Goal: Task Accomplishment & Management: Manage account settings

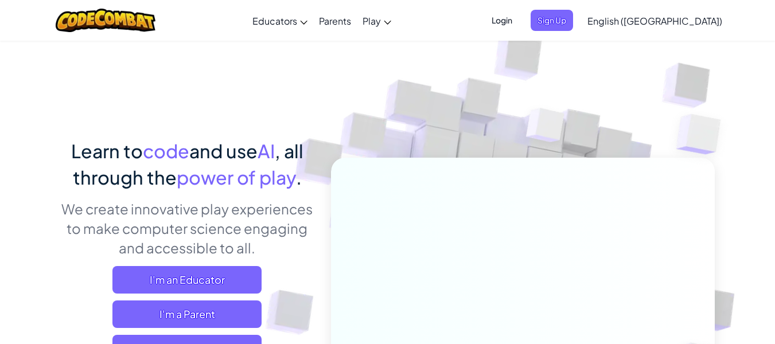
click at [681, 19] on span "English ([GEOGRAPHIC_DATA])" at bounding box center [655, 21] width 135 height 12
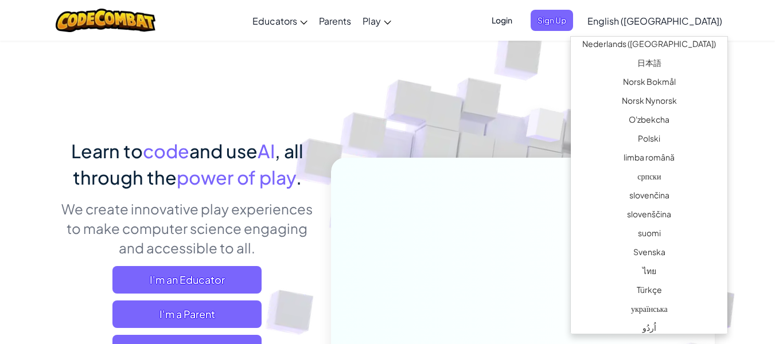
scroll to position [875, 0]
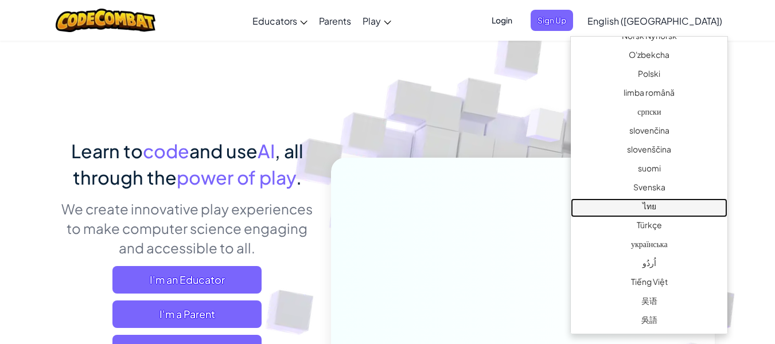
click at [638, 206] on link "ไทย" at bounding box center [649, 208] width 157 height 19
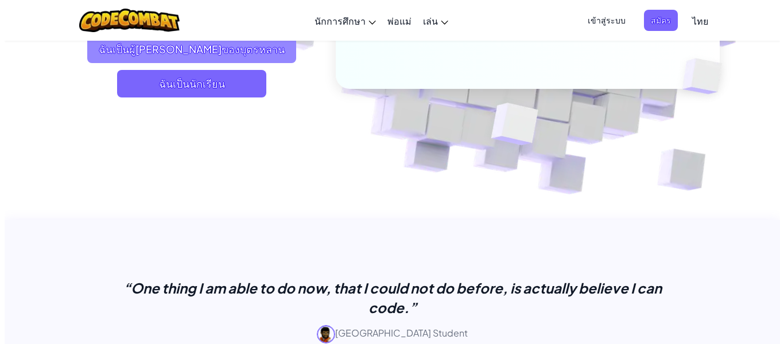
scroll to position [287, 0]
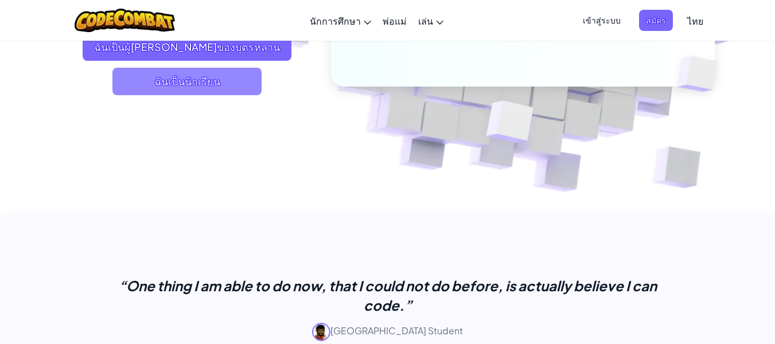
click at [213, 68] on span "ฉันเป็นนักเรียน" at bounding box center [186, 82] width 149 height 28
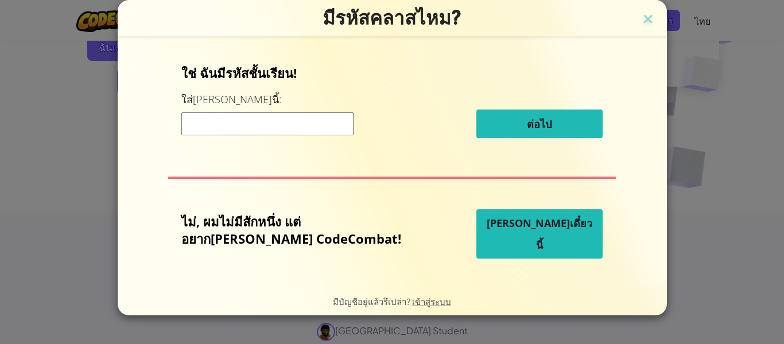
click at [232, 124] on input at bounding box center [267, 123] width 172 height 23
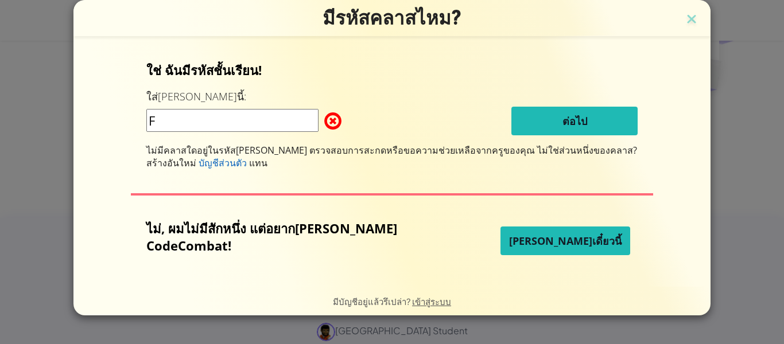
type input "FearHandGoat"
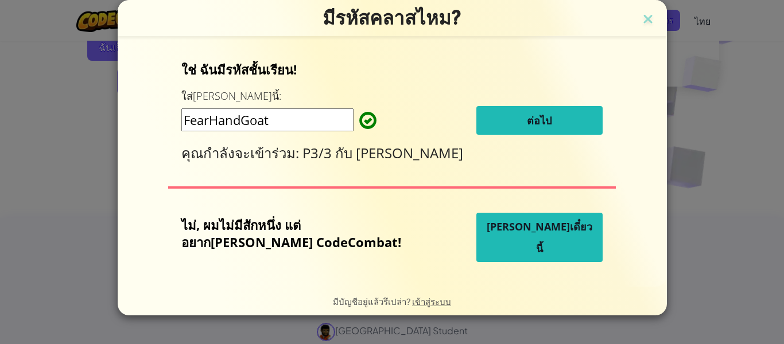
click at [496, 109] on button "ต่อไป" at bounding box center [539, 120] width 126 height 29
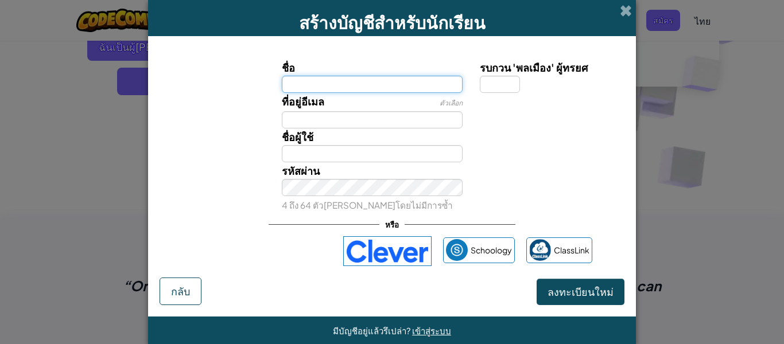
click at [287, 86] on input "ชื่อ" at bounding box center [372, 84] width 181 height 17
type input "-"
type input "[PERSON_NAME]"
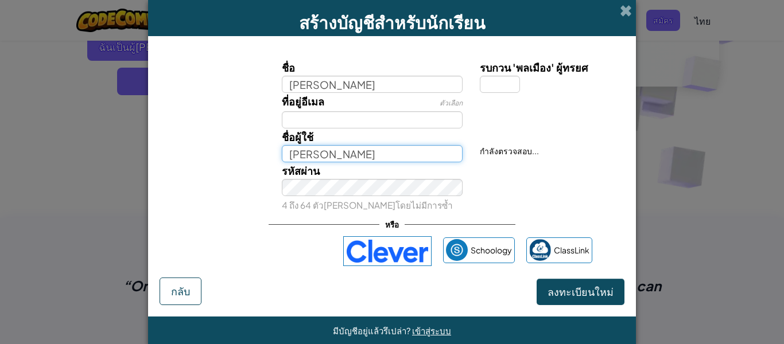
click at [285, 151] on input "[PERSON_NAME]" at bounding box center [372, 153] width 181 height 17
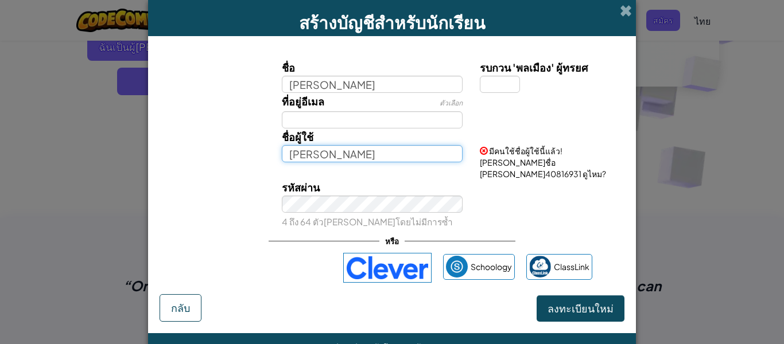
click at [332, 158] on input "[PERSON_NAME]" at bounding box center [372, 153] width 181 height 17
type input "ข"
type input "ร"
type input "iol16505"
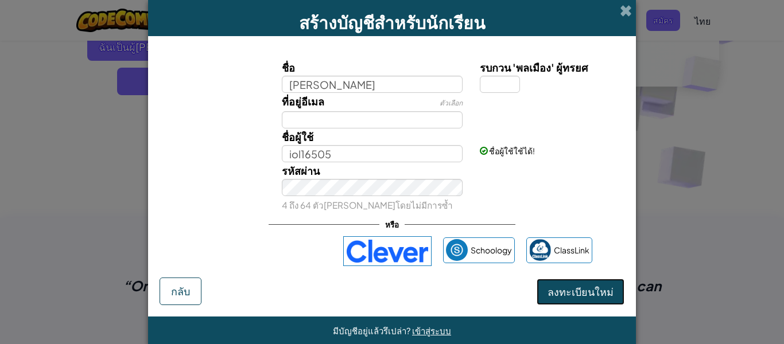
click at [564, 294] on span "ลงทะเบียนใหม่" at bounding box center [580, 291] width 66 height 13
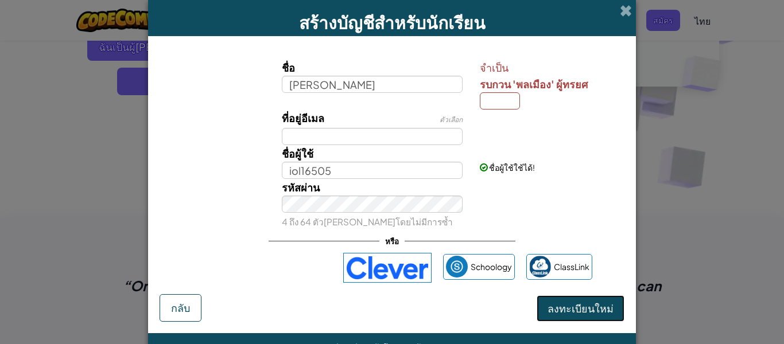
click at [561, 305] on span "ลงทะเบียนใหม่" at bounding box center [580, 308] width 66 height 13
click at [558, 310] on span "ลงทะเบียนใหม่" at bounding box center [580, 308] width 66 height 13
click at [607, 301] on button "ลงทะเบียนใหม่" at bounding box center [581, 309] width 88 height 26
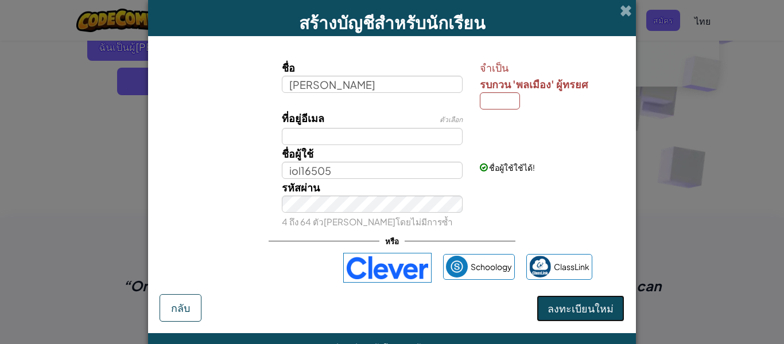
click at [607, 301] on button "ลงทะเบียนใหม่" at bounding box center [581, 309] width 88 height 26
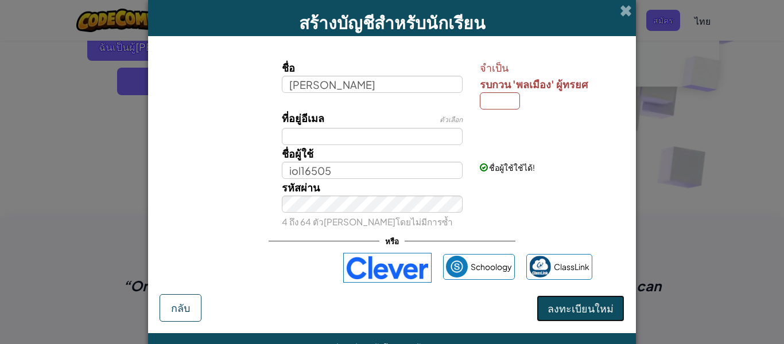
click at [607, 301] on button "ลงทะเบียนใหม่" at bounding box center [581, 309] width 88 height 26
drag, startPoint x: 607, startPoint y: 301, endPoint x: 600, endPoint y: 304, distance: 7.7
click at [605, 302] on button "ลงทะเบียนใหม่" at bounding box center [581, 309] width 88 height 26
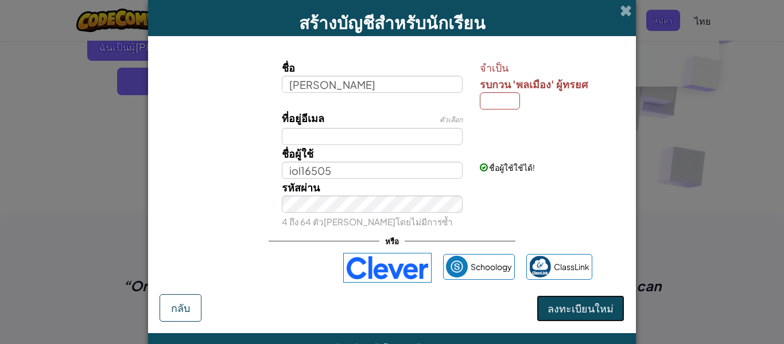
click at [568, 310] on span "ลงทะเบียนใหม่" at bounding box center [580, 308] width 66 height 13
click at [494, 102] on input "รบกวน 'พลเมือง' ผู้ทรยศ" at bounding box center [500, 100] width 40 height 17
type input "1"
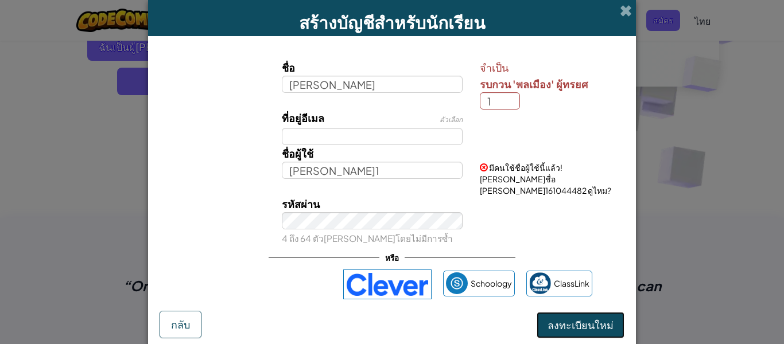
click at [569, 318] on span "ลงทะเบียนใหม่" at bounding box center [580, 324] width 66 height 13
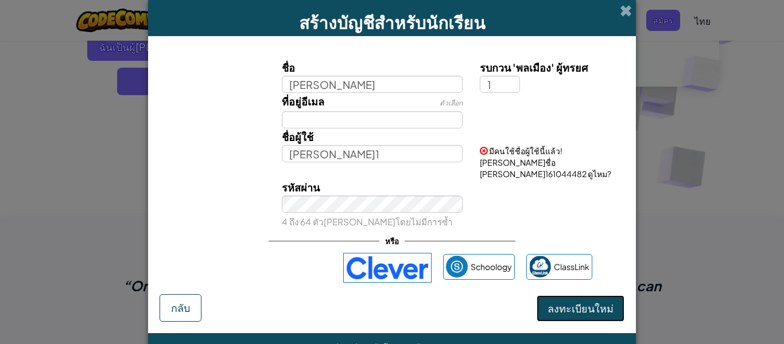
click at [572, 296] on button "ลงทะเบียนใหม่" at bounding box center [581, 309] width 88 height 26
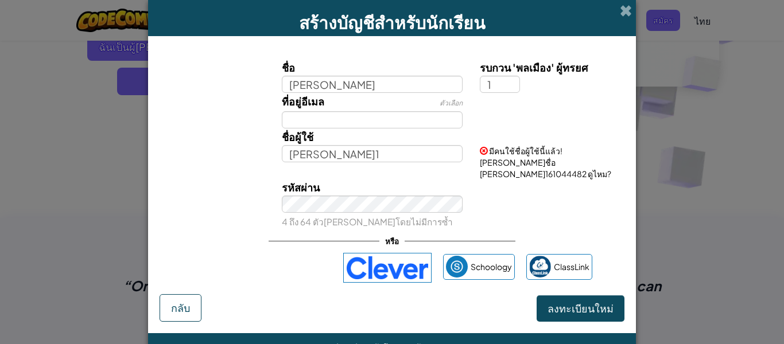
drag, startPoint x: 572, startPoint y: 296, endPoint x: 497, endPoint y: 304, distance: 75.1
click at [497, 304] on div "ลงทะเบียนใหม่ กลับ" at bounding box center [392, 308] width 465 height 28
click at [555, 296] on button "ลงทะเบียนใหม่" at bounding box center [581, 309] width 88 height 26
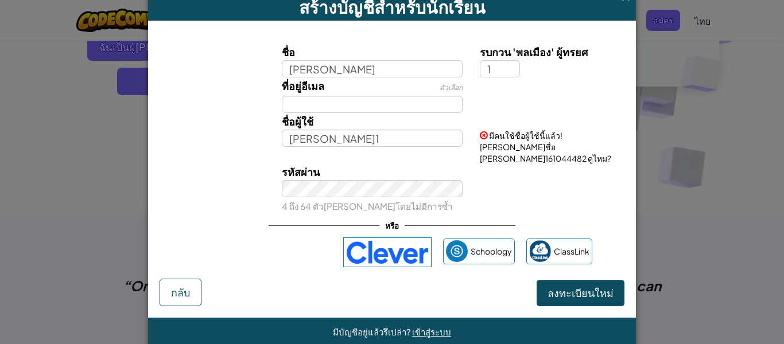
scroll to position [24, 0]
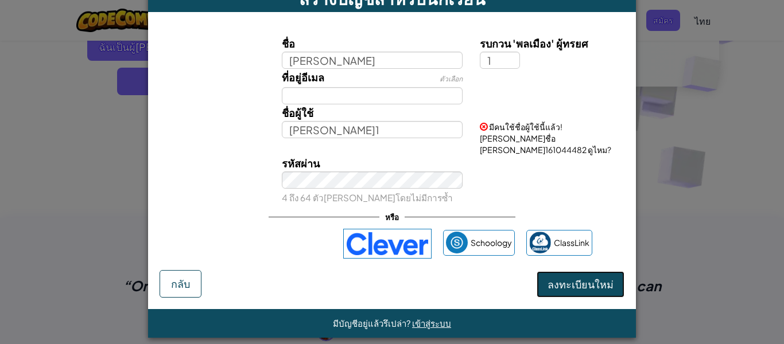
click at [569, 271] on button "ลงทะเบียนใหม่" at bounding box center [581, 284] width 88 height 26
click at [572, 273] on button "ลงทะเบียนใหม่" at bounding box center [581, 284] width 88 height 26
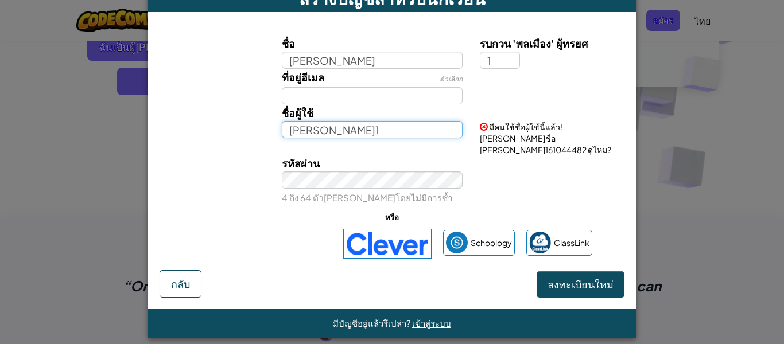
click at [323, 132] on input "[PERSON_NAME]1" at bounding box center [372, 129] width 181 height 17
type input "ข"
type input "iol165050"
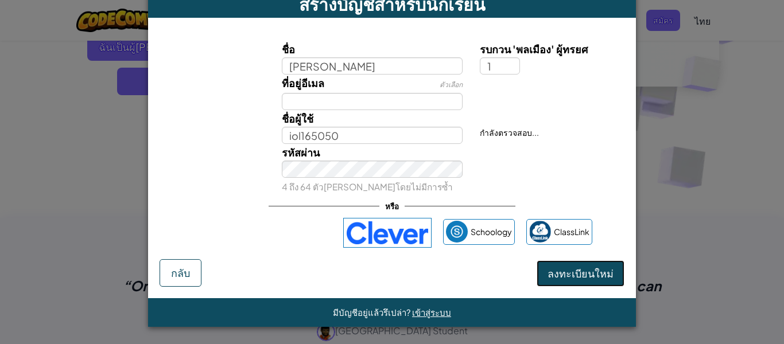
click at [548, 277] on button "ลงทะเบียนใหม่" at bounding box center [581, 274] width 88 height 26
click at [555, 270] on button "ลงทะเบียนใหม่" at bounding box center [581, 274] width 88 height 26
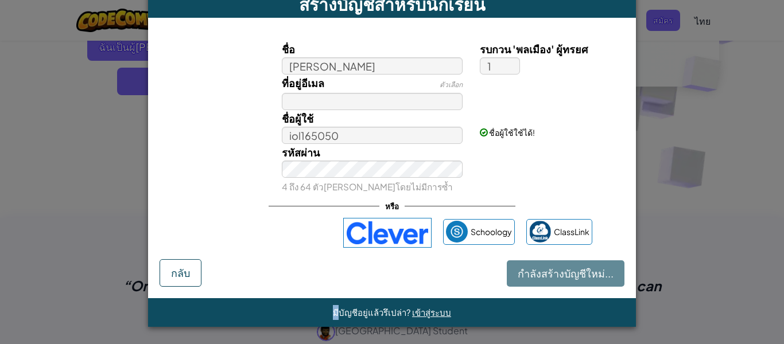
click at [555, 270] on div "กำลังสร้างบัญชีใหม่... กลับ" at bounding box center [392, 273] width 465 height 28
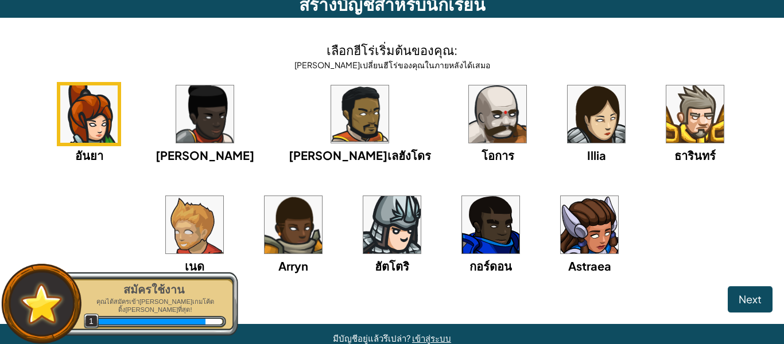
click at [363, 234] on img at bounding box center [391, 224] width 57 height 57
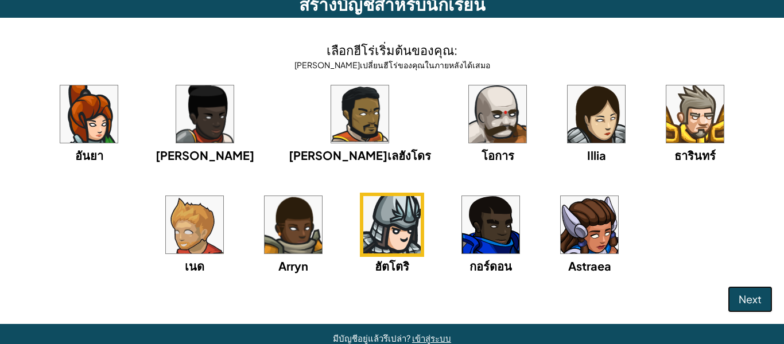
click at [739, 297] on span "Next" at bounding box center [750, 299] width 23 height 13
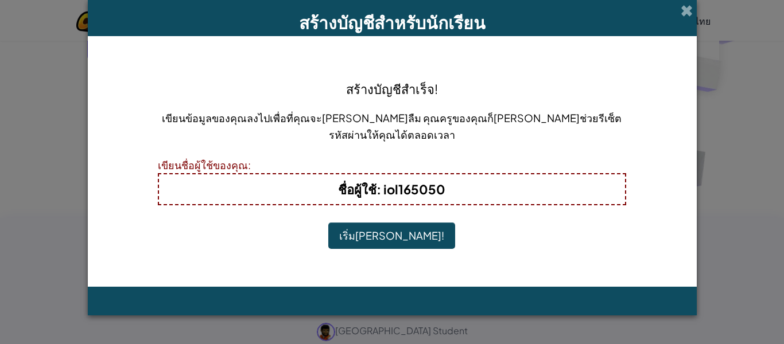
scroll to position [0, 0]
click at [380, 229] on button "เริ่ม[PERSON_NAME]!" at bounding box center [391, 236] width 127 height 26
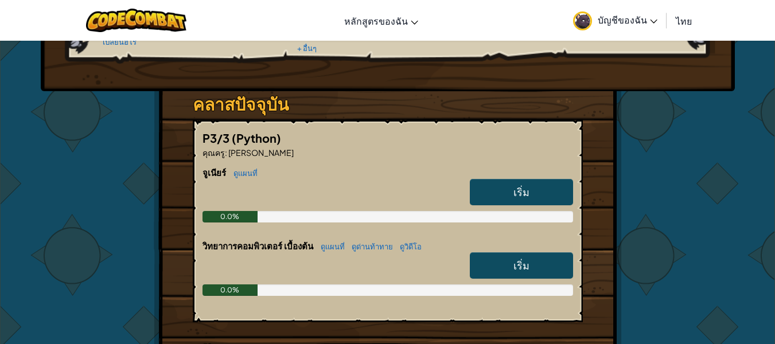
scroll to position [172, 0]
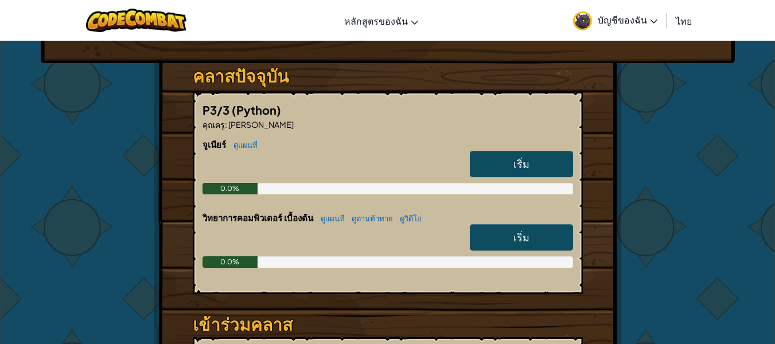
click at [539, 162] on link "เริ่ม" at bounding box center [521, 164] width 103 height 26
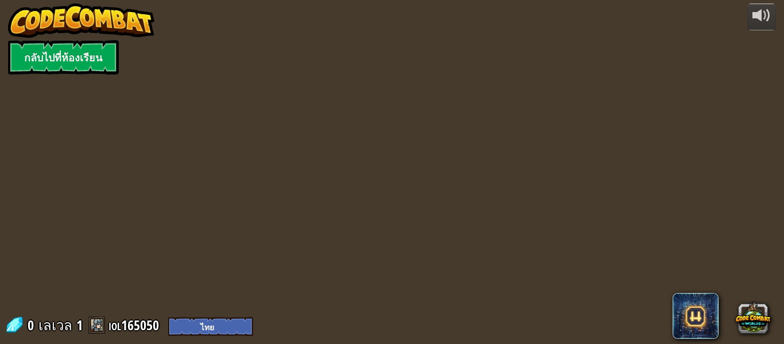
select select "th"
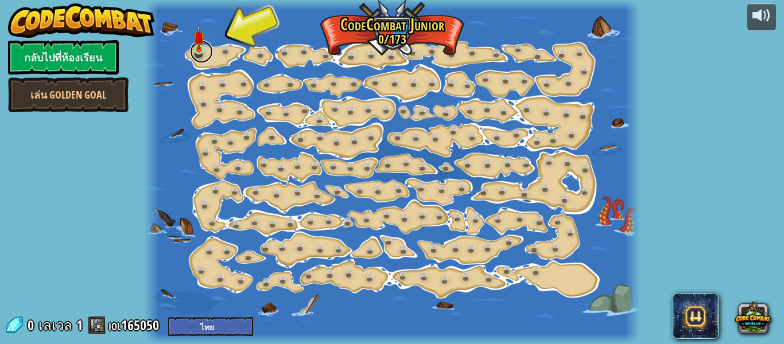
click at [207, 53] on link at bounding box center [201, 51] width 23 height 23
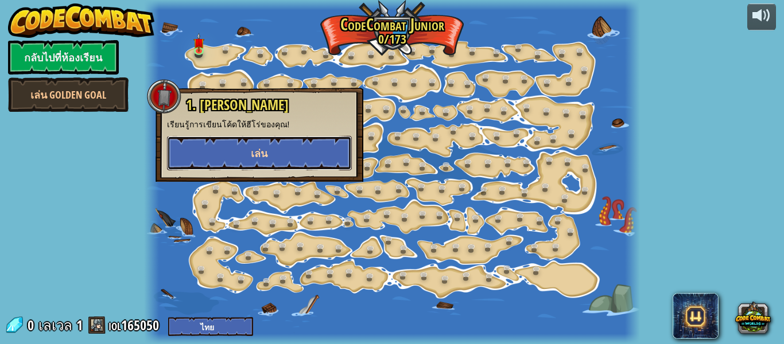
click at [250, 149] on button "เล่น" at bounding box center [259, 153] width 185 height 34
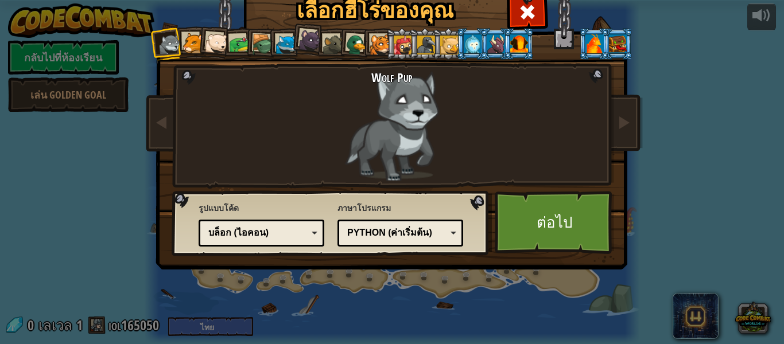
click at [211, 42] on div at bounding box center [216, 43] width 23 height 23
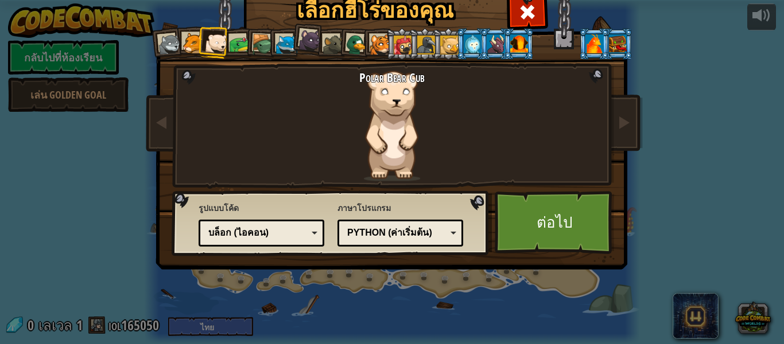
click at [276, 44] on div at bounding box center [286, 44] width 21 height 21
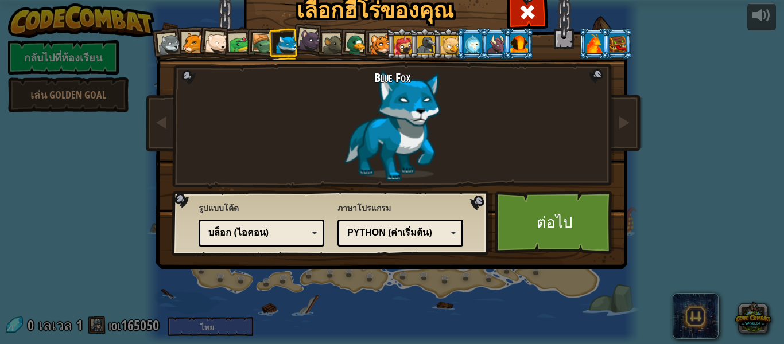
click at [304, 40] on div at bounding box center [309, 40] width 23 height 23
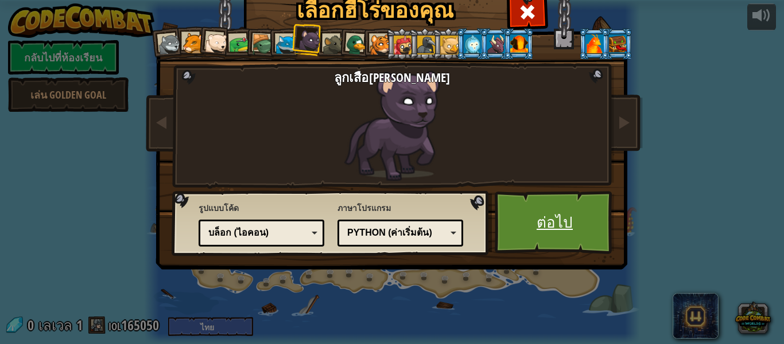
click at [553, 247] on link "ต่อไป" at bounding box center [555, 222] width 120 height 63
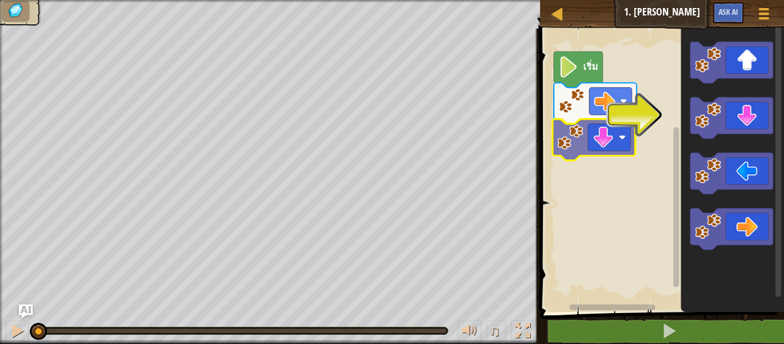
click at [603, 143] on div "เริ่ม" at bounding box center [660, 167] width 247 height 289
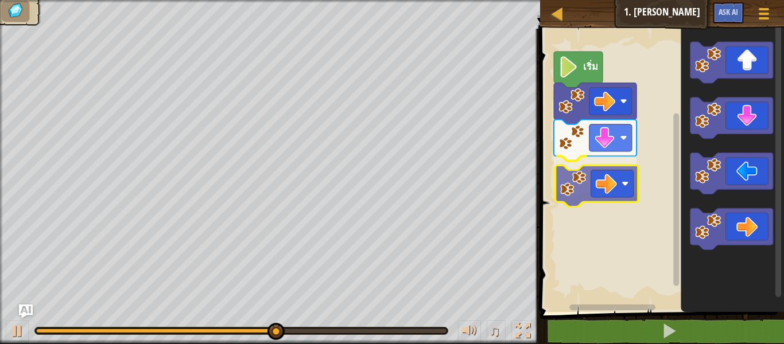
click at [608, 186] on div "เริ่ม" at bounding box center [660, 167] width 247 height 289
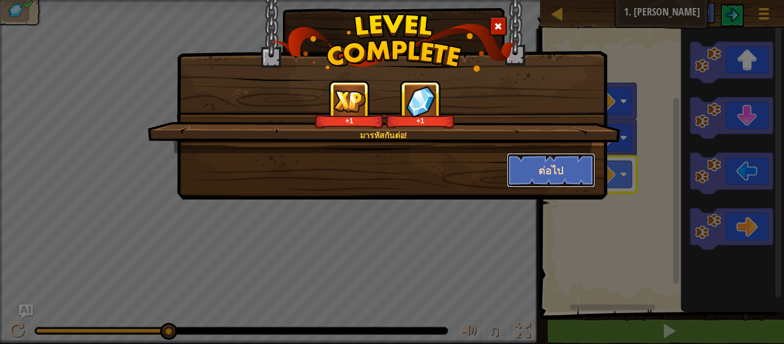
click at [569, 168] on button "ต่อไป" at bounding box center [551, 170] width 89 height 34
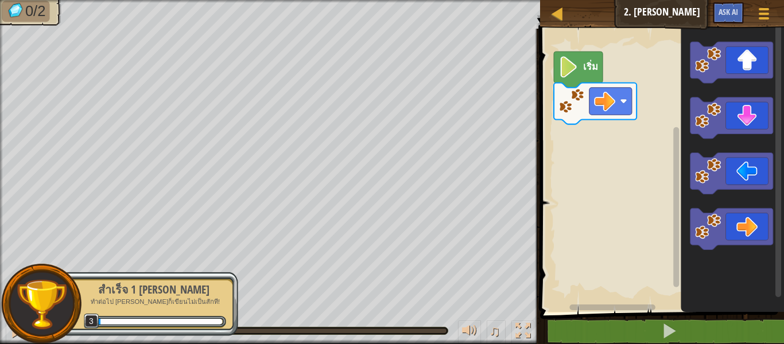
click at [667, 136] on div "เริ่ม" at bounding box center [660, 167] width 247 height 289
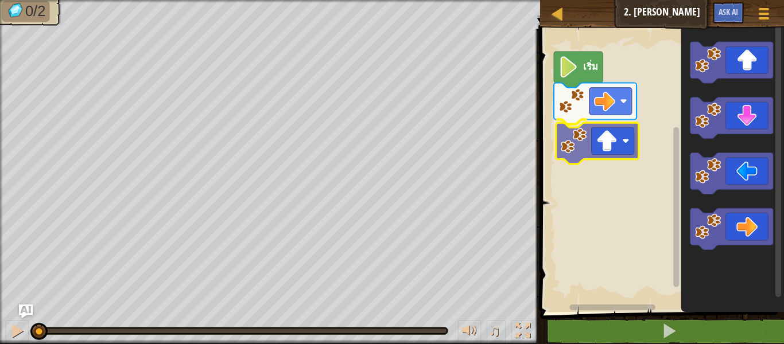
click at [616, 150] on div "เริ่ม" at bounding box center [660, 167] width 247 height 289
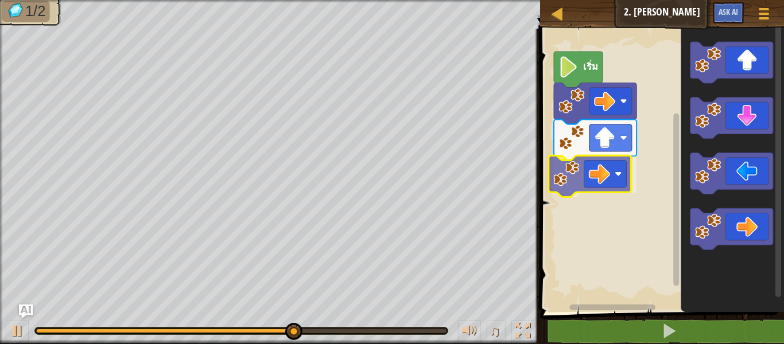
click at [595, 175] on div "เริ่ม" at bounding box center [660, 167] width 247 height 289
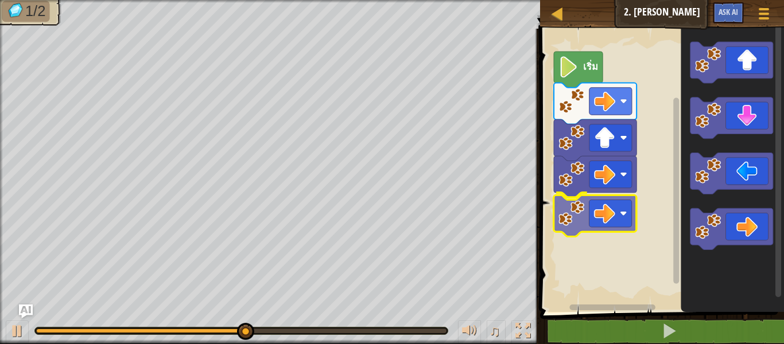
click at [611, 218] on div "เริ่ม" at bounding box center [660, 167] width 247 height 289
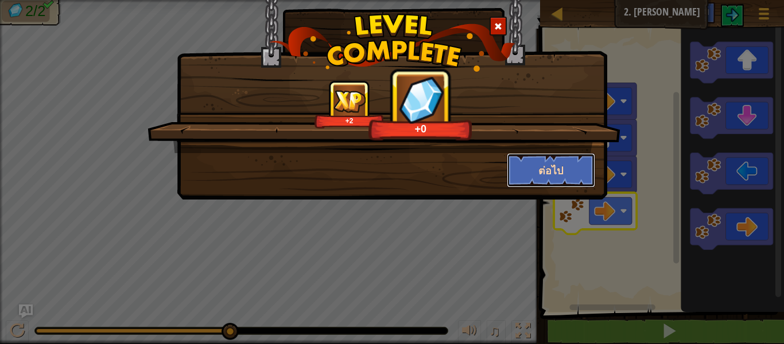
click at [572, 168] on button "ต่อไป" at bounding box center [551, 170] width 89 height 34
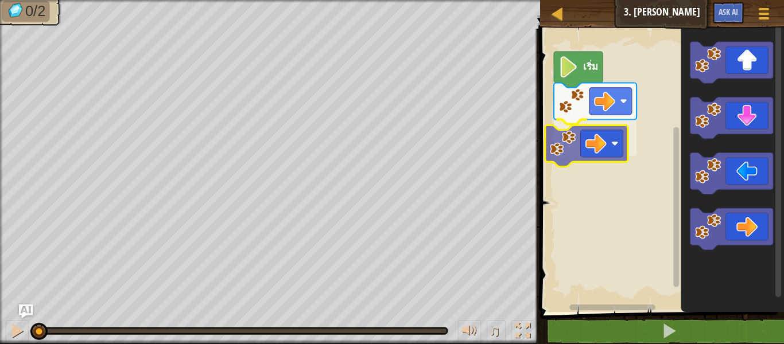
click at [589, 134] on div "เริ่ม" at bounding box center [660, 167] width 247 height 289
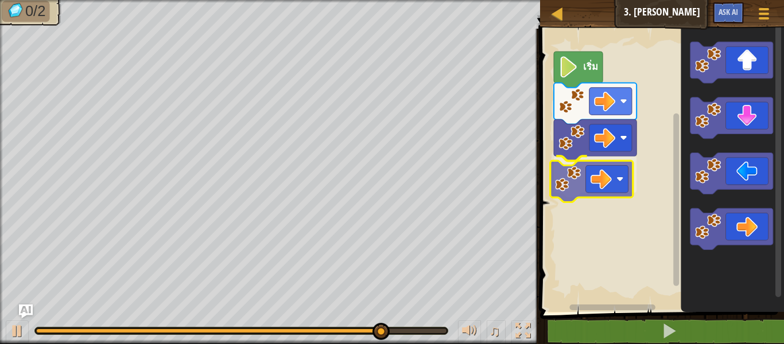
click at [592, 178] on div "เริ่ม" at bounding box center [660, 167] width 247 height 289
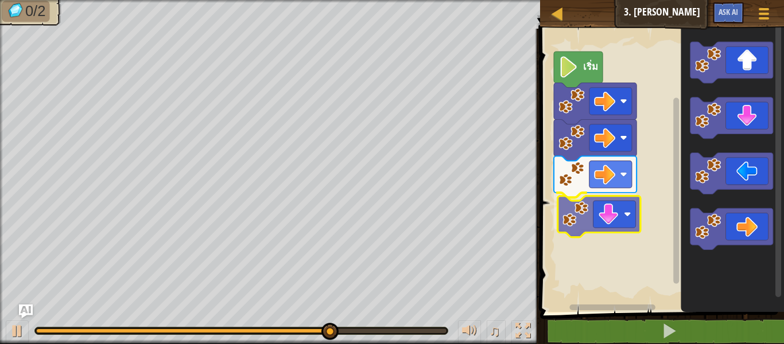
click at [584, 204] on div "เริ่ม" at bounding box center [660, 167] width 247 height 289
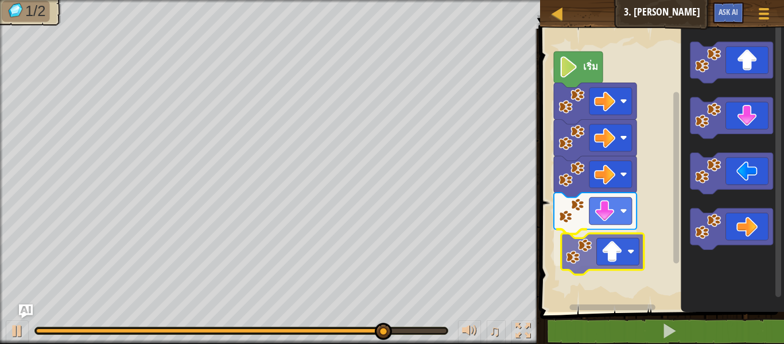
click at [609, 258] on div "เริ่ม" at bounding box center [660, 167] width 247 height 289
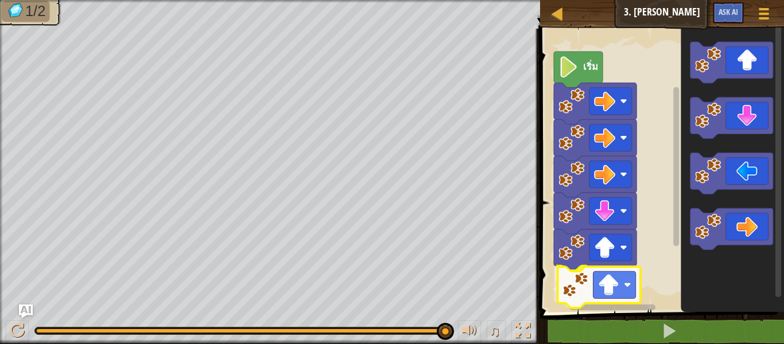
click at [608, 304] on div "เริ่ม" at bounding box center [660, 167] width 247 height 289
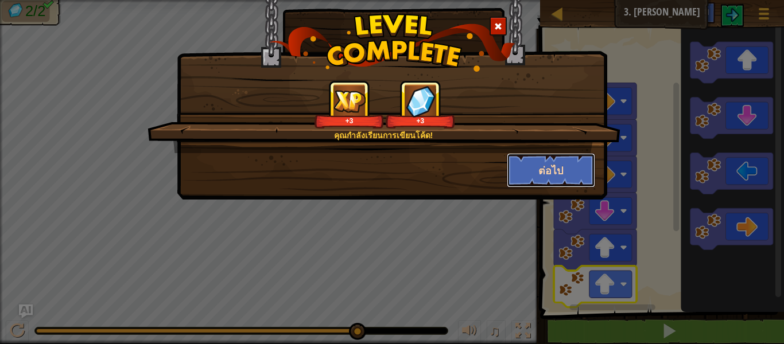
click at [533, 169] on button "ต่อไป" at bounding box center [551, 170] width 89 height 34
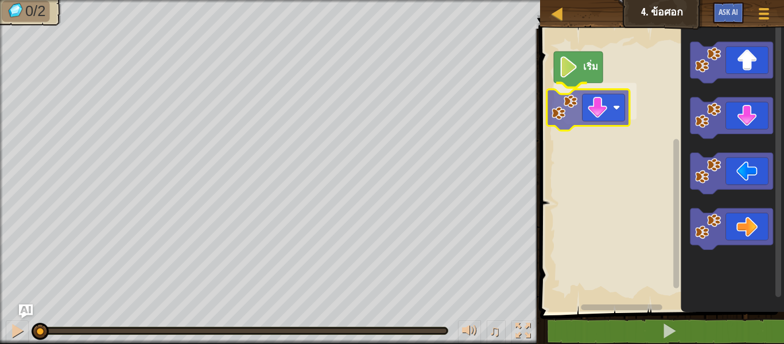
click at [599, 127] on div "เริ่ม" at bounding box center [660, 167] width 247 height 289
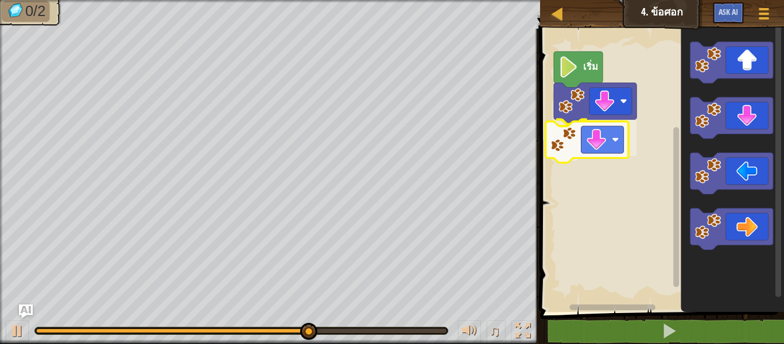
click at [624, 144] on div "เริ่ม" at bounding box center [660, 167] width 247 height 289
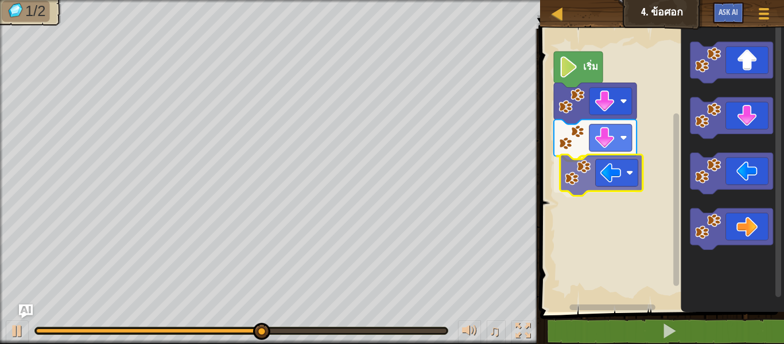
click at [592, 170] on div "เริ่ม" at bounding box center [660, 167] width 247 height 289
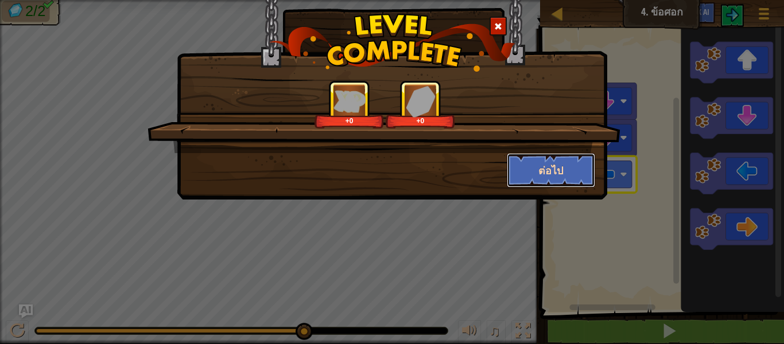
click at [562, 173] on button "ต่อไป" at bounding box center [551, 170] width 89 height 34
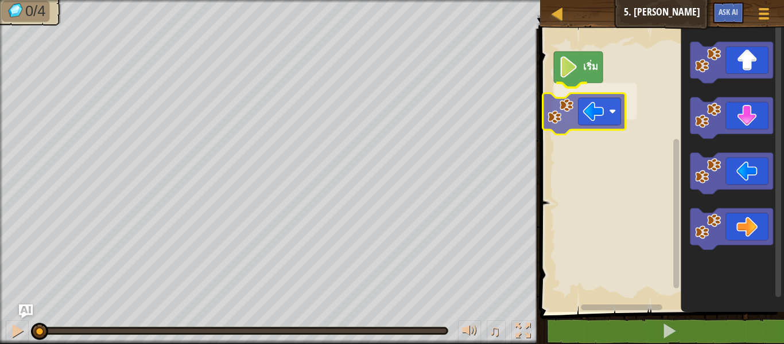
click at [605, 111] on div "เริ่ม" at bounding box center [660, 167] width 247 height 289
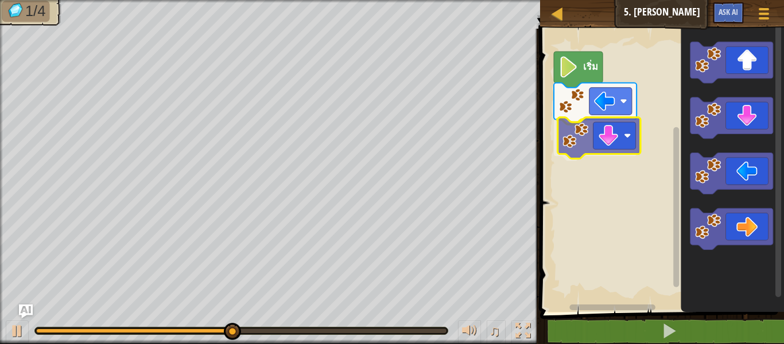
click at [612, 130] on div "เริ่ม" at bounding box center [660, 167] width 247 height 289
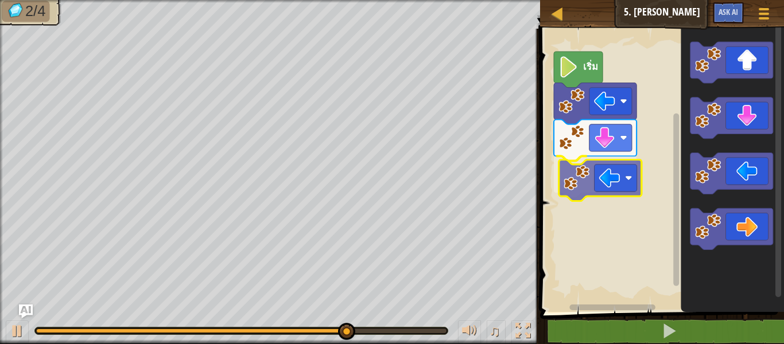
click at [604, 189] on div "เริ่ม" at bounding box center [660, 167] width 247 height 289
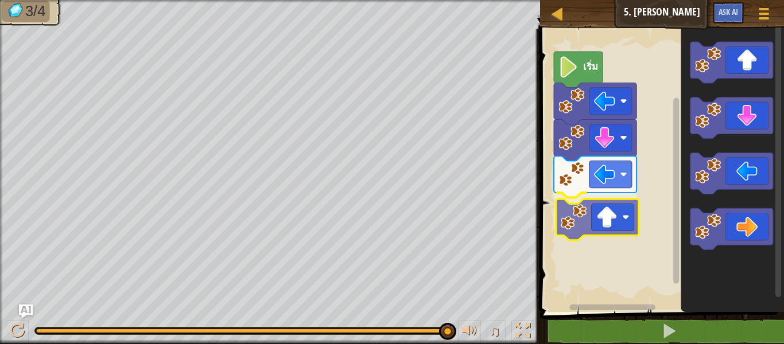
click at [621, 235] on div "เริ่ม" at bounding box center [660, 167] width 247 height 289
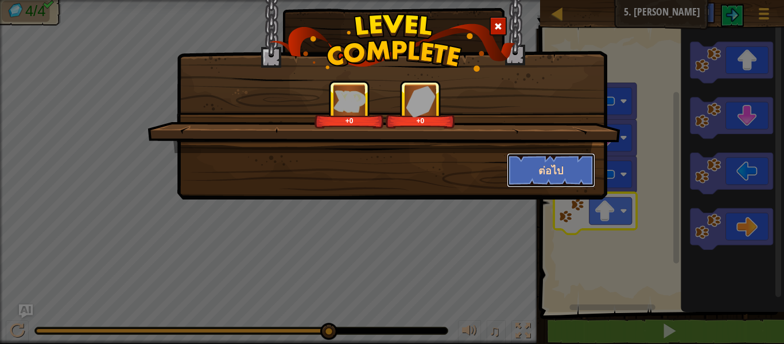
click at [555, 164] on button "ต่อไป" at bounding box center [551, 170] width 89 height 34
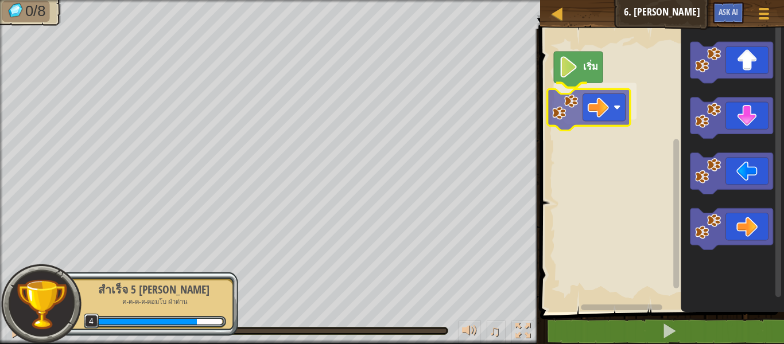
click at [601, 106] on div "เริ่ม" at bounding box center [660, 167] width 247 height 289
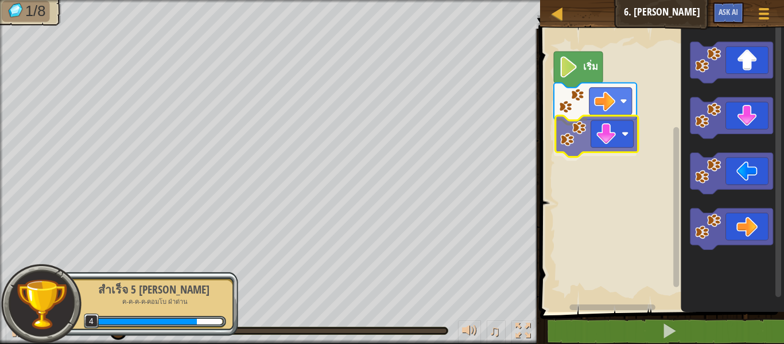
click at [620, 129] on div "เริ่ม" at bounding box center [660, 167] width 247 height 289
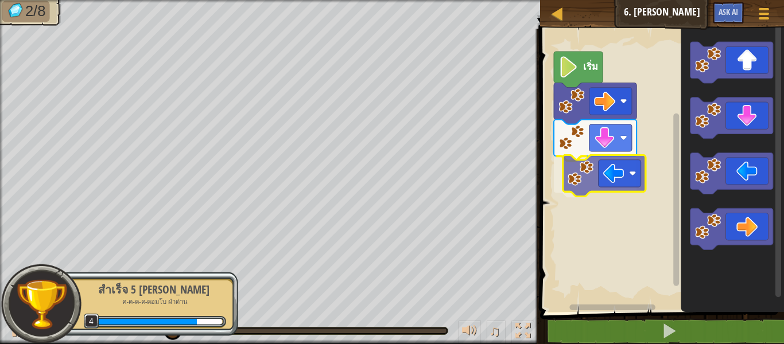
click at [625, 169] on div "เริ่ม" at bounding box center [660, 167] width 247 height 289
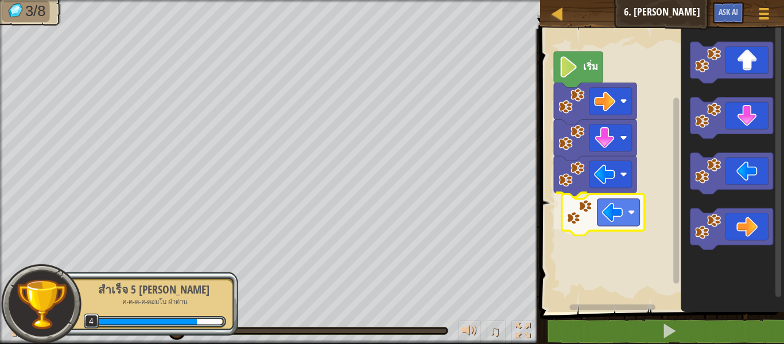
click at [605, 219] on div "เริ่ม" at bounding box center [660, 167] width 247 height 289
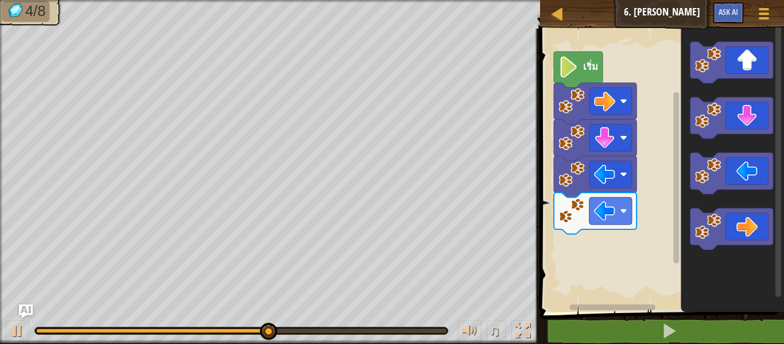
click at [602, 281] on div "เริ่ม" at bounding box center [660, 167] width 247 height 289
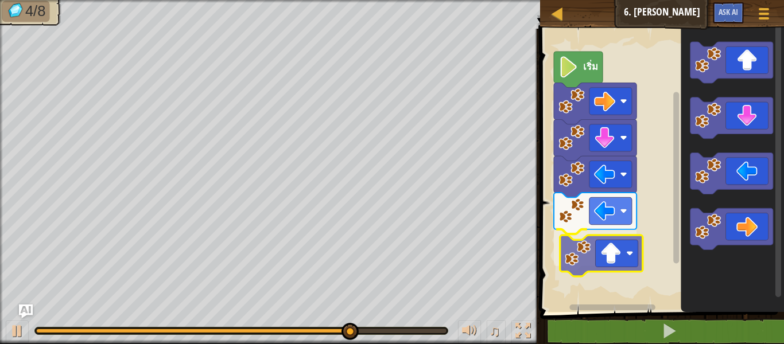
click at [600, 255] on div "เริ่ม" at bounding box center [660, 167] width 247 height 289
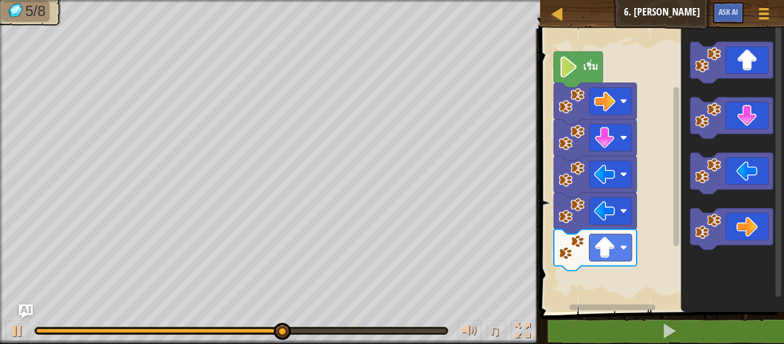
click at [588, 298] on div "เริ่ม" at bounding box center [660, 167] width 247 height 289
click at [644, 261] on div "เริ่ม" at bounding box center [660, 167] width 247 height 289
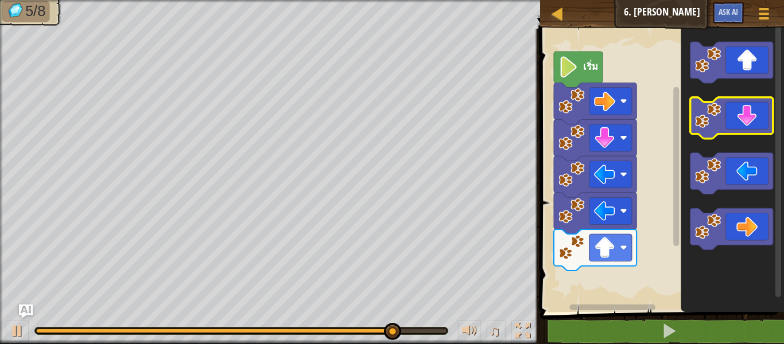
click at [702, 116] on g "พื้นที่ทำงาน Blockly" at bounding box center [731, 146] width 83 height 208
click at [706, 151] on icon "พื้นที่ทำงาน Blockly" at bounding box center [732, 167] width 103 height 289
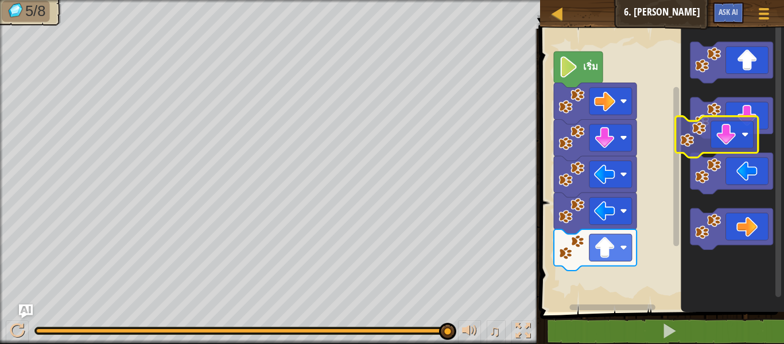
click at [759, 116] on icon "พื้นที่ทำงาน Blockly" at bounding box center [731, 118] width 83 height 41
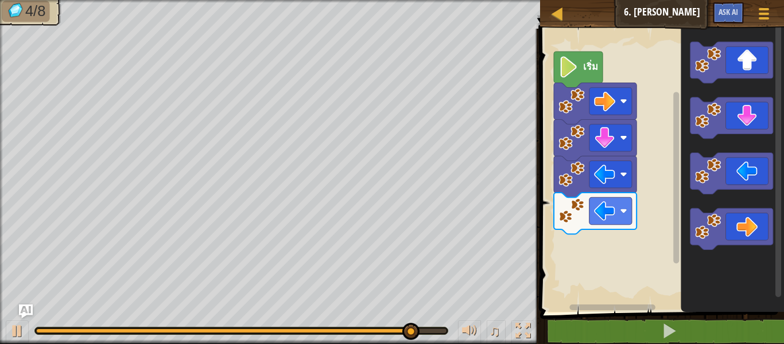
click at [644, 263] on div "เริ่ม" at bounding box center [660, 167] width 247 height 289
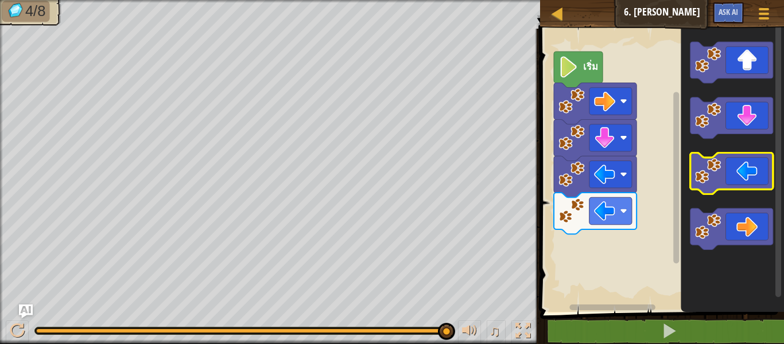
click at [726, 154] on g "พื้นที่ทำงาน Blockly" at bounding box center [731, 146] width 83 height 208
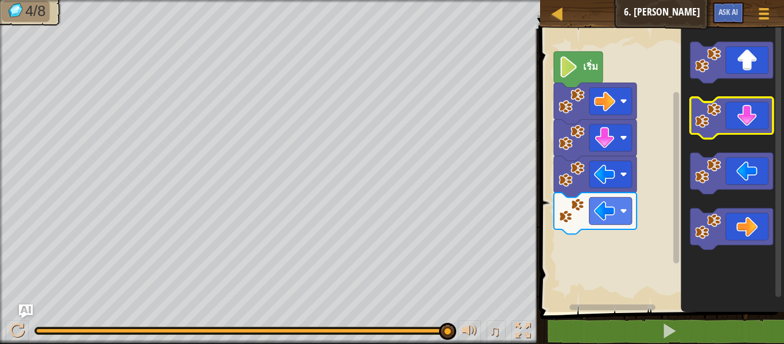
click at [716, 145] on icon "พื้นที่ทำงาน Blockly" at bounding box center [732, 167] width 103 height 289
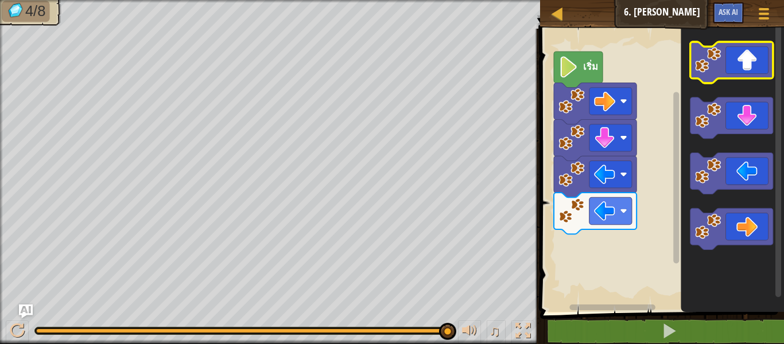
click at [709, 62] on image "พื้นที่ทำงาน Blockly" at bounding box center [708, 60] width 26 height 26
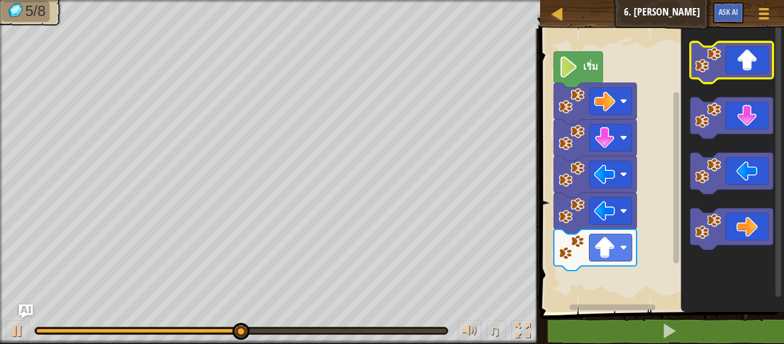
click at [711, 75] on icon "พื้นที่ทำงาน Blockly" at bounding box center [731, 62] width 83 height 41
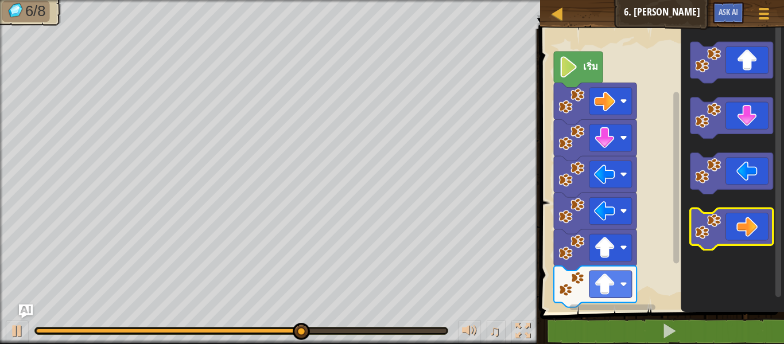
click at [749, 224] on icon "พื้นที่ทำงาน Blockly" at bounding box center [731, 228] width 83 height 41
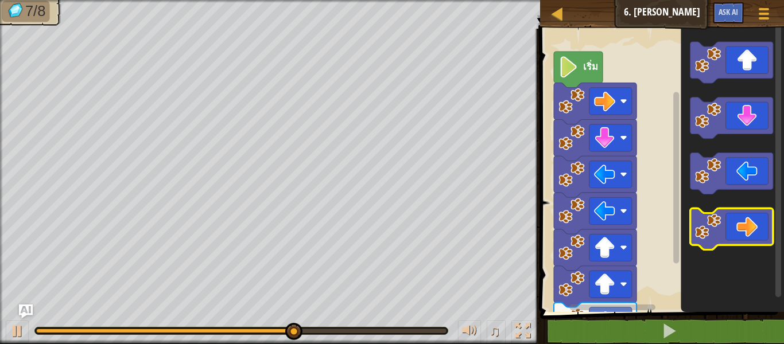
click at [749, 224] on icon "พื้นที่ทำงาน Blockly" at bounding box center [731, 228] width 83 height 41
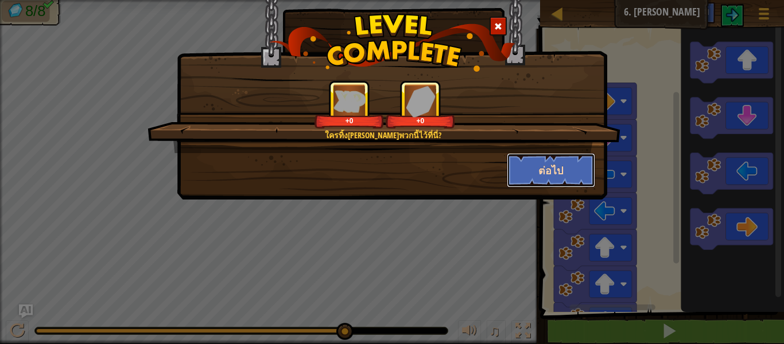
click at [570, 168] on button "ต่อไป" at bounding box center [551, 170] width 89 height 34
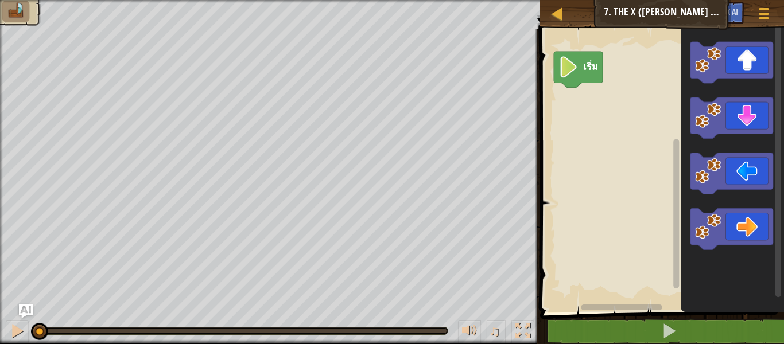
click at [600, 195] on div "เริ่ม" at bounding box center [660, 167] width 247 height 289
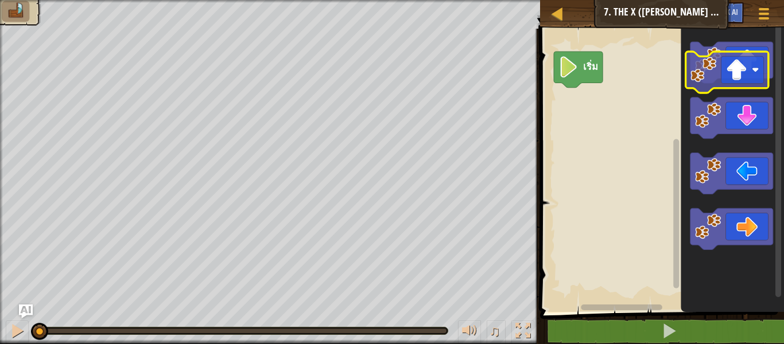
click at [743, 62] on icon "พื้นที่ทำงาน Blockly" at bounding box center [731, 62] width 83 height 41
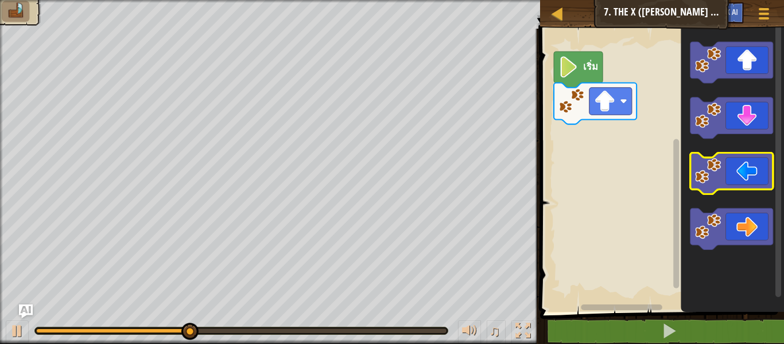
click at [758, 175] on icon "พื้นที่ทำงาน Blockly" at bounding box center [731, 173] width 83 height 41
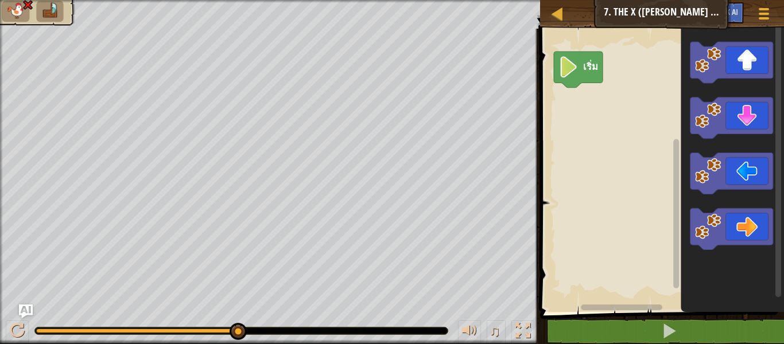
click at [735, 287] on icon "พื้นที่ทำงาน Blockly" at bounding box center [732, 167] width 103 height 289
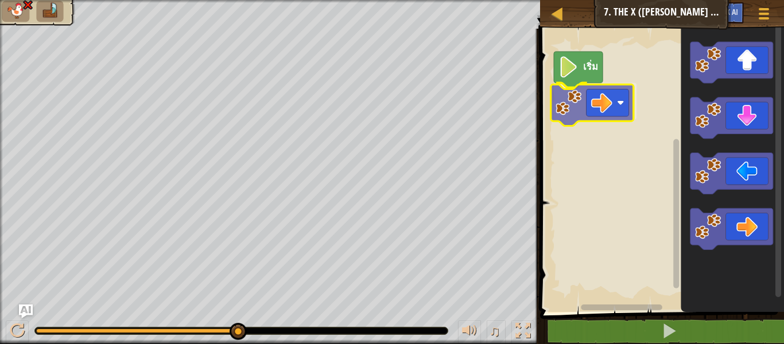
click at [621, 94] on div "เริ่ม" at bounding box center [660, 167] width 247 height 289
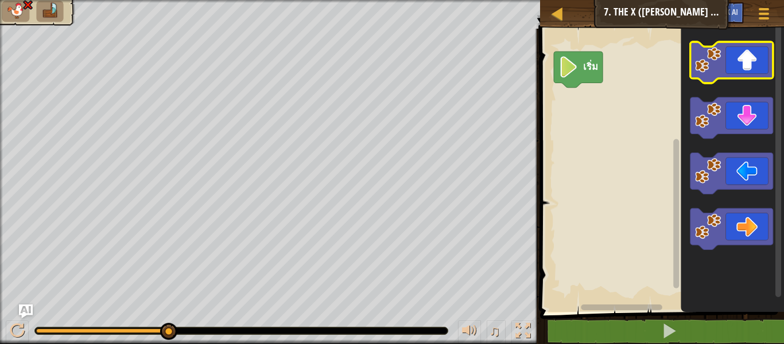
click at [716, 76] on icon "พื้นที่ทำงาน Blockly" at bounding box center [731, 62] width 83 height 41
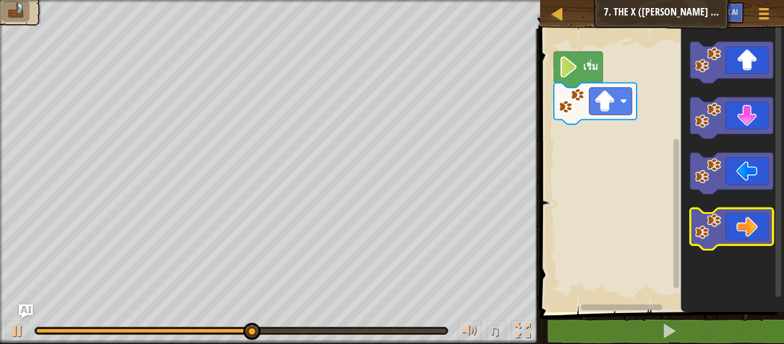
click at [757, 227] on icon "พื้นที่ทำงาน Blockly" at bounding box center [731, 228] width 83 height 41
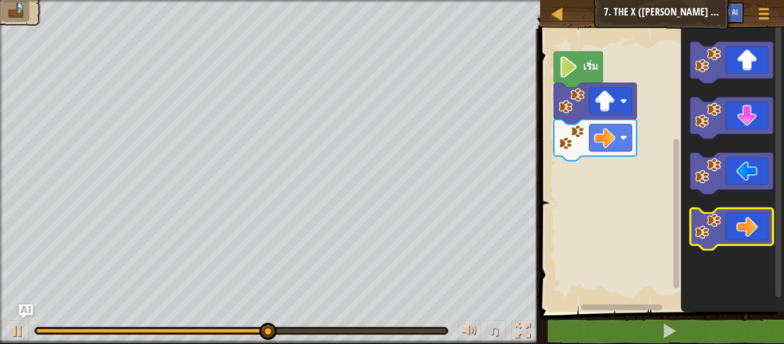
click at [749, 232] on icon "พื้นที่ทำงาน Blockly" at bounding box center [731, 228] width 83 height 41
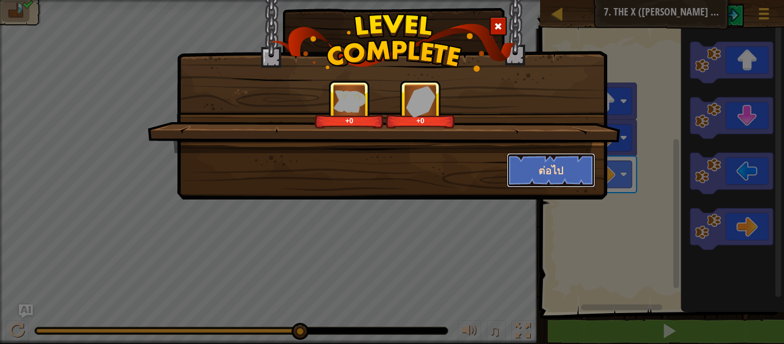
click at [561, 170] on button "ต่อไป" at bounding box center [551, 170] width 89 height 34
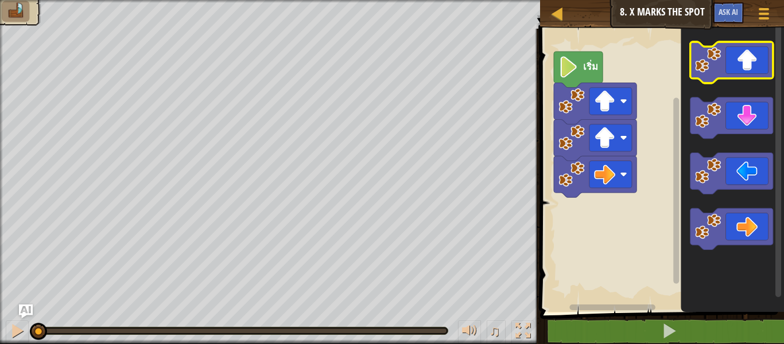
click at [759, 72] on icon "พื้นที่ทำงาน Blockly" at bounding box center [731, 62] width 83 height 41
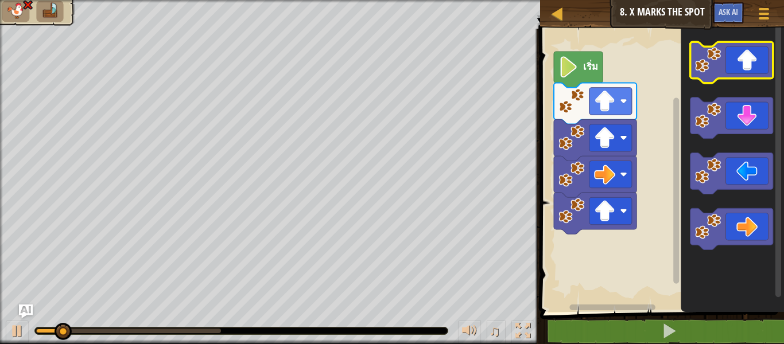
click at [753, 61] on icon "พื้นที่ทำงาน Blockly" at bounding box center [731, 62] width 83 height 41
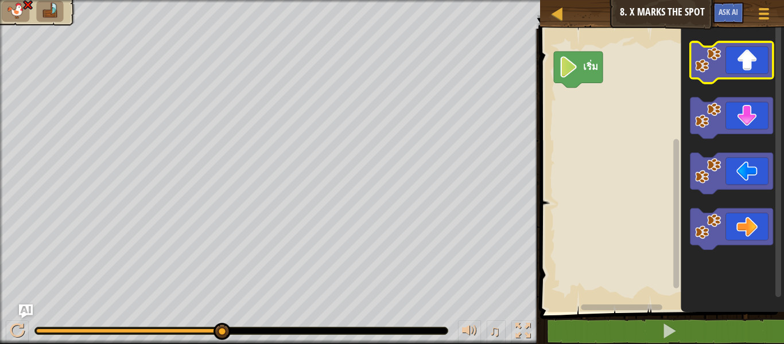
click at [750, 68] on icon "พื้นที่ทำงาน Blockly" at bounding box center [731, 62] width 83 height 41
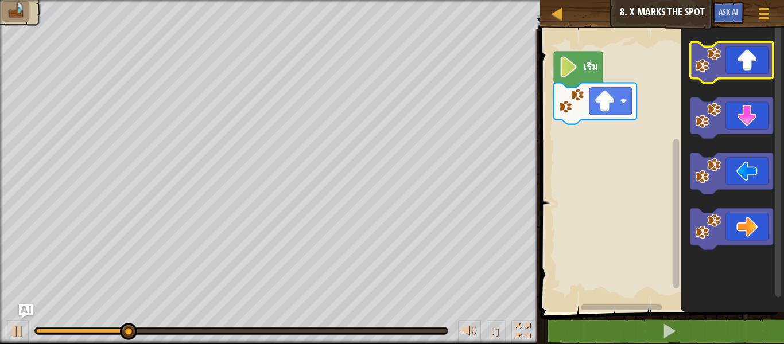
click at [750, 68] on icon "พื้นที่ทำงาน Blockly" at bounding box center [731, 62] width 83 height 41
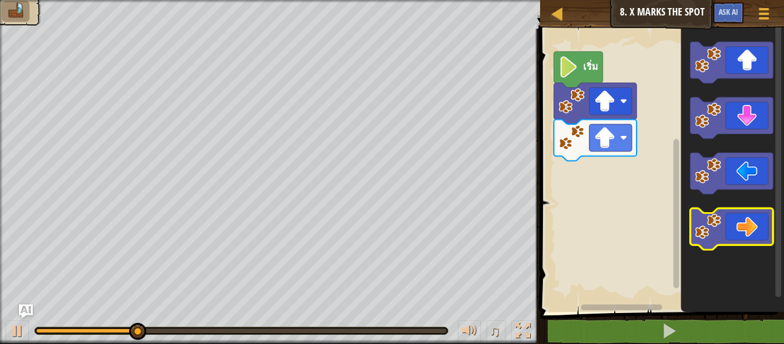
click at [744, 232] on icon "พื้นที่ทำงาน Blockly" at bounding box center [731, 228] width 83 height 41
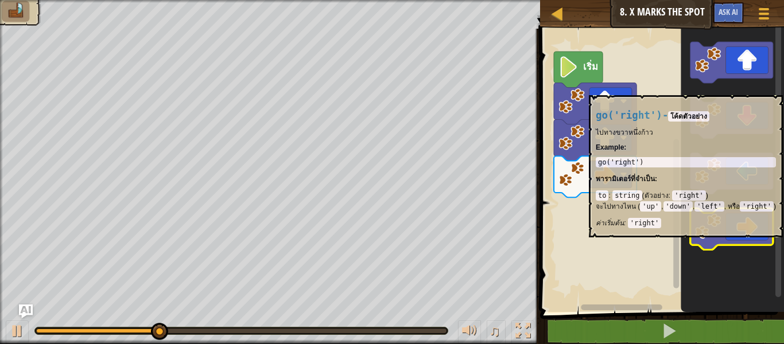
click at [744, 232] on icon "พื้นที่ทำงาน Blockly" at bounding box center [731, 228] width 83 height 41
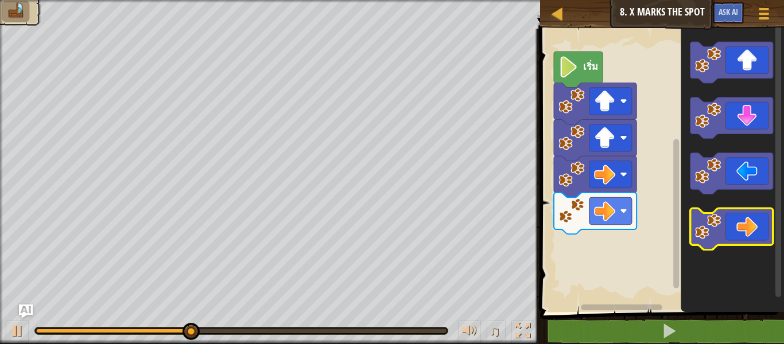
click at [744, 232] on icon "พื้นที่ทำงาน Blockly" at bounding box center [731, 228] width 83 height 41
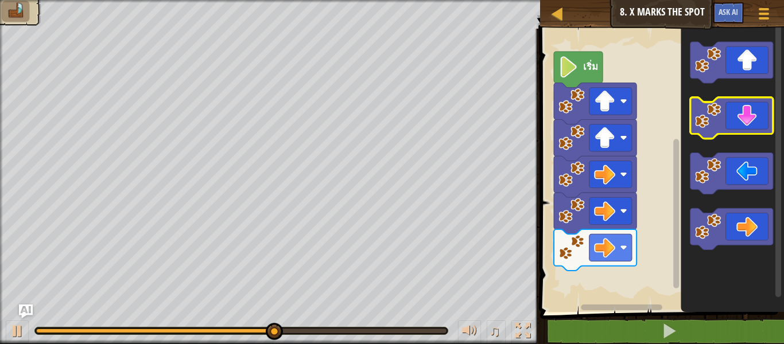
click at [751, 118] on icon "พื้นที่ทำงาน Blockly" at bounding box center [731, 118] width 83 height 41
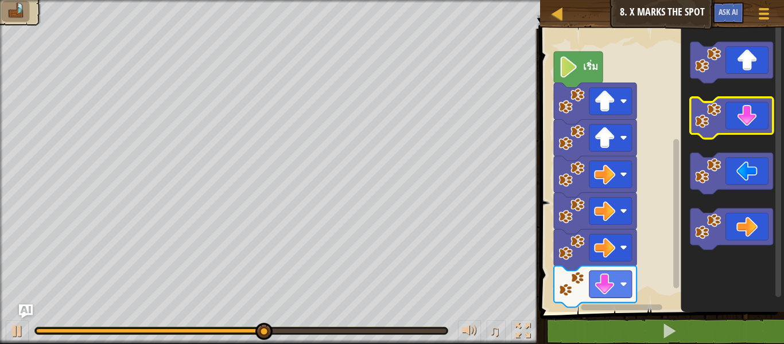
click at [751, 118] on icon "พื้นที่ทำงาน Blockly" at bounding box center [731, 118] width 83 height 41
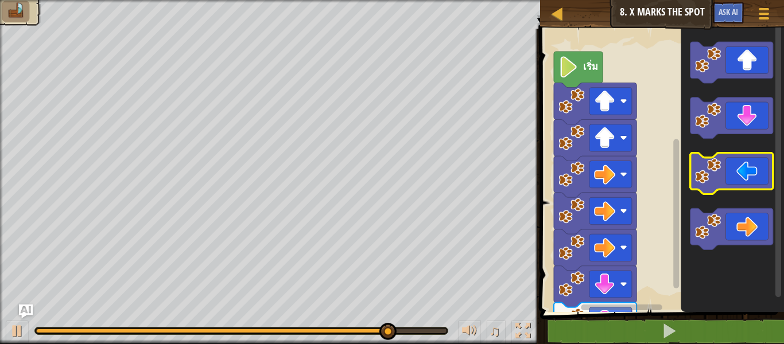
click at [746, 177] on icon "พื้นที่ทำงาน Blockly" at bounding box center [731, 173] width 83 height 41
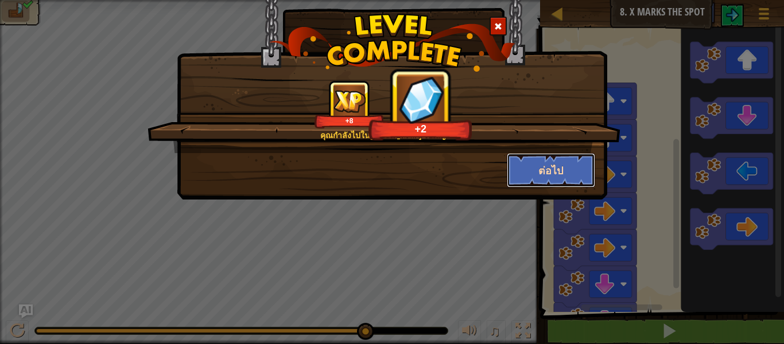
click at [584, 159] on button "ต่อไป" at bounding box center [551, 170] width 89 height 34
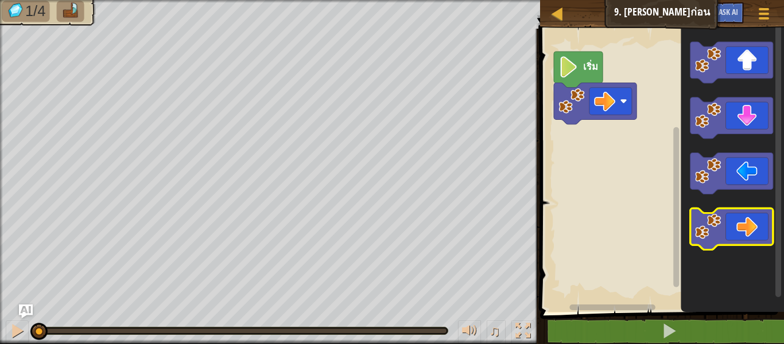
click at [751, 227] on icon "พื้นที่ทำงาน Blockly" at bounding box center [731, 228] width 83 height 41
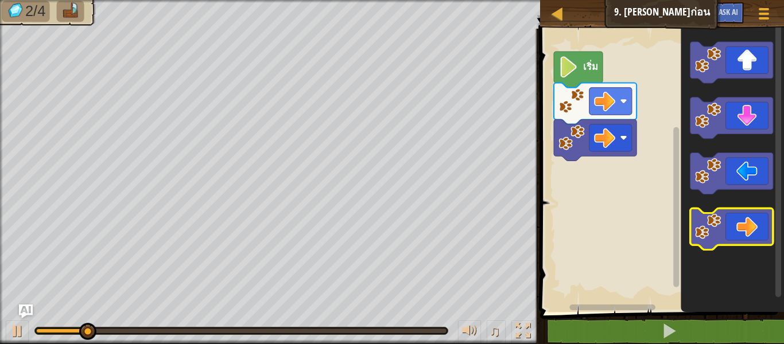
click at [745, 234] on icon "พื้นที่ทำงาน Blockly" at bounding box center [731, 228] width 83 height 41
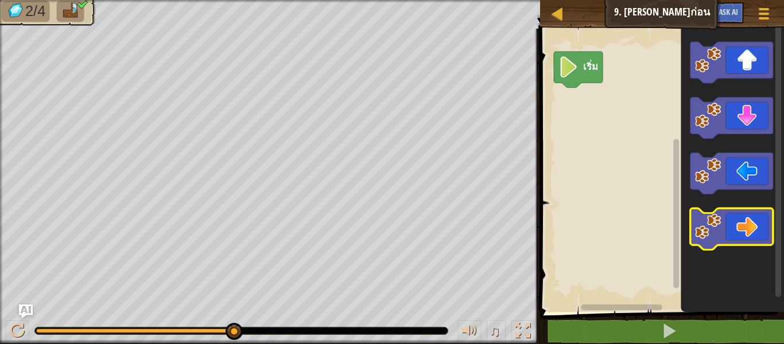
click at [750, 225] on icon "พื้นที่ทำงาน Blockly" at bounding box center [731, 228] width 83 height 41
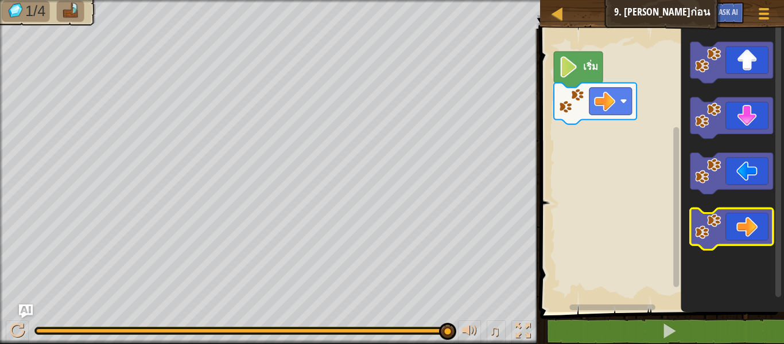
click at [766, 242] on icon "พื้นที่ทำงาน Blockly" at bounding box center [731, 228] width 83 height 41
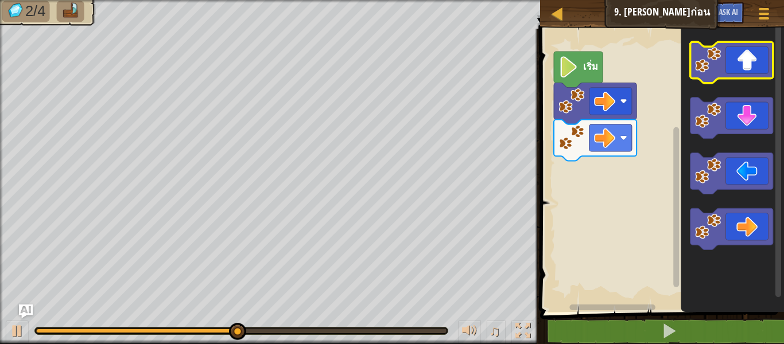
click at [759, 54] on icon "พื้นที่ทำงาน Blockly" at bounding box center [731, 62] width 83 height 41
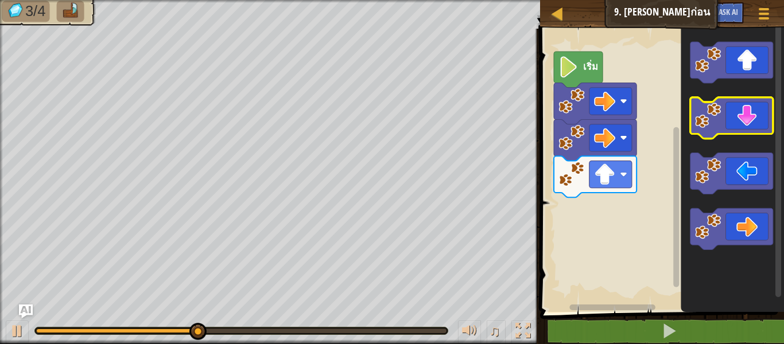
click at [758, 119] on icon "พื้นที่ทำงาน Blockly" at bounding box center [731, 118] width 83 height 41
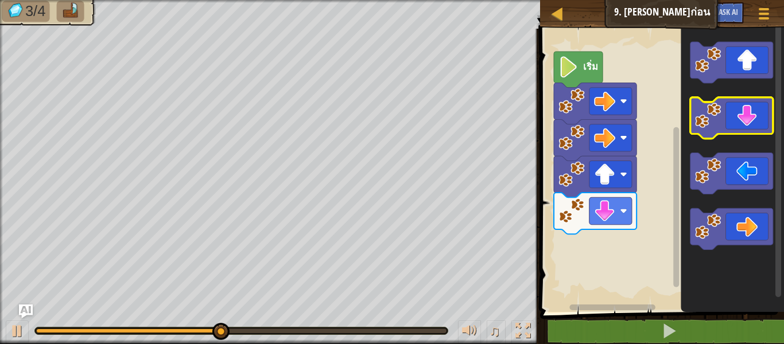
click at [757, 122] on icon "พื้นที่ทำงาน Blockly" at bounding box center [731, 118] width 83 height 41
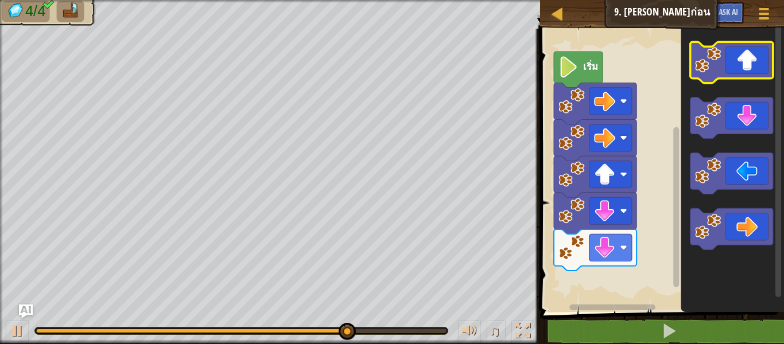
click at [755, 69] on icon "พื้นที่ทำงาน Blockly" at bounding box center [731, 62] width 83 height 41
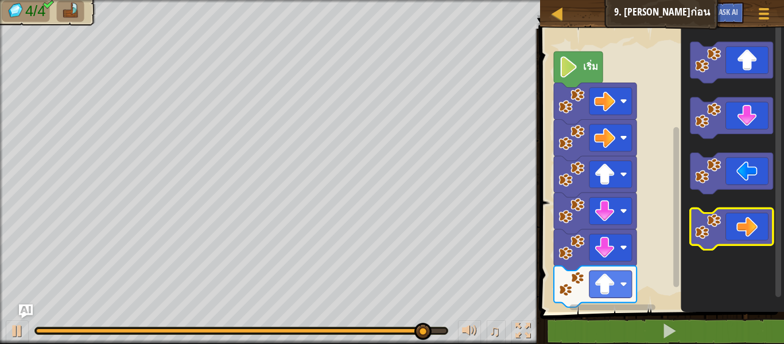
click at [746, 232] on icon "พื้นที่ทำงาน Blockly" at bounding box center [731, 228] width 83 height 41
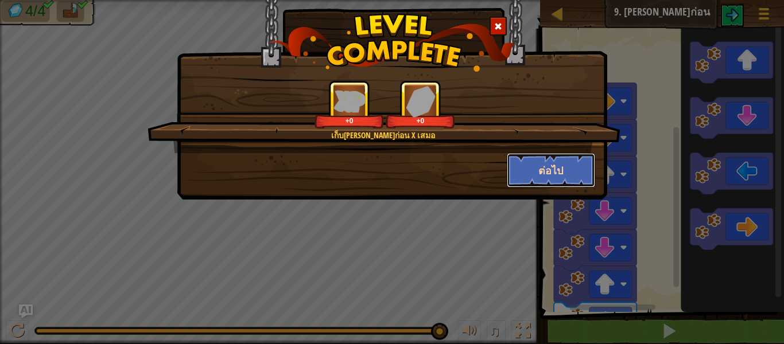
click at [547, 171] on button "ต่อไป" at bounding box center [551, 170] width 89 height 34
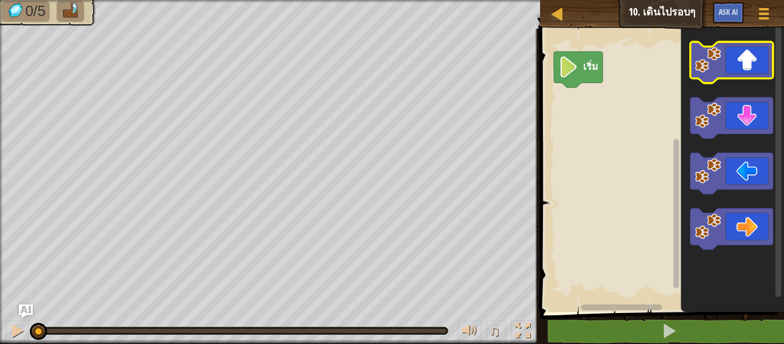
click at [727, 68] on icon "พื้นที่ทำงาน Blockly" at bounding box center [731, 62] width 83 height 41
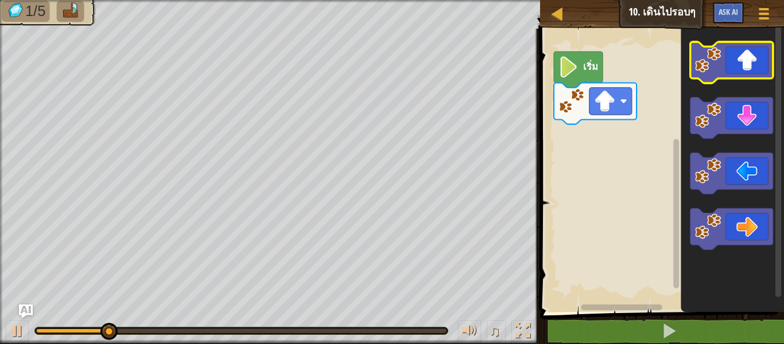
click at [722, 75] on icon "พื้นที่ทำงาน Blockly" at bounding box center [731, 62] width 83 height 41
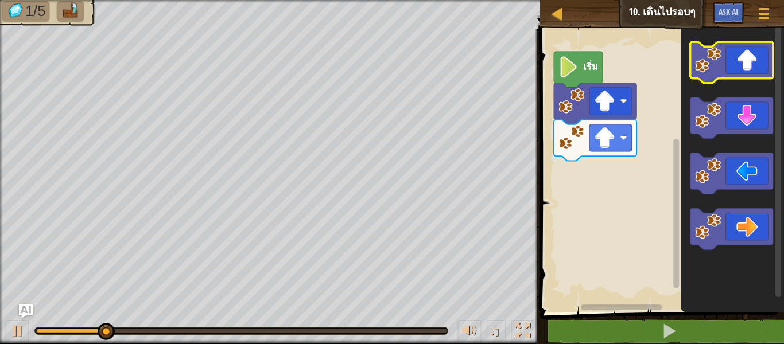
click at [722, 75] on icon "พื้นที่ทำงาน Blockly" at bounding box center [731, 62] width 83 height 41
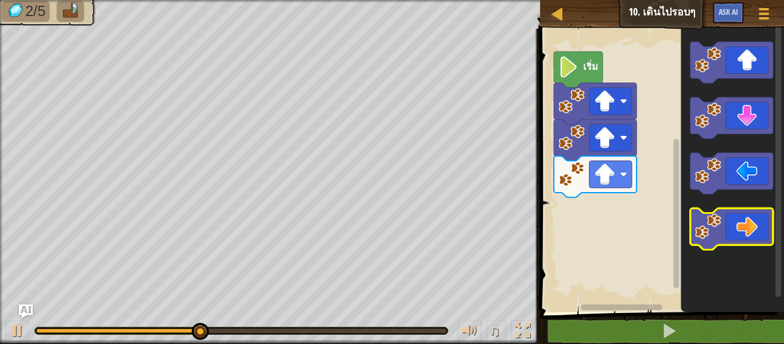
click at [755, 220] on icon "พื้นที่ทำงาน Blockly" at bounding box center [731, 228] width 83 height 41
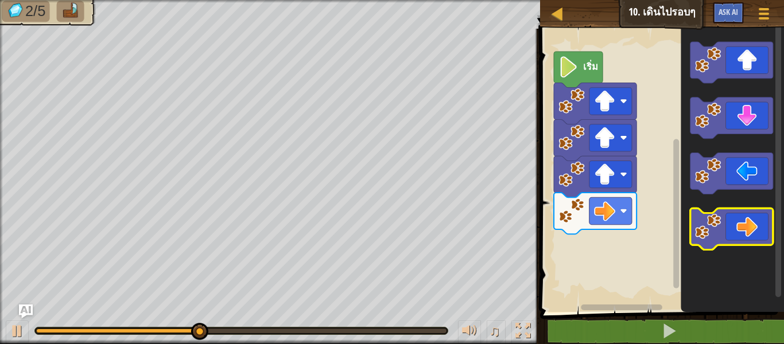
click at [755, 220] on icon "พื้นที่ทำงาน Blockly" at bounding box center [731, 228] width 83 height 41
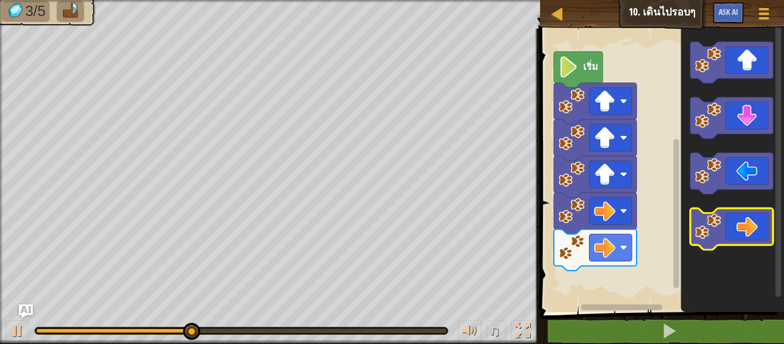
click at [755, 220] on icon "พื้นที่ทำงาน Blockly" at bounding box center [731, 228] width 83 height 41
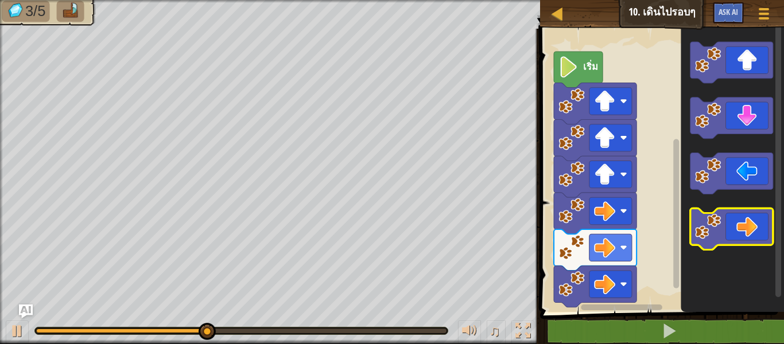
click at [755, 220] on icon "พื้นที่ทำงาน Blockly" at bounding box center [731, 228] width 83 height 41
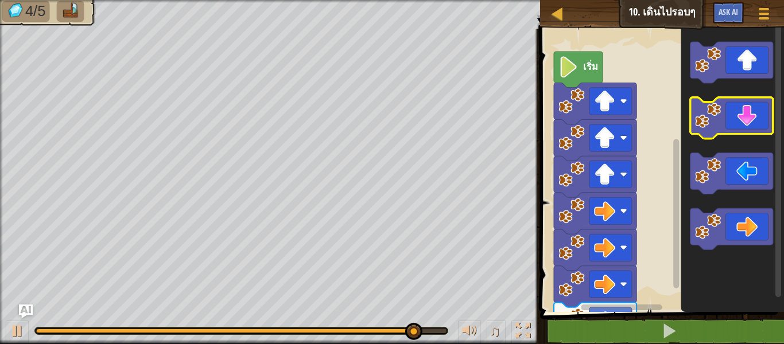
click at [757, 112] on icon "พื้นที่ทำงาน Blockly" at bounding box center [731, 118] width 83 height 41
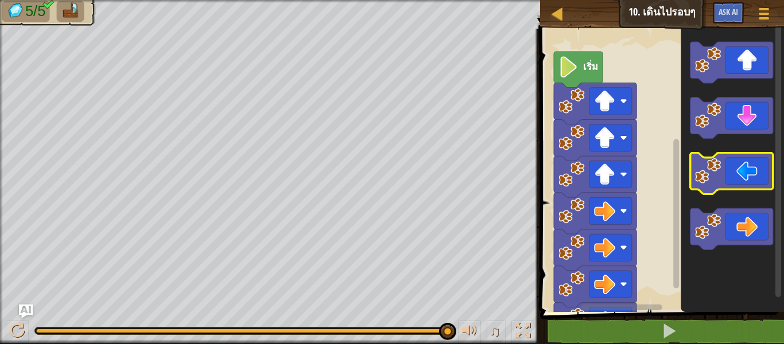
click at [747, 186] on icon "พื้นที่ทำงาน Blockly" at bounding box center [731, 173] width 83 height 41
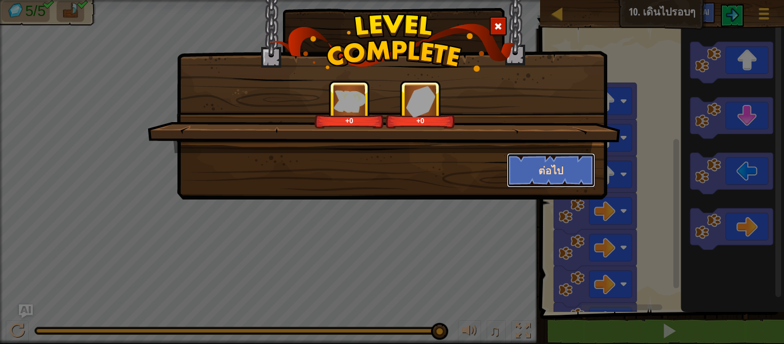
click at [561, 156] on button "ต่อไป" at bounding box center [551, 170] width 89 height 34
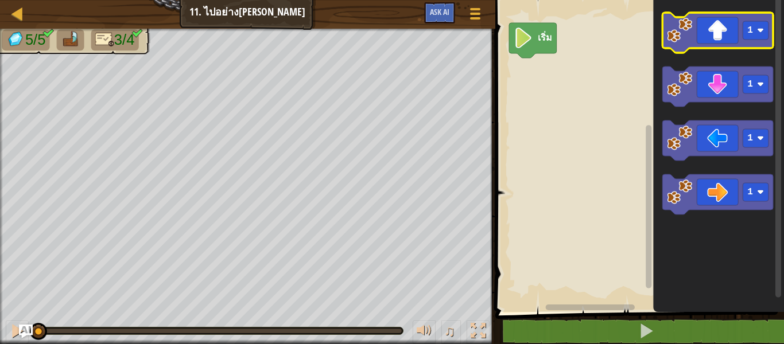
click at [729, 49] on rect "พื้นที่ทำงาน Blockly" at bounding box center [717, 33] width 111 height 40
click at [725, 37] on icon "พื้นที่ทำงาน Blockly" at bounding box center [717, 33] width 111 height 40
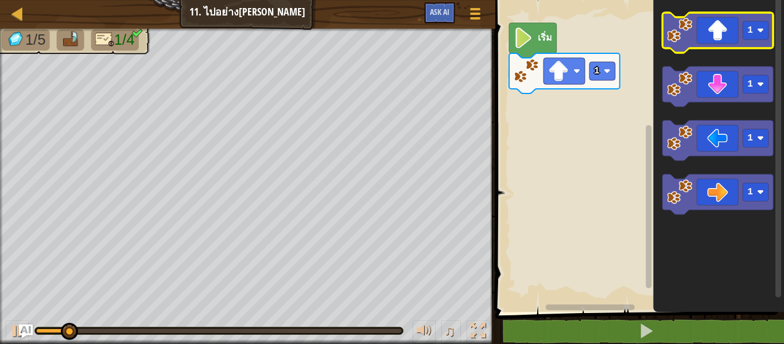
click at [714, 44] on icon "พื้นที่ทำงาน Blockly" at bounding box center [717, 33] width 111 height 40
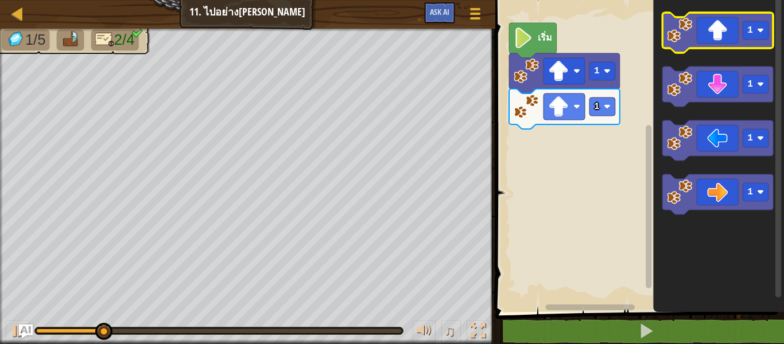
click at [714, 44] on icon "พื้นที่ทำงาน Blockly" at bounding box center [717, 33] width 111 height 40
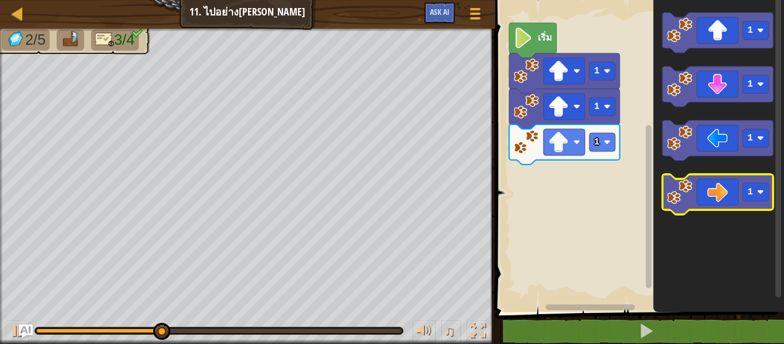
click at [725, 195] on icon "พื้นที่ทำงาน Blockly" at bounding box center [717, 194] width 111 height 40
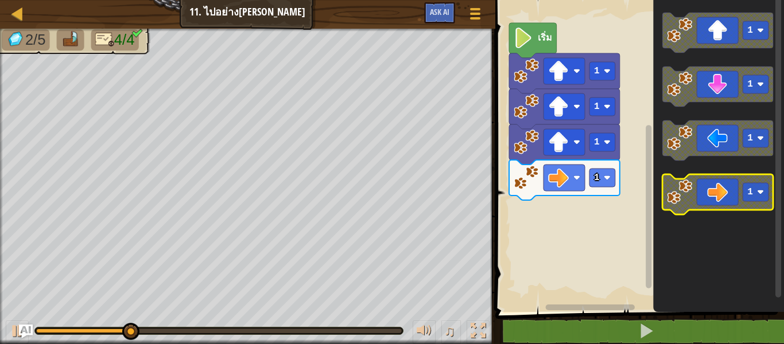
click at [725, 195] on icon "พื้นที่ทำงาน Blockly" at bounding box center [717, 194] width 111 height 40
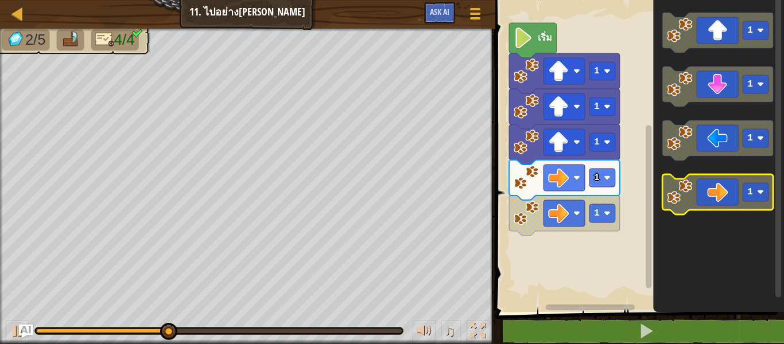
click at [739, 186] on icon "พื้นที่ทำงาน Blockly" at bounding box center [717, 194] width 111 height 40
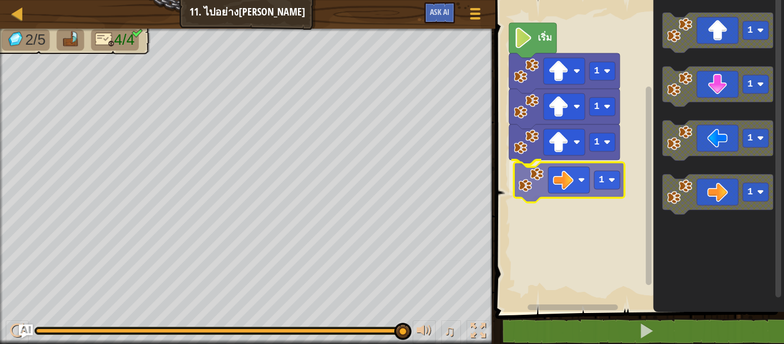
click at [600, 190] on div "เริ่ม 1 1 1 1 1 1 1 1 1" at bounding box center [638, 153] width 292 height 318
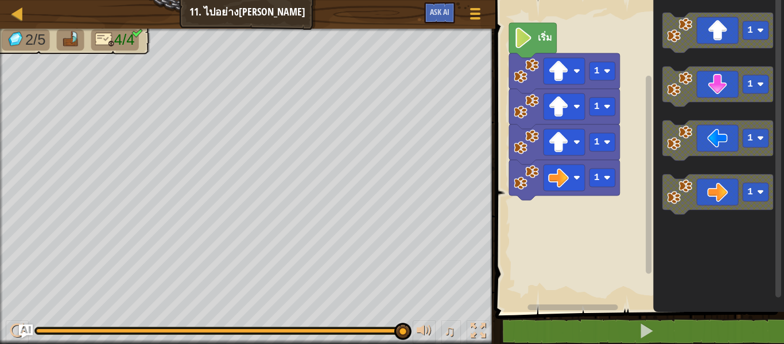
click at [593, 215] on div "เริ่ม 1 1 1 1 1 1 1 1" at bounding box center [638, 153] width 292 height 318
click at [620, 211] on div "เริ่ม 1 1 1 1 1 1 1 1" at bounding box center [638, 153] width 292 height 318
click at [705, 221] on icon "1 1 1 1" at bounding box center [718, 153] width 131 height 318
click at [703, 208] on icon "พื้นที่ทำงาน Blockly" at bounding box center [717, 194] width 111 height 40
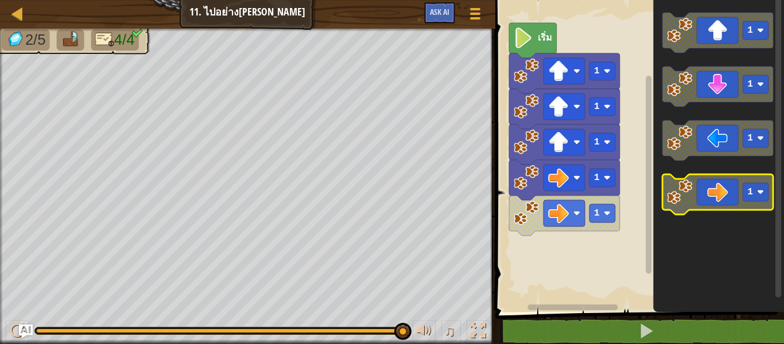
click at [704, 201] on icon "พื้นที่ทำงาน Blockly" at bounding box center [717, 194] width 111 height 40
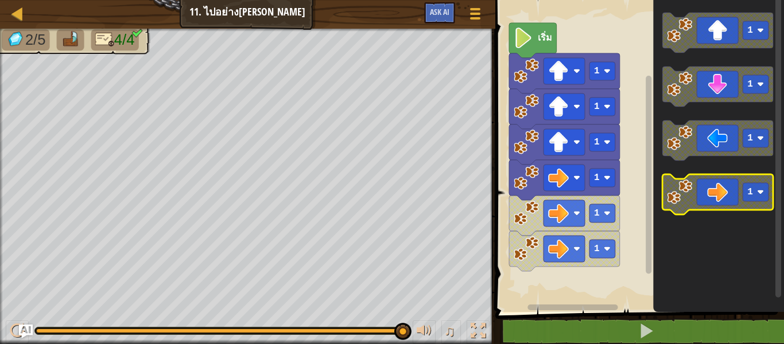
click at [704, 201] on icon "พื้นที่ทำงาน Blockly" at bounding box center [717, 194] width 111 height 40
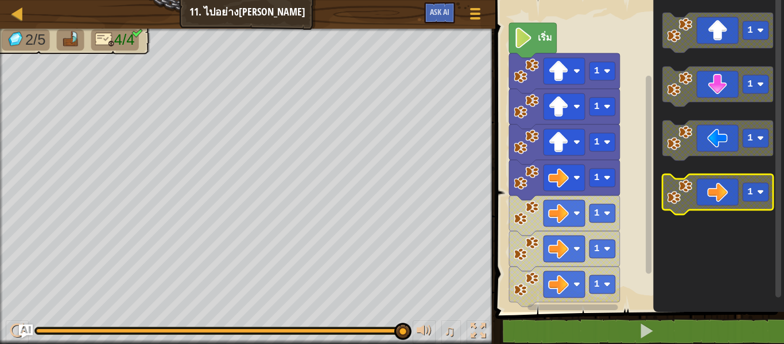
click at [706, 195] on icon "พื้นที่ทำงาน Blockly" at bounding box center [717, 194] width 111 height 40
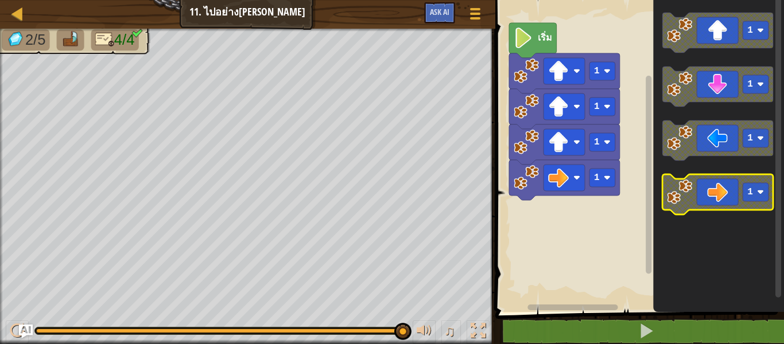
click at [733, 202] on icon "พื้นที่ทำงาน Blockly" at bounding box center [717, 194] width 111 height 40
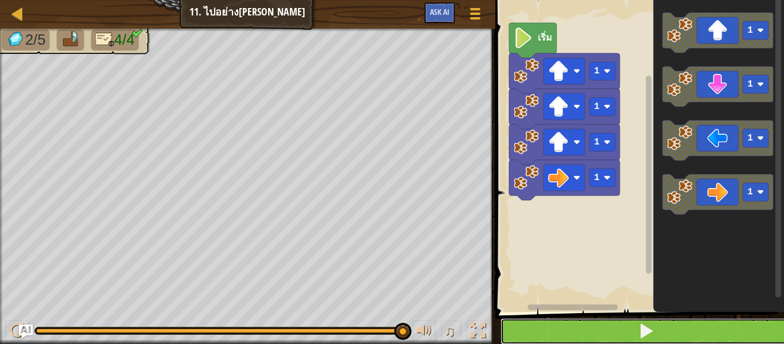
click at [652, 335] on span at bounding box center [646, 331] width 16 height 16
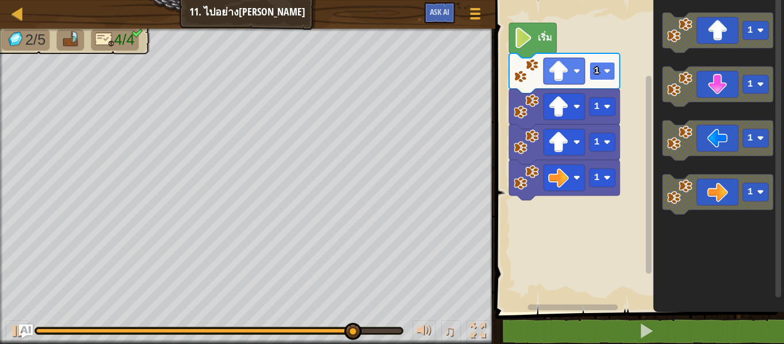
click at [598, 70] on text "1" at bounding box center [597, 71] width 6 height 10
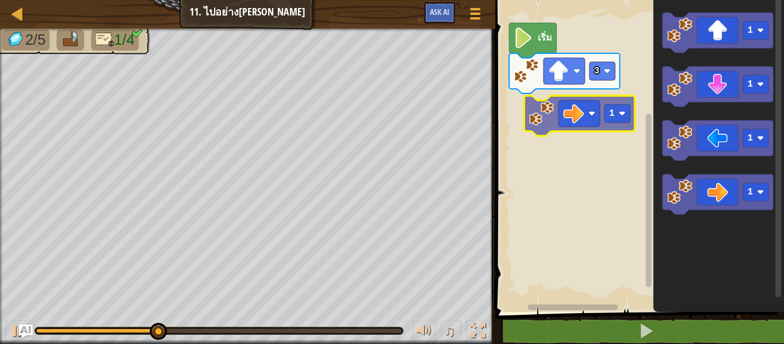
click at [541, 111] on div "เริ่ม 3 1 1 1 1 1" at bounding box center [638, 153] width 292 height 318
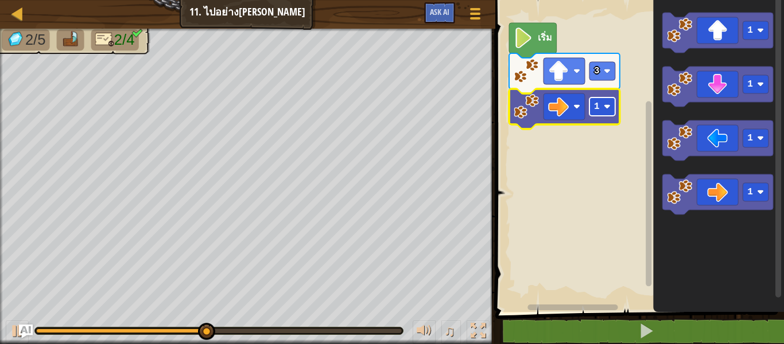
click at [598, 106] on text "1" at bounding box center [597, 107] width 6 height 10
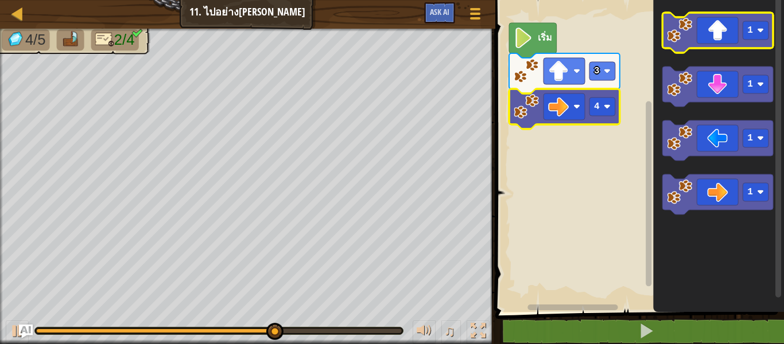
click at [720, 40] on icon "พื้นที่ทำงาน Blockly" at bounding box center [717, 33] width 111 height 40
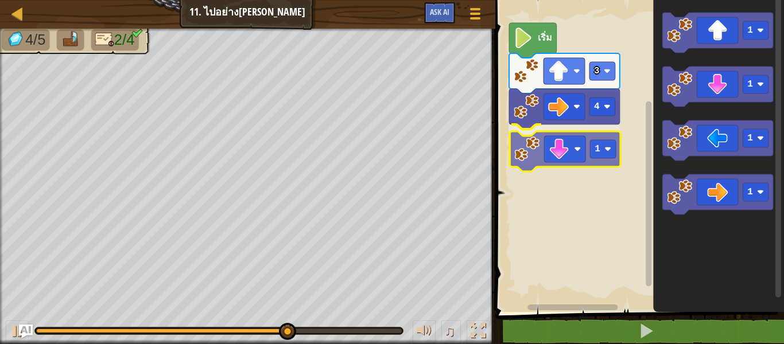
click at [569, 158] on div "เริ่ม 3 4 1 1 1 1 1 1" at bounding box center [638, 153] width 292 height 318
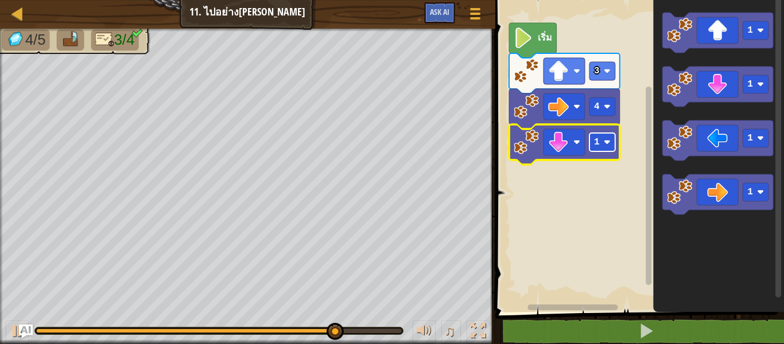
click at [605, 141] on image "พื้นที่ทำงาน Blockly" at bounding box center [607, 142] width 7 height 7
click at [606, 141] on image "พื้นที่ทำงาน Blockly" at bounding box center [607, 142] width 7 height 7
click at [603, 142] on rect "พื้นที่ทำงาน Blockly" at bounding box center [602, 142] width 26 height 18
click at [605, 144] on image "พื้นที่ทำงาน Blockly" at bounding box center [607, 142] width 7 height 7
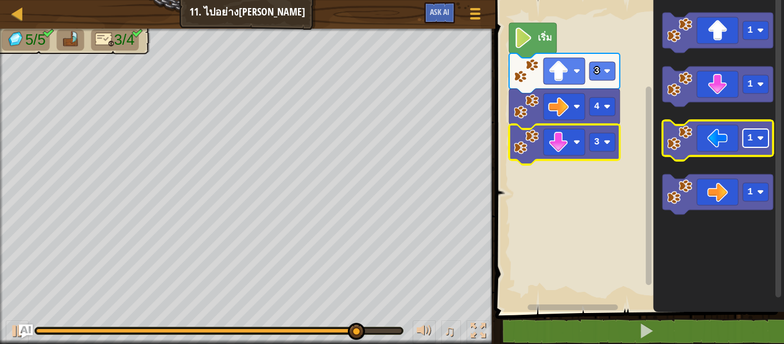
click at [757, 138] on image "พื้นที่ทำงาน Blockly" at bounding box center [760, 138] width 7 height 7
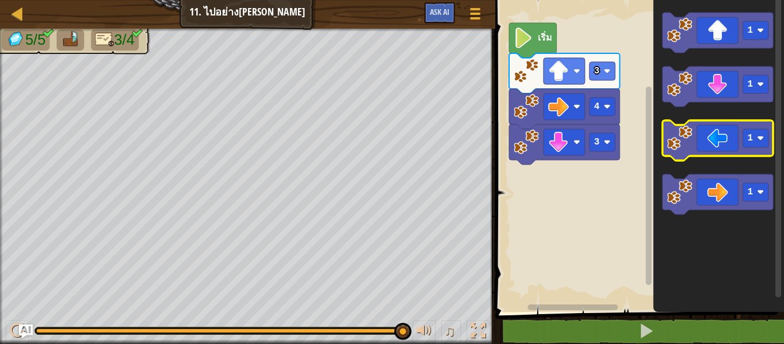
click at [717, 151] on icon "พื้นที่ทำงาน Blockly" at bounding box center [717, 141] width 111 height 40
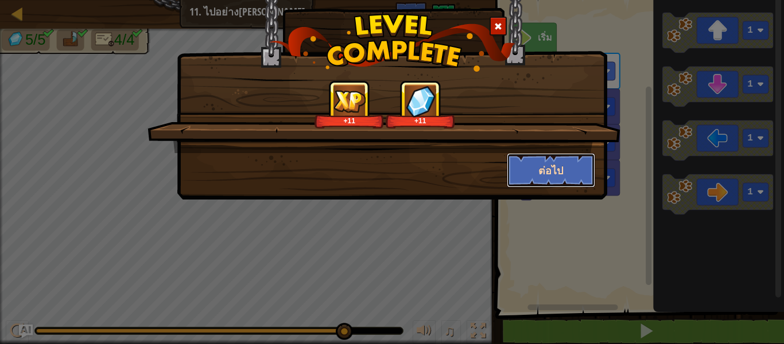
click at [550, 165] on button "ต่อไป" at bounding box center [551, 170] width 89 height 34
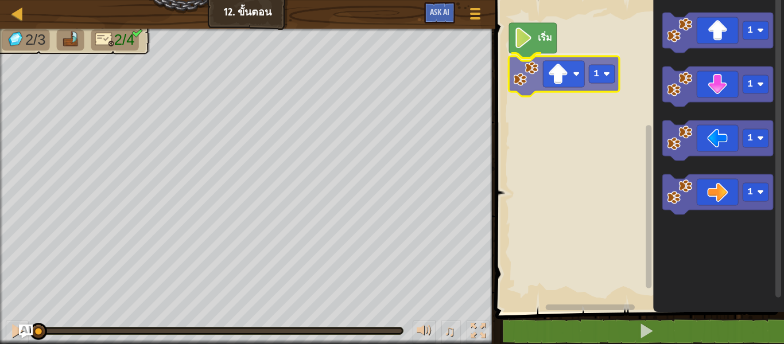
click at [566, 76] on div "เริ่ม 1 1 1 1 1 1" at bounding box center [638, 153] width 292 height 318
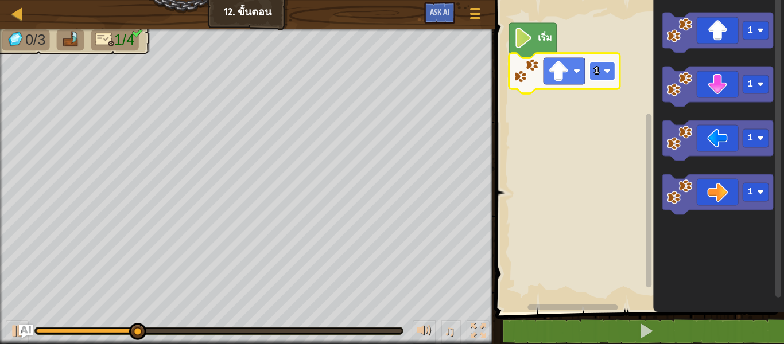
click at [607, 70] on image "พื้นที่ทำงาน Blockly" at bounding box center [607, 71] width 7 height 7
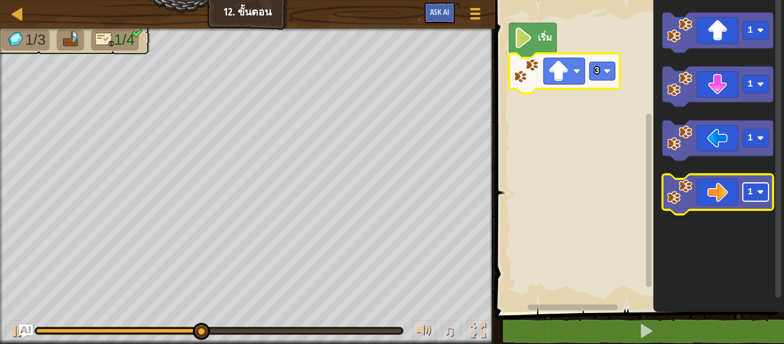
click at [752, 194] on g "1" at bounding box center [756, 192] width 26 height 18
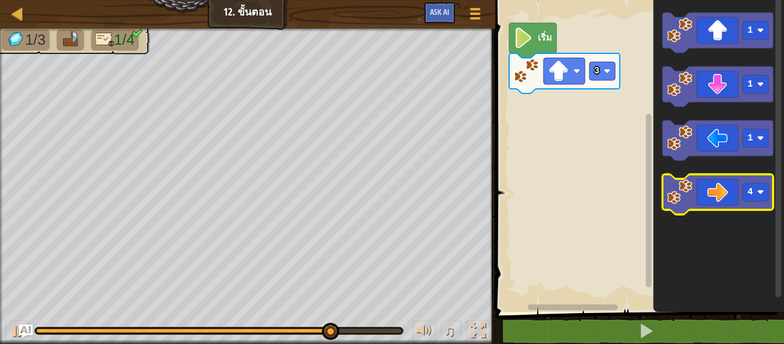
click at [718, 186] on icon "พื้นที่ทำงาน Blockly" at bounding box center [717, 194] width 111 height 40
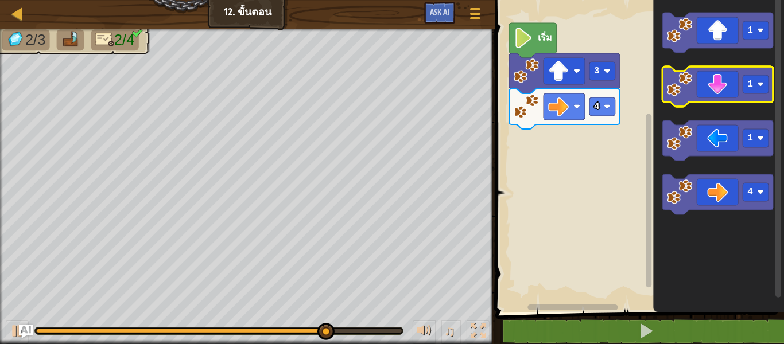
click at [760, 95] on icon "พื้นที่ทำงาน Blockly" at bounding box center [717, 87] width 111 height 40
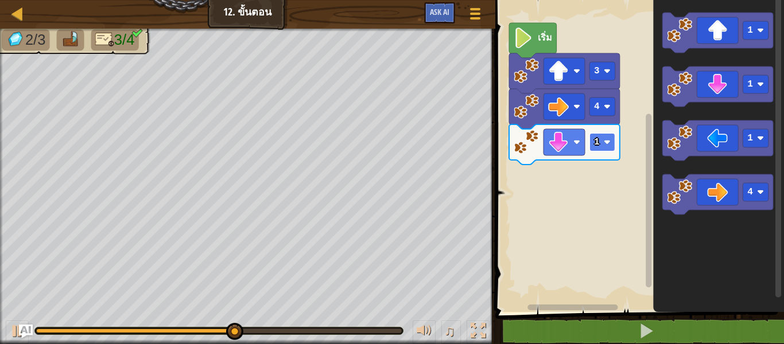
click at [608, 136] on rect "พื้นที่ทำงาน Blockly" at bounding box center [602, 142] width 26 height 18
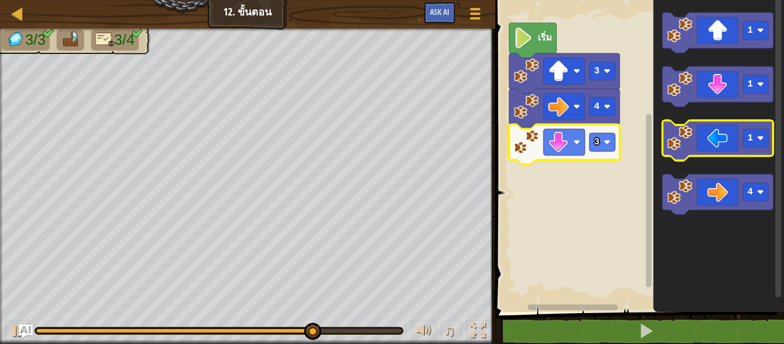
click at [708, 139] on icon "พื้นที่ทำงาน Blockly" at bounding box center [717, 141] width 111 height 40
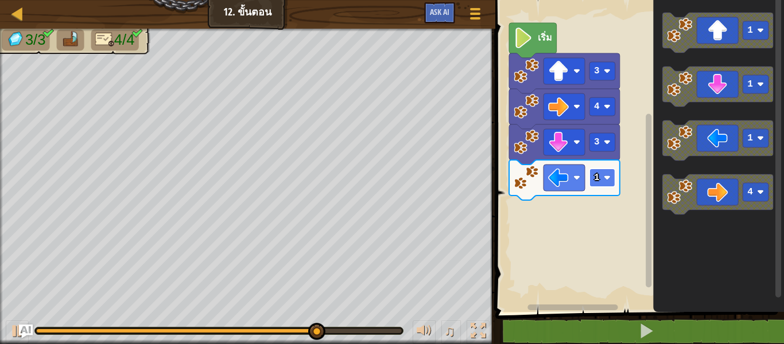
click at [603, 173] on rect "พื้นที่ทำงาน Blockly" at bounding box center [602, 178] width 26 height 18
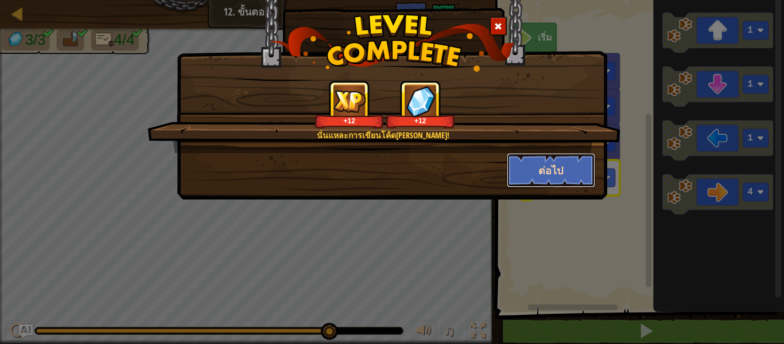
click at [534, 161] on button "ต่อไป" at bounding box center [551, 170] width 89 height 34
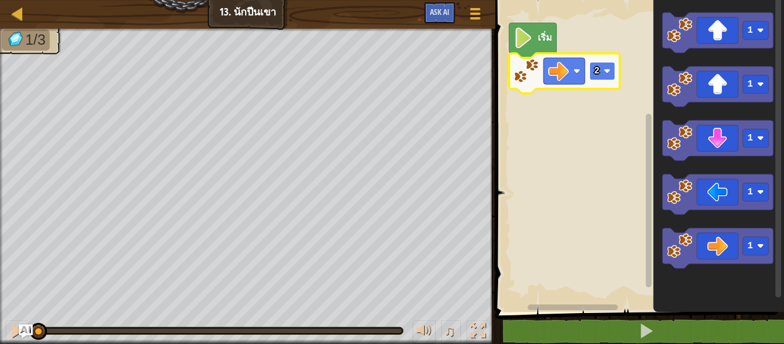
click at [607, 65] on rect "พื้นที่ทำงาน Blockly" at bounding box center [602, 71] width 26 height 18
click at [608, 75] on image "พื้นที่ทำงาน Blockly" at bounding box center [607, 71] width 7 height 7
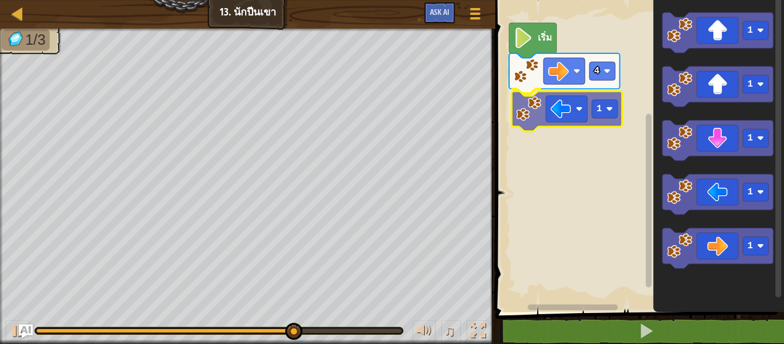
click at [579, 112] on div "เริ่ม 4 1 1 1 1 1 1 1" at bounding box center [638, 153] width 292 height 318
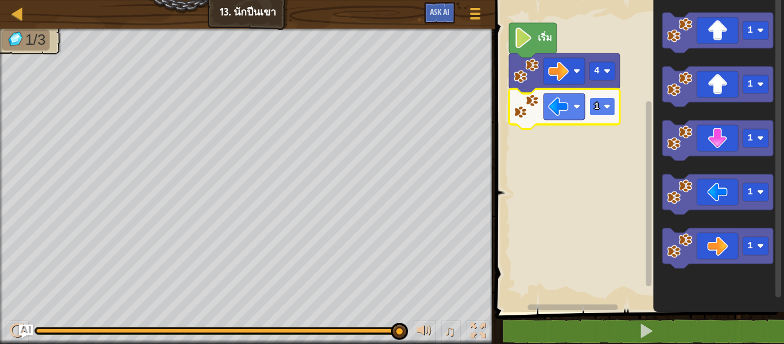
click at [609, 108] on image "พื้นที่ทำงาน Blockly" at bounding box center [607, 106] width 7 height 7
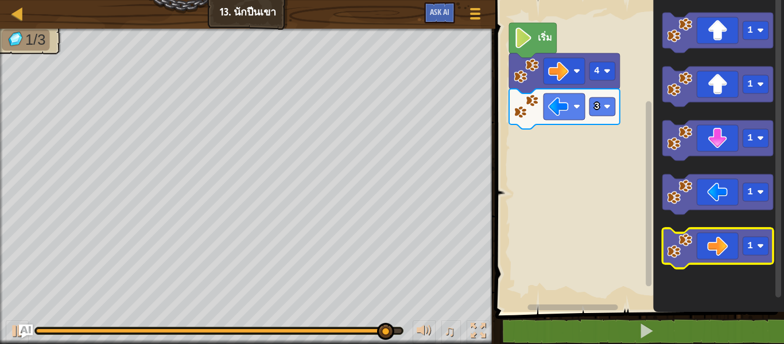
click at [668, 219] on icon "1 1 1 1 1" at bounding box center [718, 153] width 131 height 318
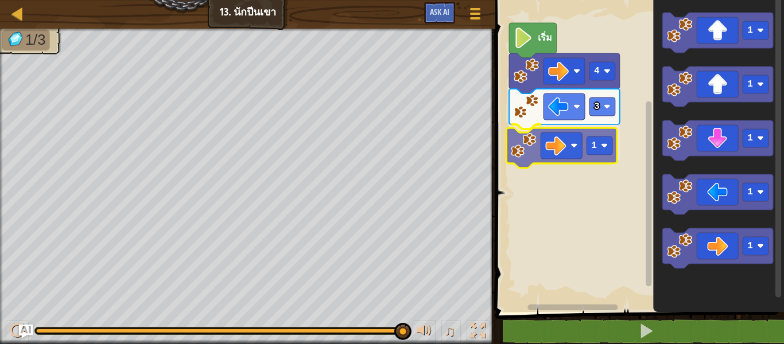
click at [585, 156] on div "เริ่ม 4 3 1 1 1 1 1 1 1" at bounding box center [638, 153] width 292 height 318
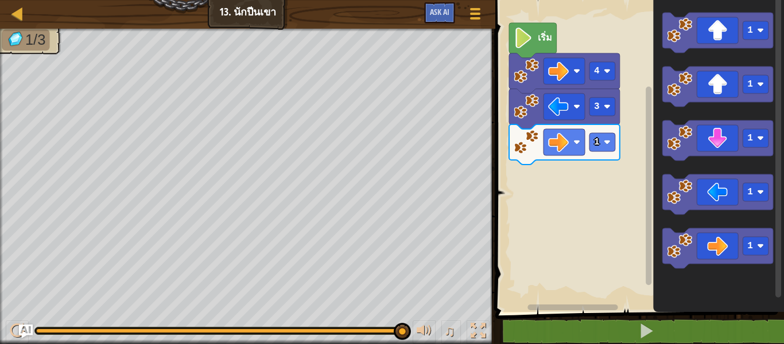
click at [576, 255] on div "เริ่ม 4 3 1 1 1 1 1 1" at bounding box center [638, 153] width 292 height 318
click at [692, 58] on icon "1 1 1 1 1" at bounding box center [718, 153] width 131 height 318
click at [764, 41] on icon "พื้นที่ทำงาน Blockly" at bounding box center [717, 33] width 111 height 40
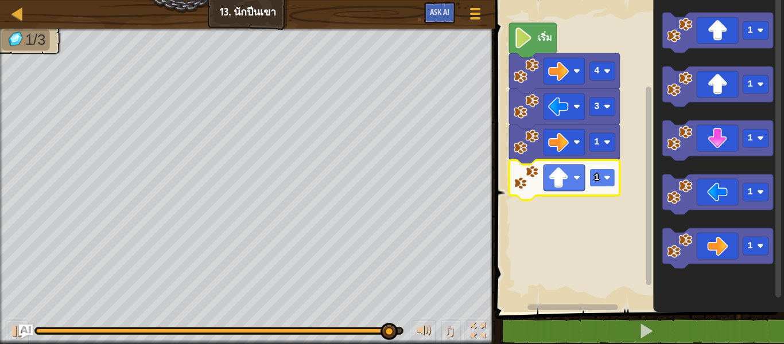
click at [604, 178] on image "พื้นที่ทำงาน Blockly" at bounding box center [607, 177] width 7 height 7
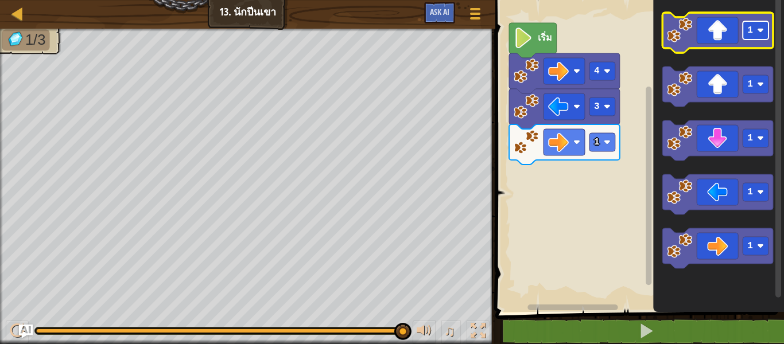
click at [753, 36] on rect "พื้นที่ทำงาน Blockly" at bounding box center [756, 30] width 26 height 18
click at [718, 36] on icon "พื้นที่ทำงาน Blockly" at bounding box center [717, 33] width 111 height 40
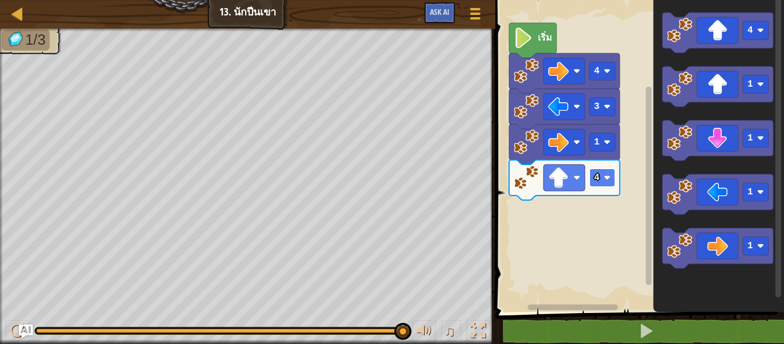
click at [604, 177] on image "พื้นที่ทำงาน Blockly" at bounding box center [607, 177] width 7 height 7
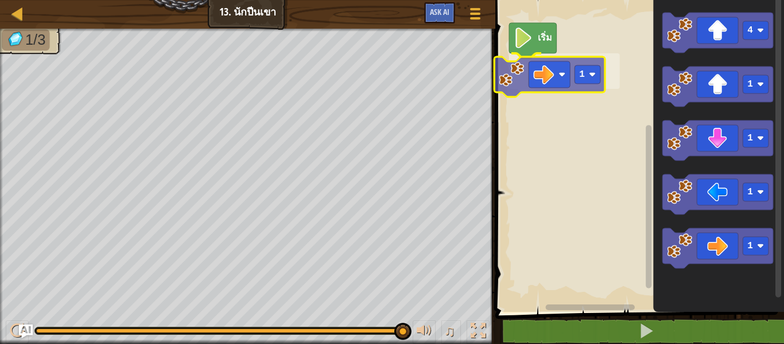
click at [551, 69] on div "เริ่ม 1 4 1 1 1 1 1" at bounding box center [638, 153] width 292 height 318
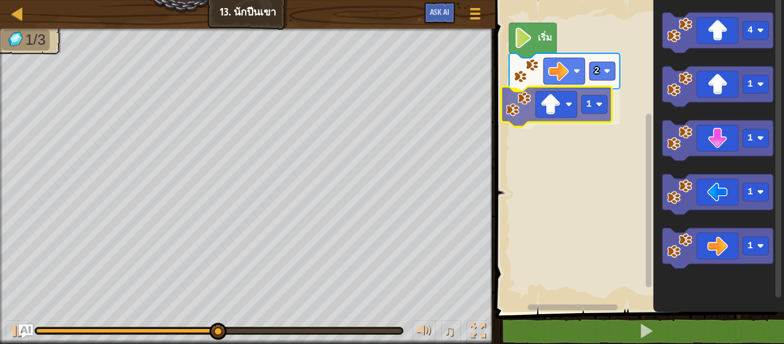
click at [550, 109] on div "เริ่ม 2 1 4 1 1 1 1 1" at bounding box center [638, 153] width 292 height 318
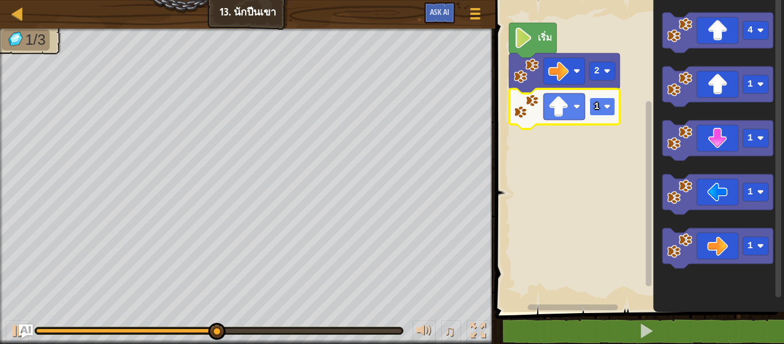
click at [604, 107] on image "พื้นที่ทำงาน Blockly" at bounding box center [607, 106] width 7 height 7
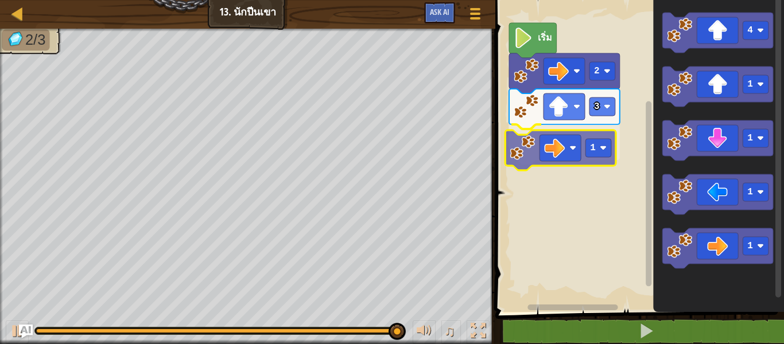
click at [551, 149] on div "เริ่ม 2 3 1 4 1 1 1 1 1" at bounding box center [638, 153] width 292 height 318
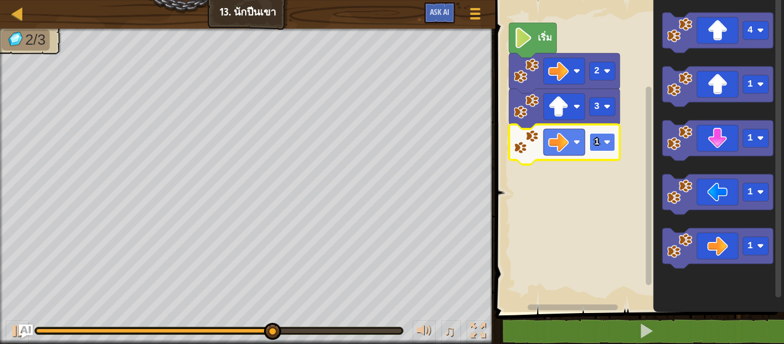
click at [609, 146] on image "พื้นที่ทำงาน Blockly" at bounding box center [607, 142] width 7 height 7
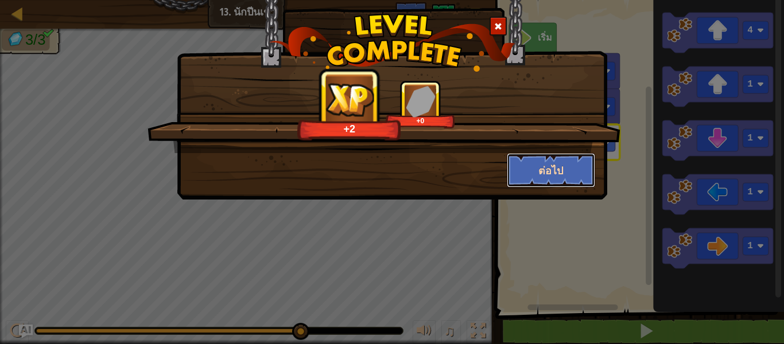
click at [576, 160] on button "ต่อไป" at bounding box center [551, 170] width 89 height 34
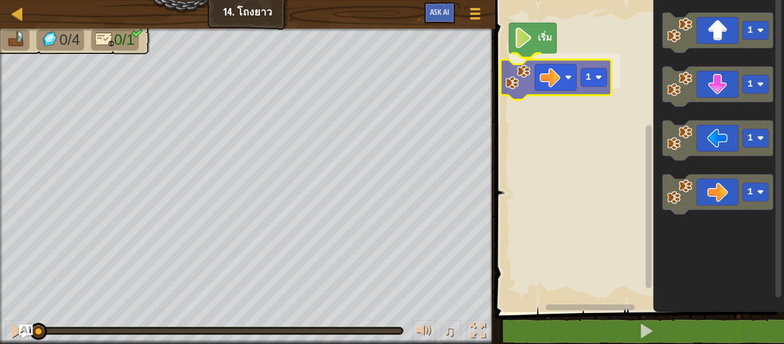
click at [559, 87] on div "เริ่ม 1 1 1 1 1 1" at bounding box center [638, 153] width 292 height 318
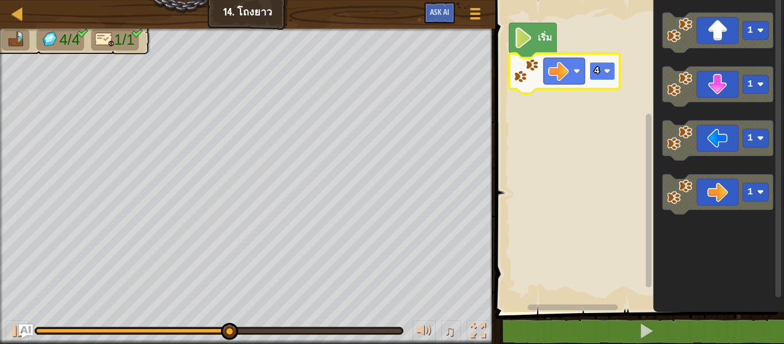
click at [607, 69] on image "พื้นที่ทำงาน Blockly" at bounding box center [607, 71] width 7 height 7
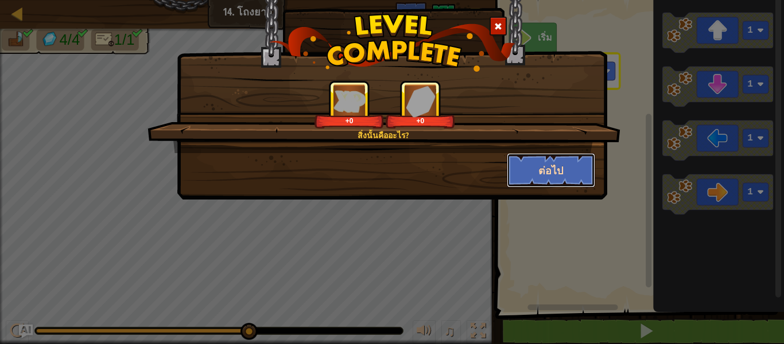
click at [567, 163] on button "ต่อไป" at bounding box center [551, 170] width 89 height 34
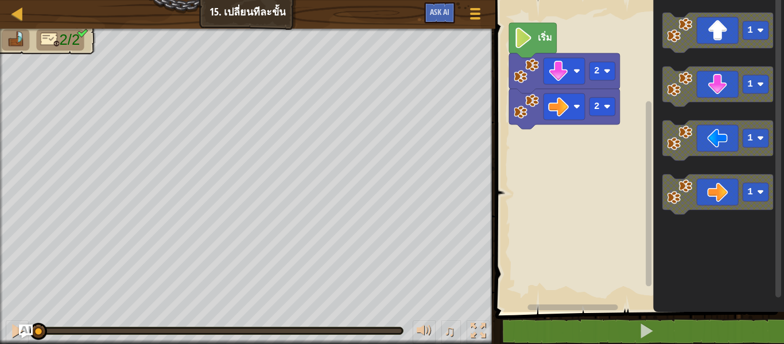
click at [589, 197] on div "2 2 เริ่ม 1 1 1 1" at bounding box center [638, 153] width 292 height 318
click at [580, 156] on div "2 2 เริ่ม 1 1 1 1" at bounding box center [638, 153] width 292 height 318
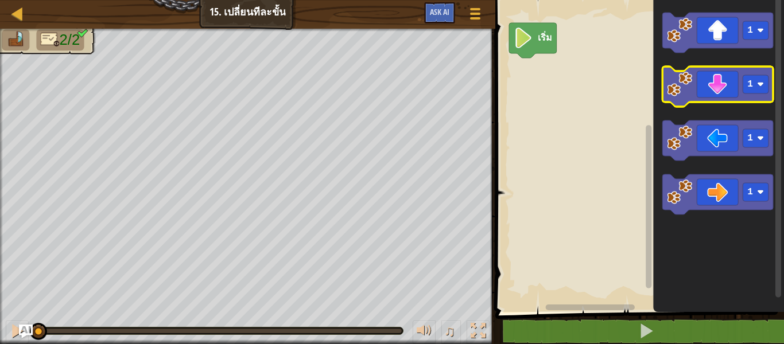
click at [734, 92] on icon "พื้นที่ทำงาน Blockly" at bounding box center [717, 87] width 111 height 40
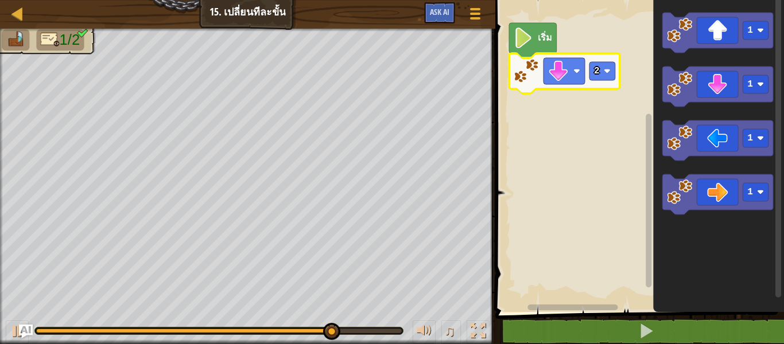
click at [625, 168] on rect "พื้นที่ทำงาน Blockly" at bounding box center [638, 153] width 292 height 318
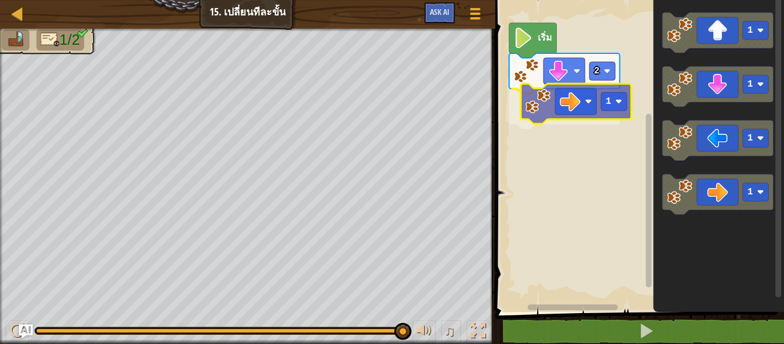
click at [557, 102] on div "เริ่ม 2 1 1 1 1 1 1" at bounding box center [638, 153] width 292 height 318
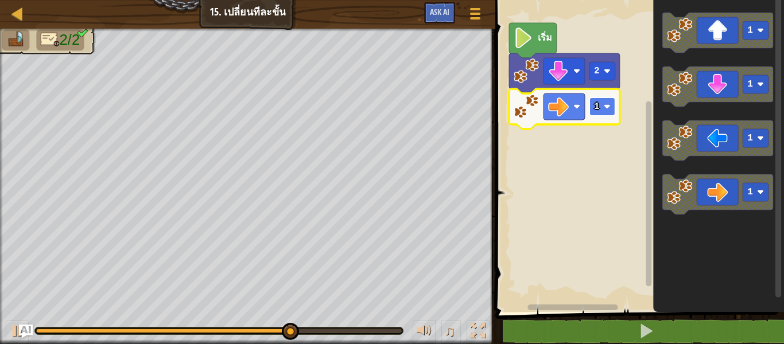
click at [608, 101] on rect "พื้นที่ทำงาน Blockly" at bounding box center [602, 107] width 26 height 18
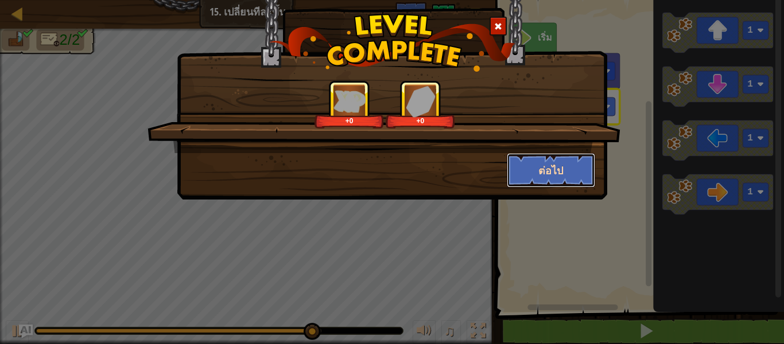
click at [582, 173] on button "ต่อไป" at bounding box center [551, 170] width 89 height 34
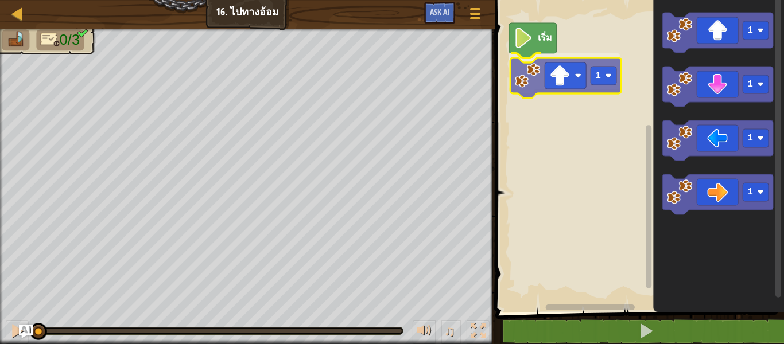
click at [577, 86] on div "เริ่ม 1 1 1 1 1 1" at bounding box center [638, 153] width 292 height 318
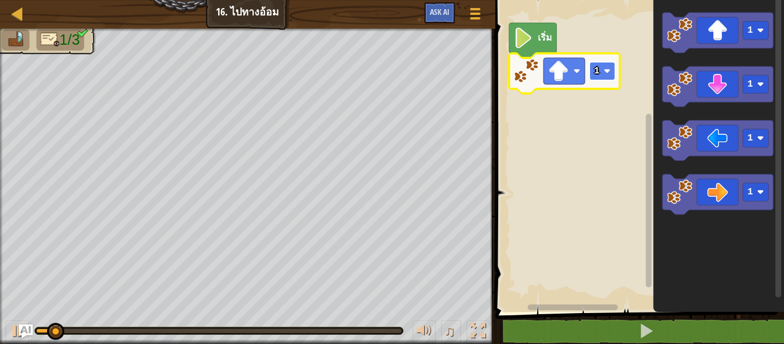
click at [608, 73] on image "พื้นที่ทำงาน Blockly" at bounding box center [607, 71] width 7 height 7
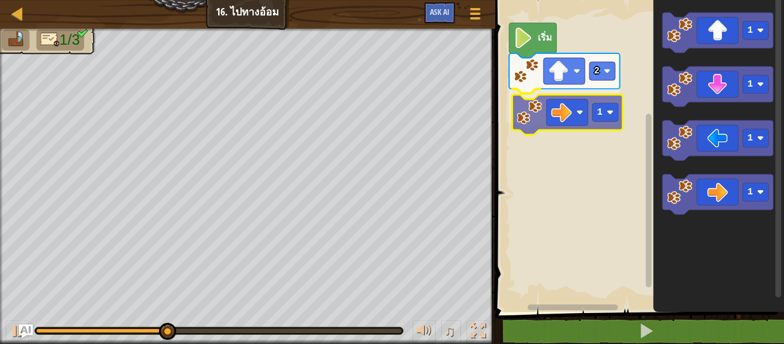
click at [585, 122] on div "เริ่ม 2 1 1 1 1 1 1" at bounding box center [638, 153] width 292 height 318
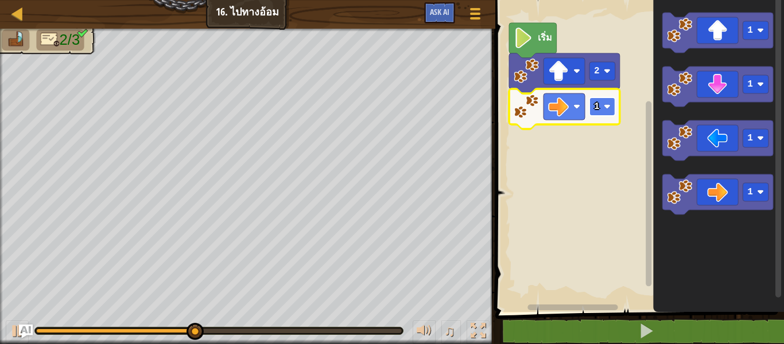
click at [609, 108] on image "พื้นที่ทำงาน Blockly" at bounding box center [607, 106] width 7 height 7
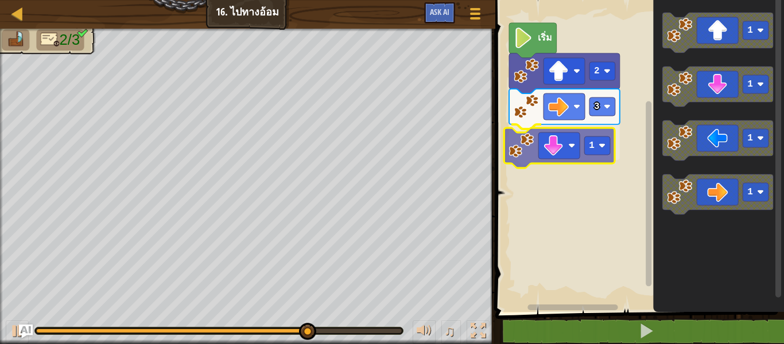
click at [586, 149] on div "เริ่ม 2 3 1 1 1 1 1 1" at bounding box center [638, 153] width 292 height 318
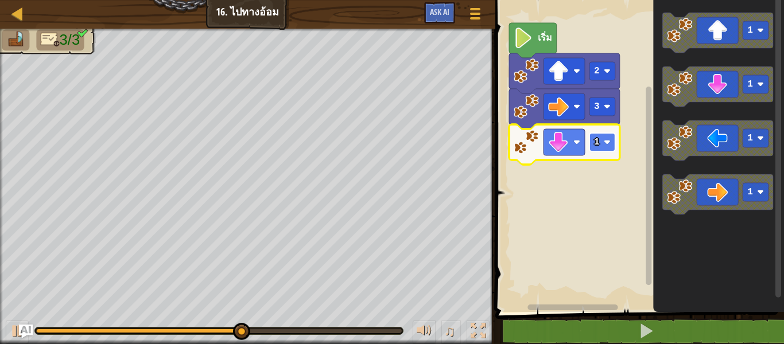
click at [607, 141] on image "พื้นที่ทำงาน Blockly" at bounding box center [607, 142] width 7 height 7
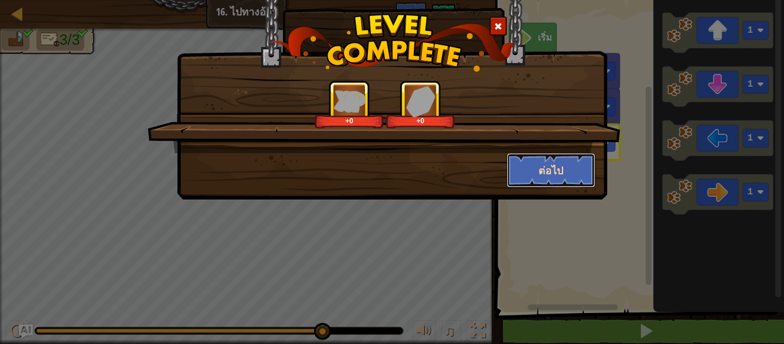
click at [549, 172] on button "ต่อไป" at bounding box center [551, 170] width 89 height 34
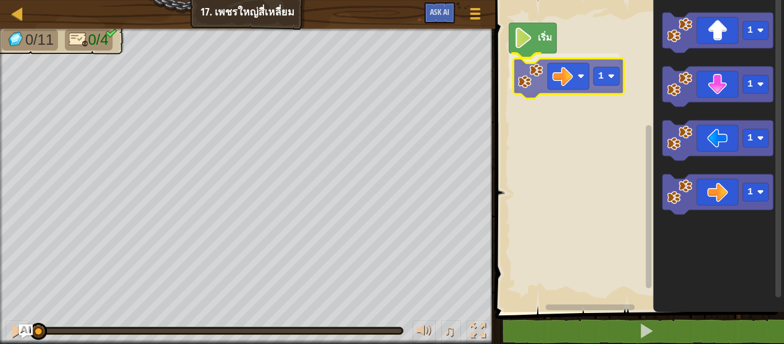
click at [569, 91] on div "เริ่ม 1 1 1 1 1 1" at bounding box center [638, 153] width 292 height 318
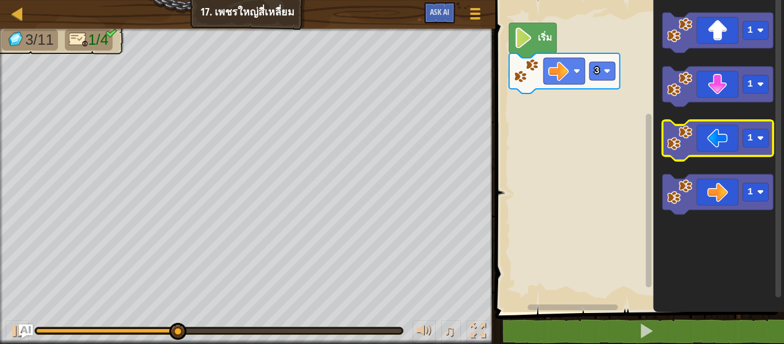
click at [657, 138] on icon "1 1 1 1" at bounding box center [718, 153] width 131 height 318
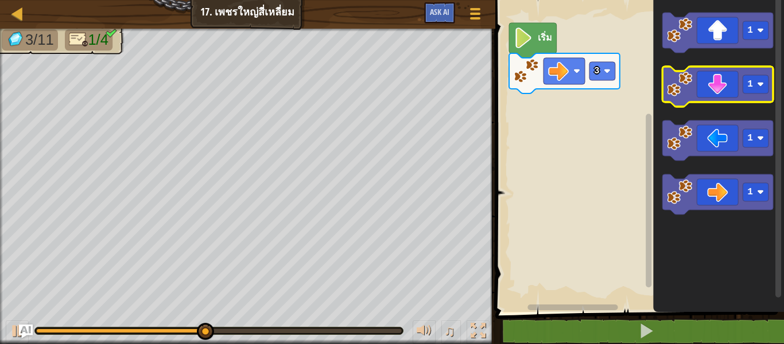
click at [684, 97] on g "1 1 1 1" at bounding box center [717, 114] width 111 height 202
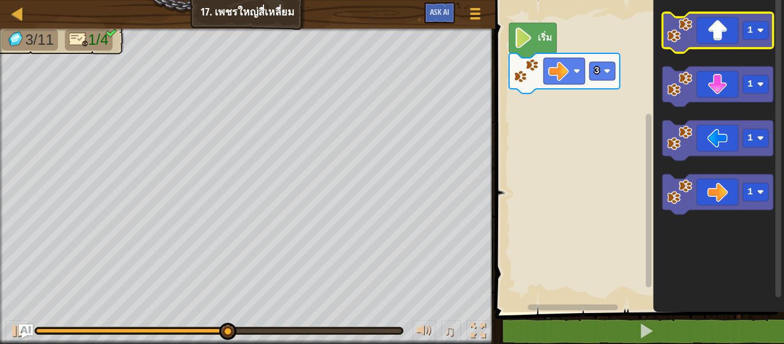
click at [716, 35] on icon "พื้นที่ทำงาน Blockly" at bounding box center [717, 33] width 111 height 40
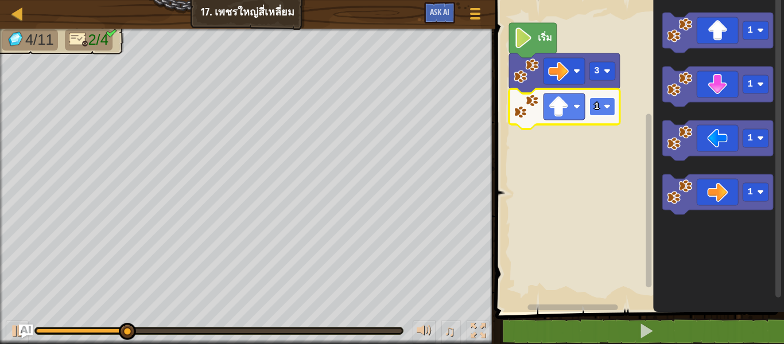
click at [610, 104] on g "1" at bounding box center [602, 107] width 26 height 18
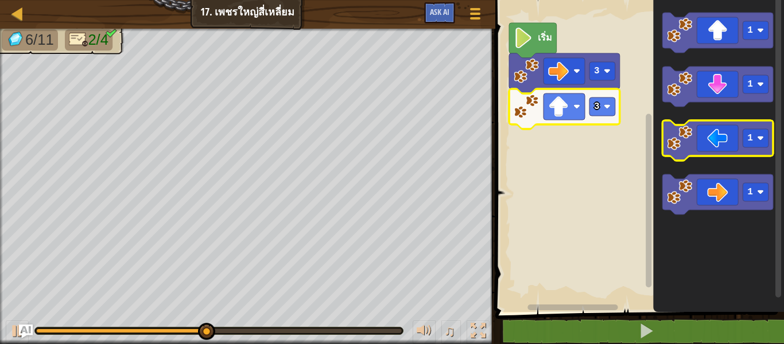
click at [734, 138] on icon "พื้นที่ทำงาน Blockly" at bounding box center [717, 141] width 111 height 40
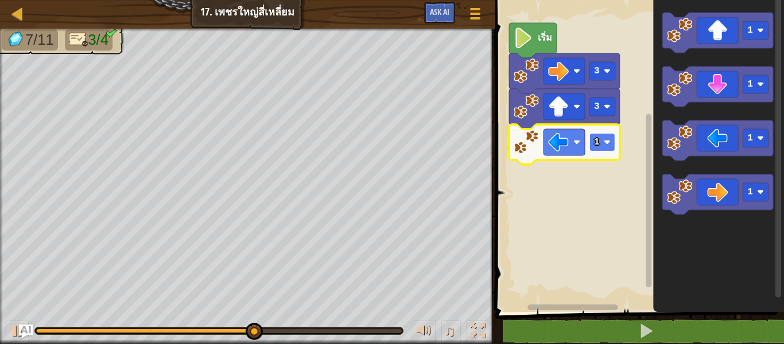
click at [609, 146] on g "1" at bounding box center [602, 142] width 26 height 18
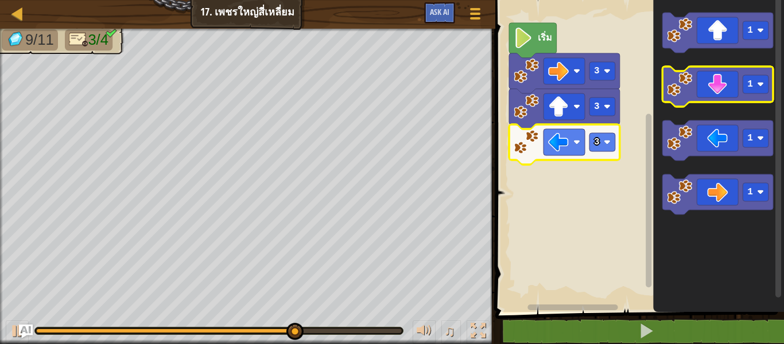
click at [736, 90] on icon "พื้นที่ทำงาน Blockly" at bounding box center [717, 87] width 111 height 40
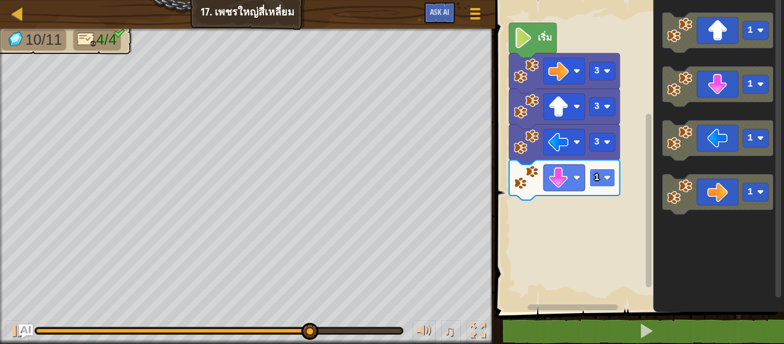
click at [606, 176] on image "พื้นที่ทำงาน Blockly" at bounding box center [607, 177] width 7 height 7
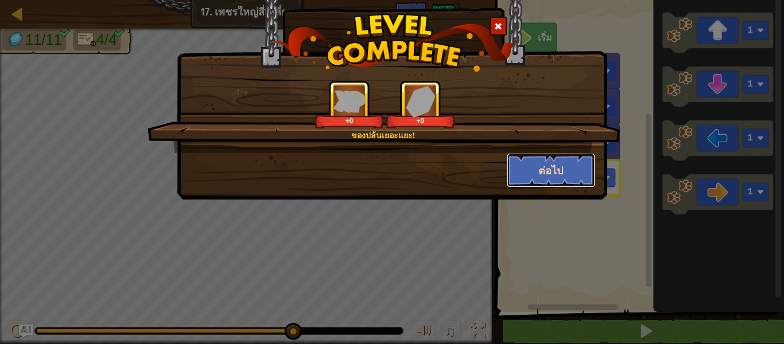
click at [580, 164] on button "ต่อไป" at bounding box center [551, 170] width 89 height 34
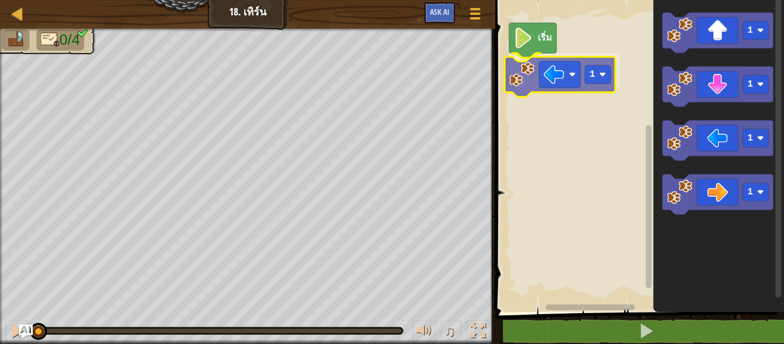
click at [576, 79] on div "เริ่ม 1 1 1 1 1 1" at bounding box center [638, 153] width 292 height 318
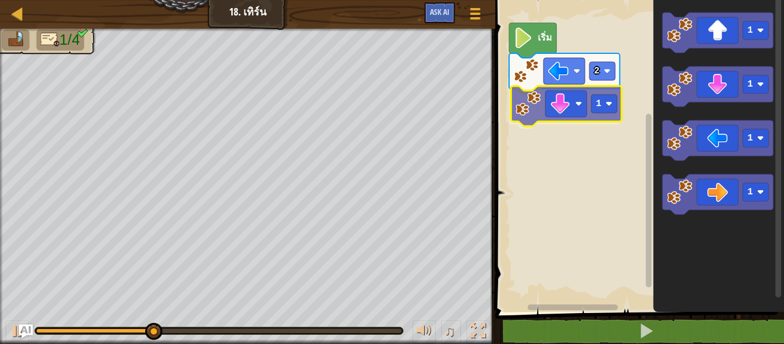
click at [567, 108] on div "เริ่ม 2 1 1 1 1 1 1" at bounding box center [638, 153] width 292 height 318
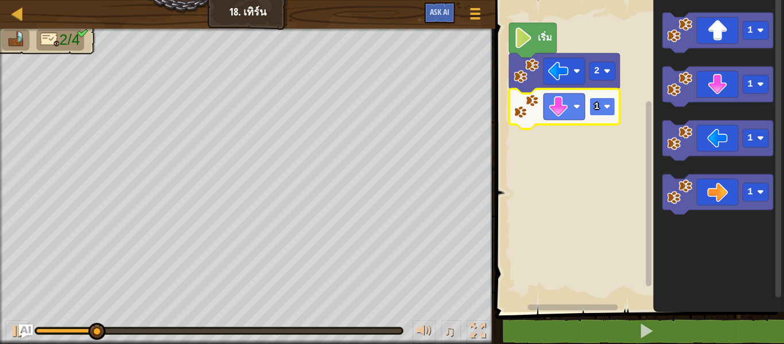
click at [605, 104] on image "พื้นที่ทำงาน Blockly" at bounding box center [607, 106] width 7 height 7
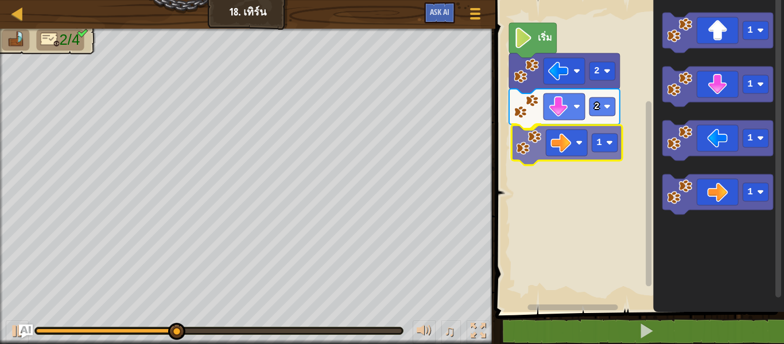
click at [578, 143] on div "เริ่ม 2 2 1 1 1 1 1 1" at bounding box center [638, 153] width 292 height 318
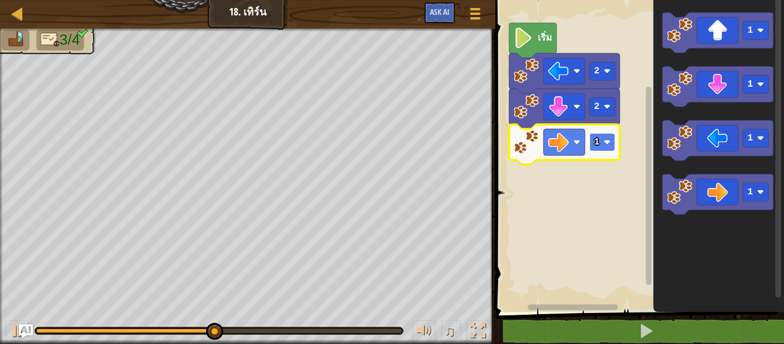
click at [606, 140] on image "พื้นที่ทำงาน Blockly" at bounding box center [607, 142] width 7 height 7
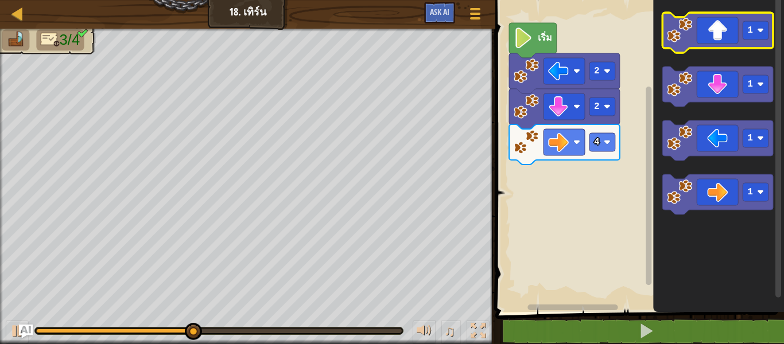
click at [721, 38] on icon "พื้นที่ทำงาน Blockly" at bounding box center [717, 33] width 111 height 40
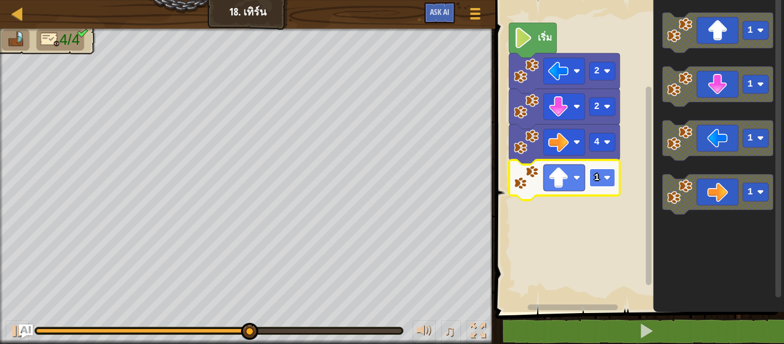
click at [605, 176] on image "พื้นที่ทำงาน Blockly" at bounding box center [607, 177] width 7 height 7
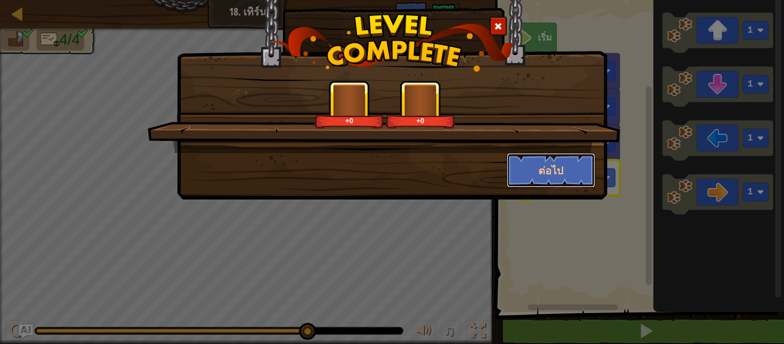
click at [580, 168] on button "ต่อไป" at bounding box center [551, 170] width 89 height 34
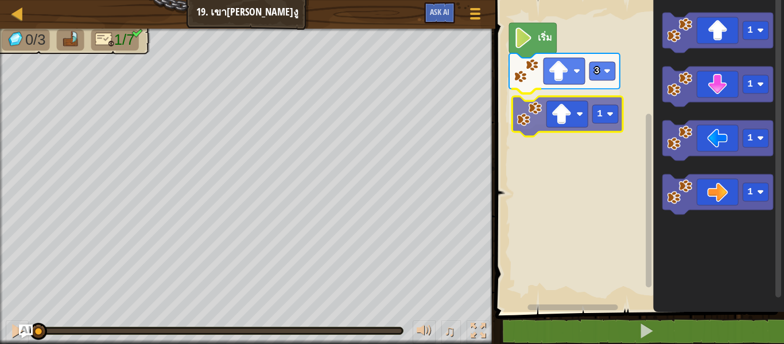
click at [576, 117] on div "3 1 เริ่ม 1 1 1 1 1" at bounding box center [638, 153] width 292 height 318
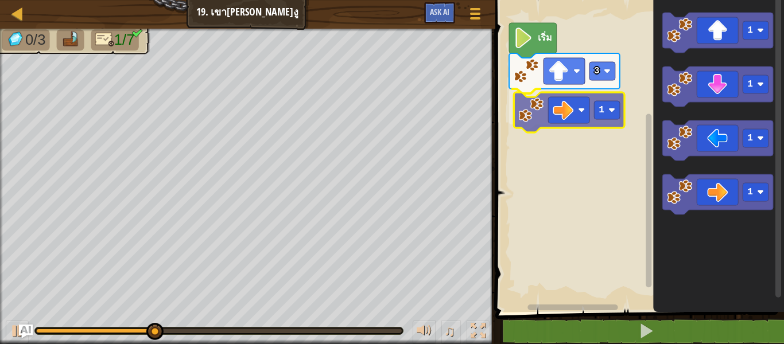
click at [561, 116] on div "3 1 เริ่ม 1 1 1 1 1" at bounding box center [638, 153] width 292 height 318
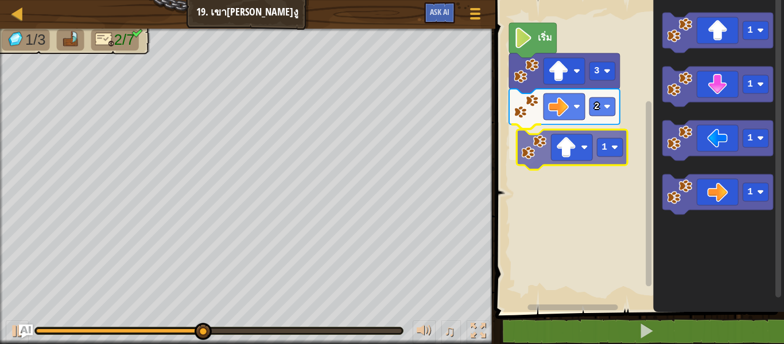
click at [581, 161] on div "เริ่ม 3 2 1 1 1 1 1 1" at bounding box center [638, 153] width 292 height 318
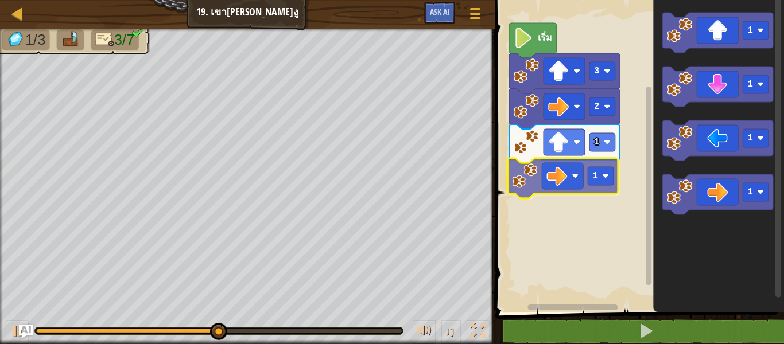
click at [581, 188] on div "เริ่ม 3 2 1 1 1 1 1 1 1" at bounding box center [638, 153] width 292 height 318
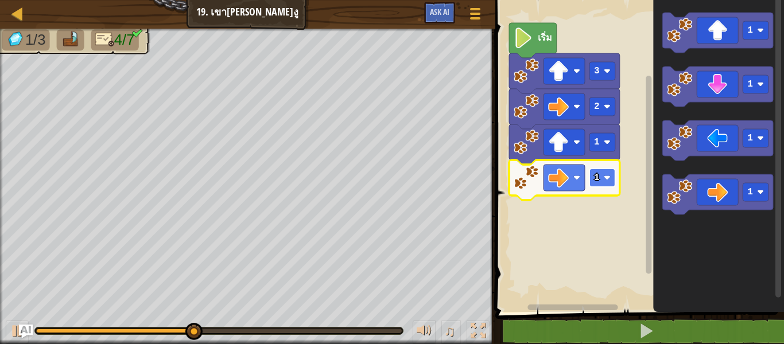
click at [609, 175] on image "พื้นที่ทำงาน Blockly" at bounding box center [607, 177] width 7 height 7
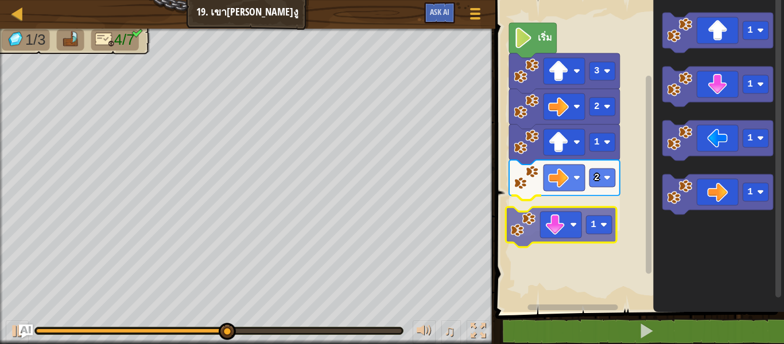
click at [585, 226] on div "เริ่ม 3 2 1 2 1 1 1 1 1 1" at bounding box center [638, 153] width 292 height 318
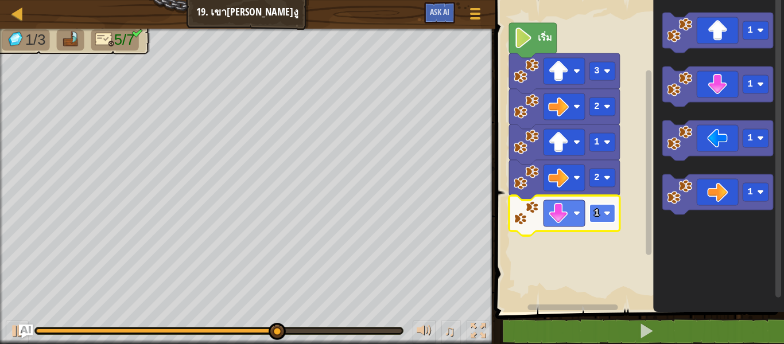
click at [606, 212] on image "พื้นที่ทำงาน Blockly" at bounding box center [607, 213] width 7 height 7
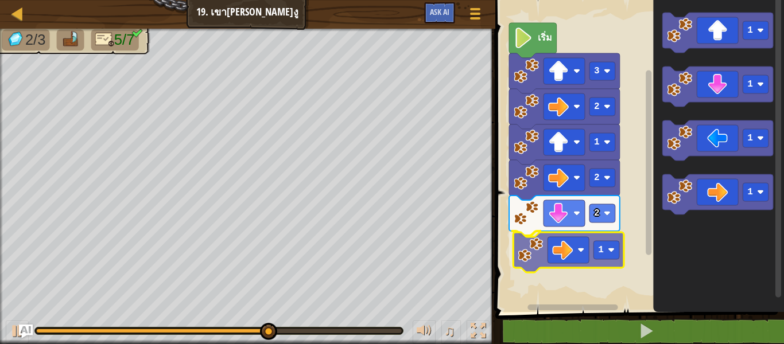
click at [578, 258] on div "เริ่ม 3 2 1 2 2 1 1 1 1 1 1" at bounding box center [638, 153] width 292 height 318
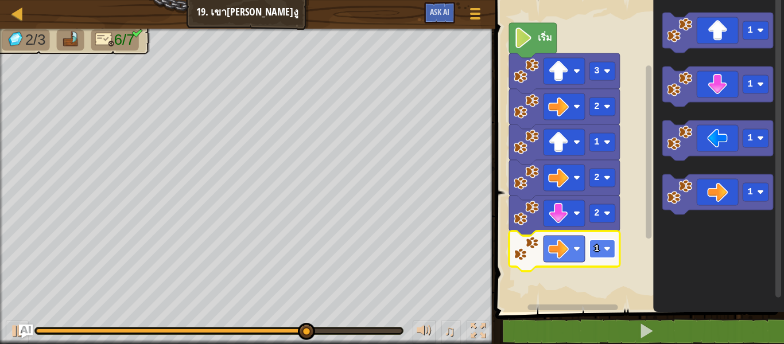
click at [606, 254] on rect "พื้นที่ทำงาน Blockly" at bounding box center [602, 249] width 26 height 18
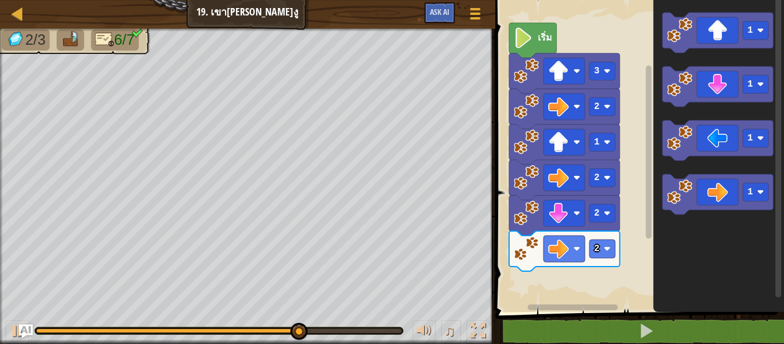
click at [704, 100] on g "1 1 1 1" at bounding box center [717, 114] width 111 height 202
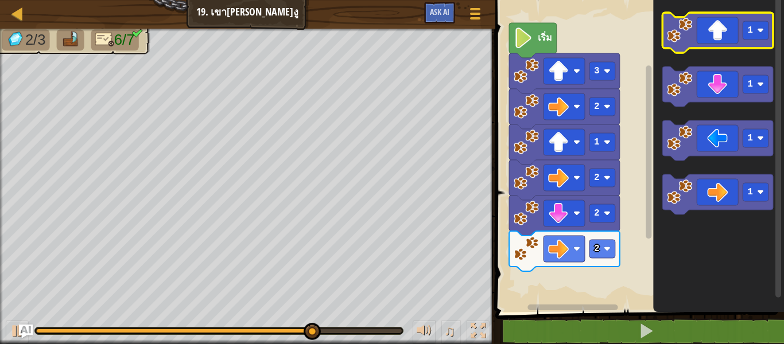
click at [716, 36] on icon "พื้นที่ทำงาน Blockly" at bounding box center [717, 33] width 111 height 40
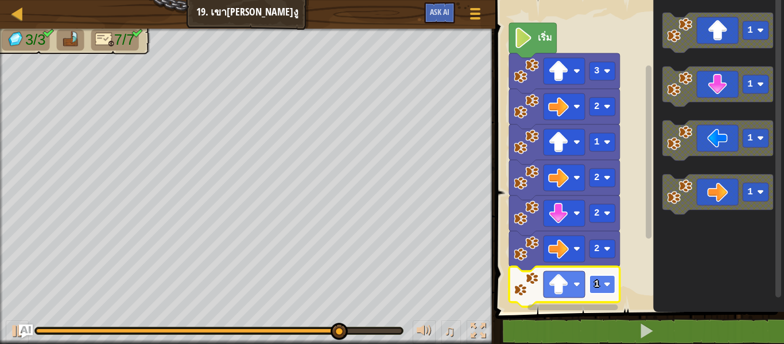
click at [607, 286] on image "พื้นที่ทำงาน Blockly" at bounding box center [607, 284] width 7 height 7
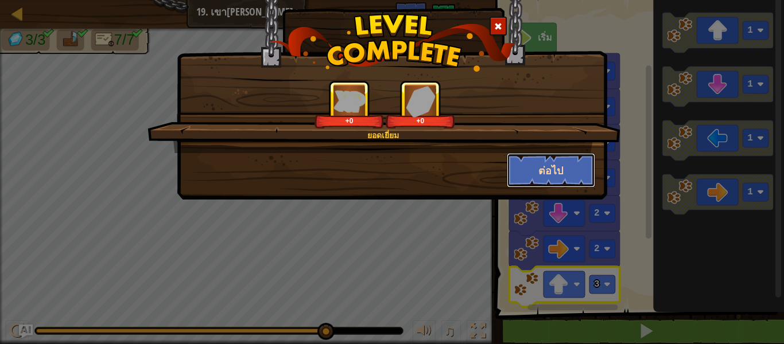
click at [572, 168] on button "ต่อไป" at bounding box center [551, 170] width 89 height 34
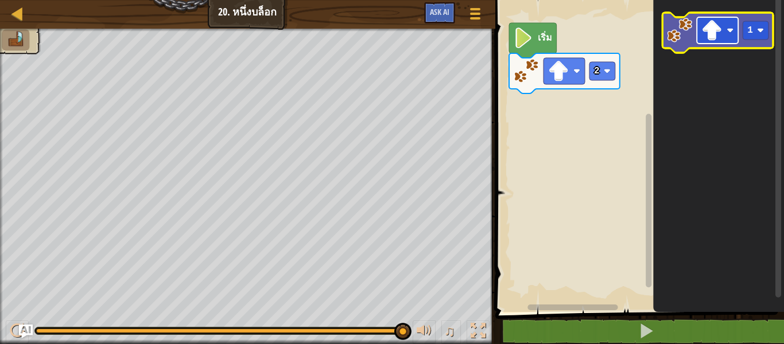
click at [706, 30] on image "พื้นที่ทำงาน Blockly" at bounding box center [711, 30] width 21 height 21
click at [714, 44] on rect "พื้นที่ทำงาน Blockly" at bounding box center [717, 30] width 41 height 26
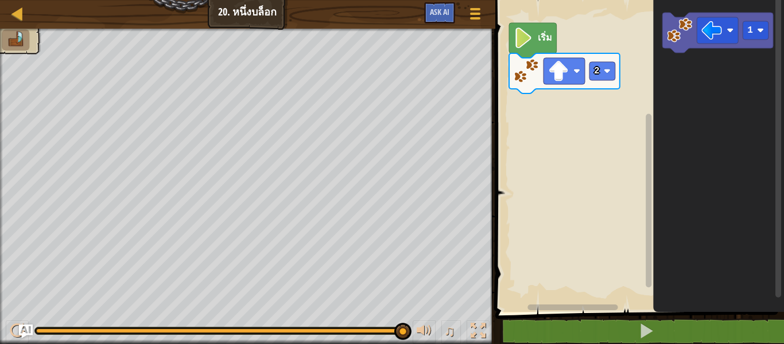
click at [765, 94] on icon "พื้นที่ทำงาน Blockly" at bounding box center [718, 153] width 131 height 318
click at [683, 38] on image "พื้นที่ทำงาน Blockly" at bounding box center [679, 30] width 25 height 25
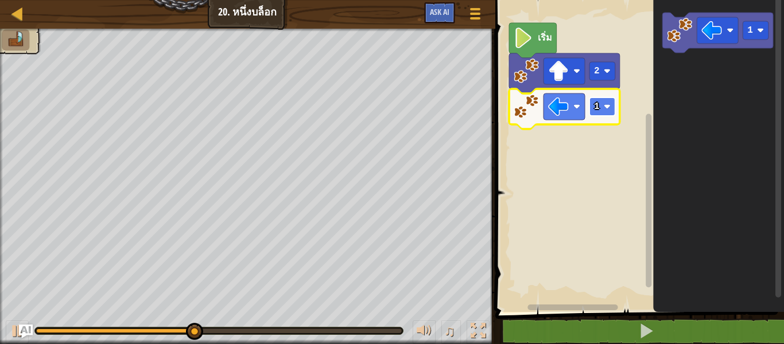
click at [610, 103] on rect "พื้นที่ทำงาน Blockly" at bounding box center [602, 107] width 26 height 18
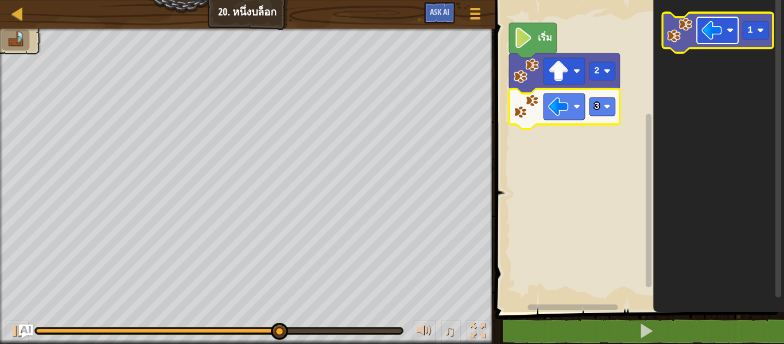
click at [716, 33] on image "พื้นที่ทำงาน Blockly" at bounding box center [711, 30] width 21 height 21
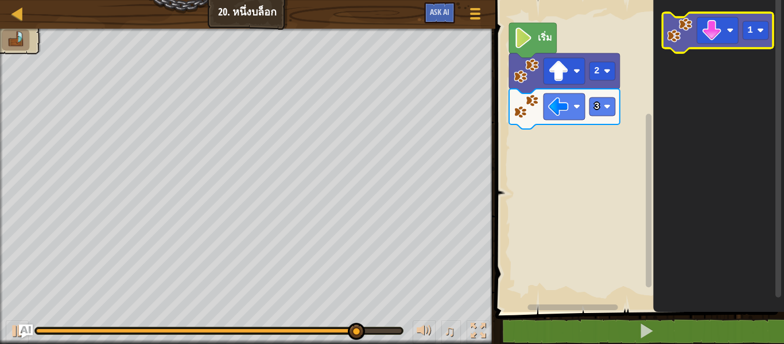
click at [686, 33] on image "พื้นที่ทำงาน Blockly" at bounding box center [679, 30] width 25 height 25
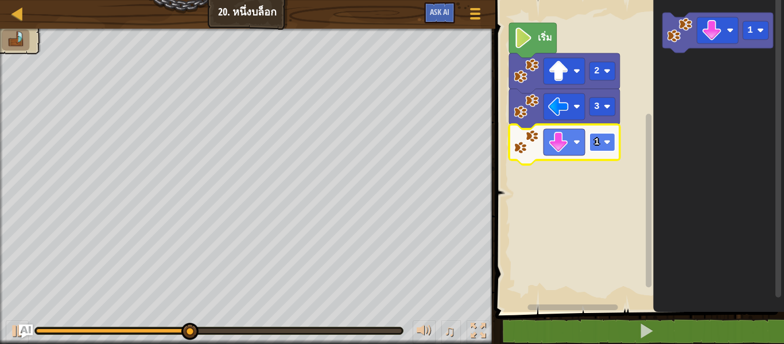
click at [608, 141] on image "พื้นที่ทำงาน Blockly" at bounding box center [607, 142] width 7 height 7
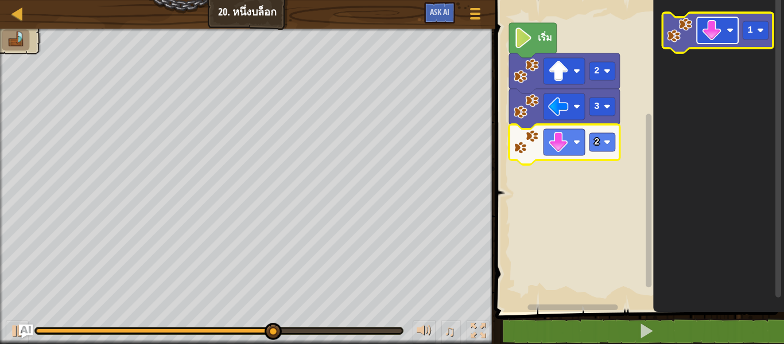
click at [712, 30] on image "พื้นที่ทำงาน Blockly" at bounding box center [711, 30] width 21 height 21
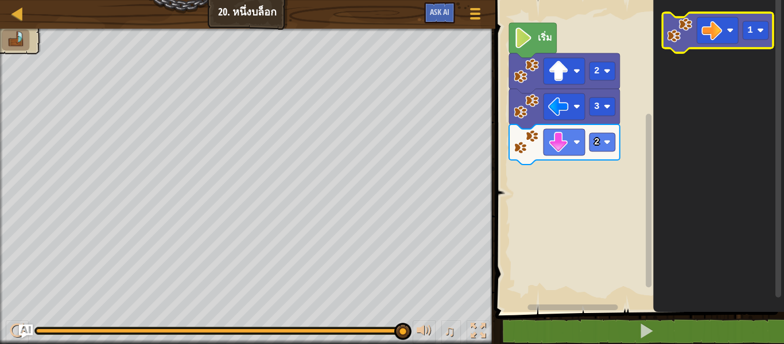
click at [678, 37] on image "พื้นที่ทำงาน Blockly" at bounding box center [679, 30] width 25 height 25
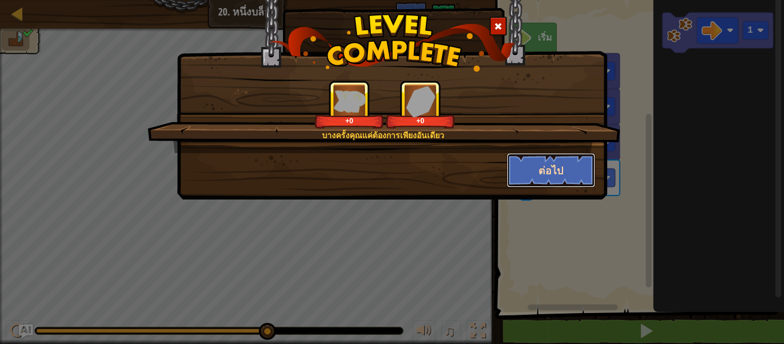
click at [563, 162] on button "ต่อไป" at bounding box center [551, 170] width 89 height 34
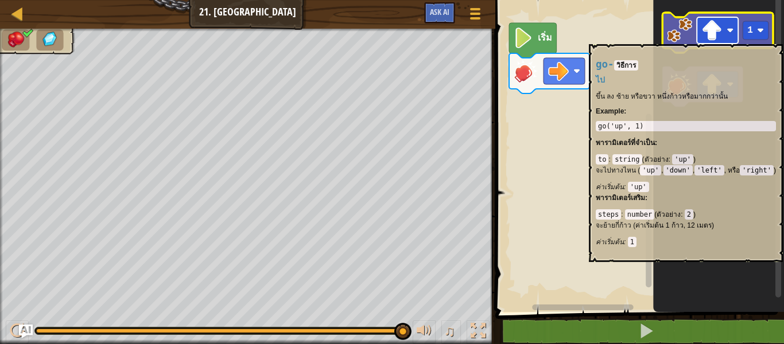
click at [717, 38] on image "พื้นที่ทำงาน Blockly" at bounding box center [711, 30] width 21 height 21
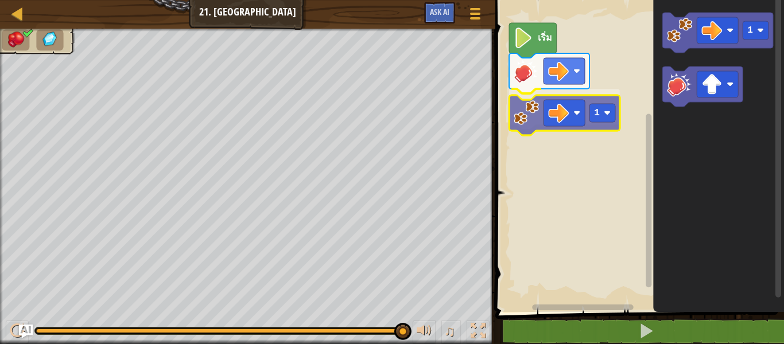
click at [531, 122] on div "1 เริ่ม 1 1" at bounding box center [638, 153] width 292 height 318
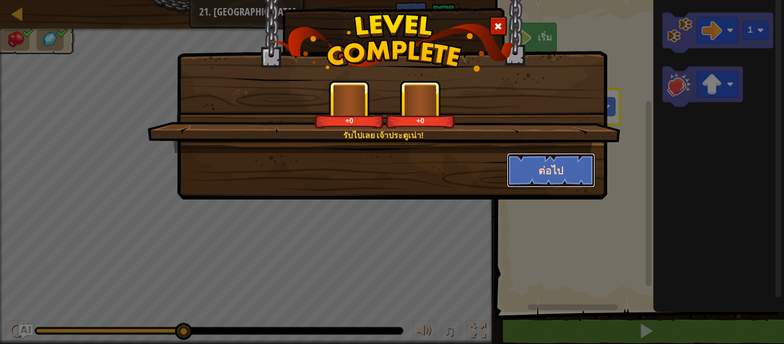
click at [579, 166] on button "ต่อไป" at bounding box center [551, 170] width 89 height 34
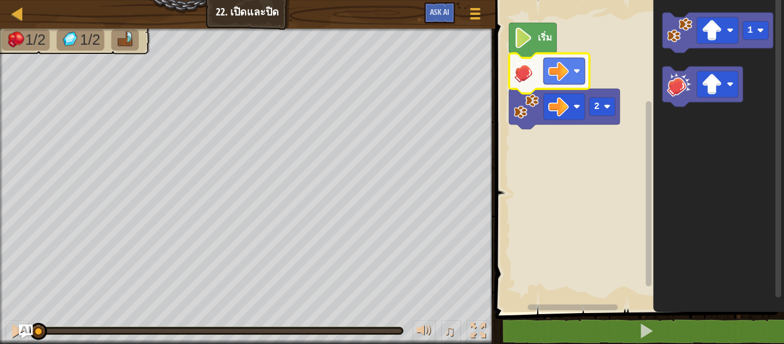
click at [695, 179] on icon "พื้นที่ทำงาน Blockly" at bounding box center [718, 153] width 131 height 318
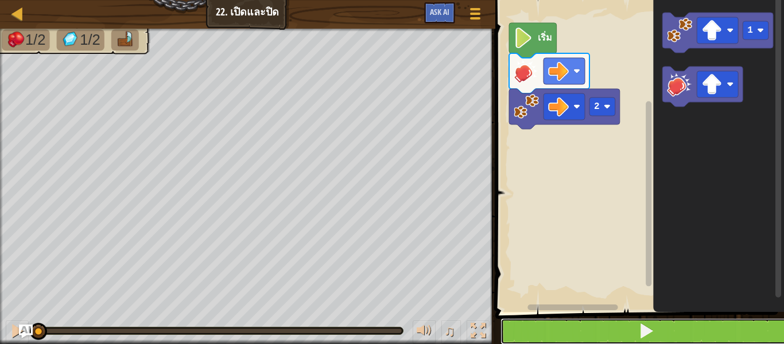
click at [637, 327] on button at bounding box center [646, 331] width 292 height 26
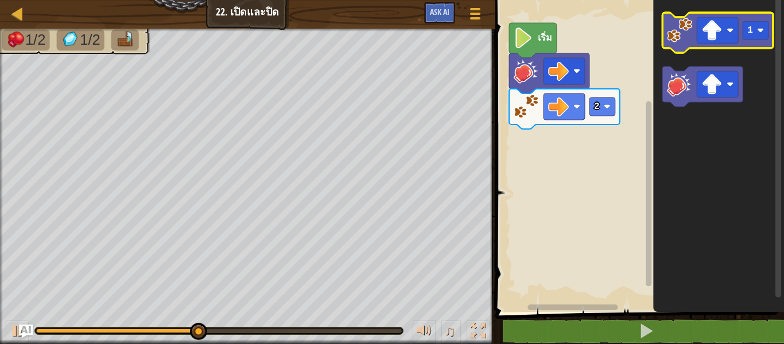
click at [683, 29] on image "พื้นที่ทำงาน Blockly" at bounding box center [679, 30] width 25 height 25
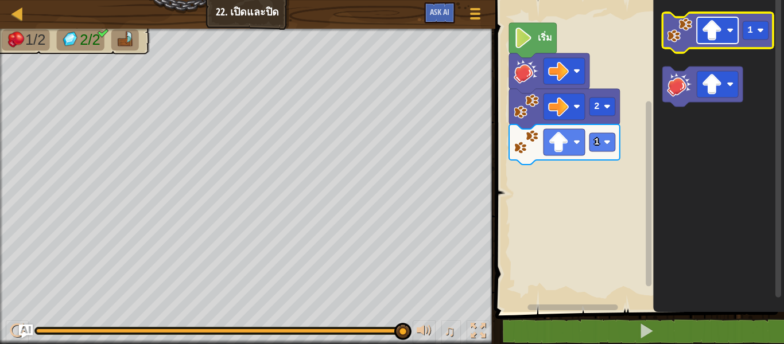
click at [717, 26] on image "พื้นที่ทำงาน Blockly" at bounding box center [711, 30] width 21 height 21
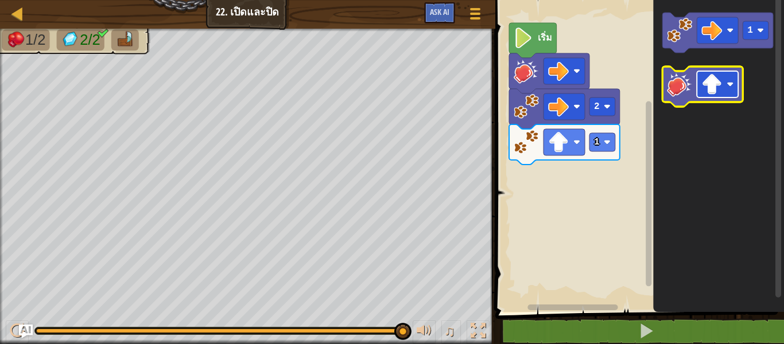
click at [705, 92] on image "พื้นที่ทำงาน Blockly" at bounding box center [711, 84] width 21 height 21
click at [675, 92] on image "พื้นที่ทำงาน Blockly" at bounding box center [679, 84] width 25 height 25
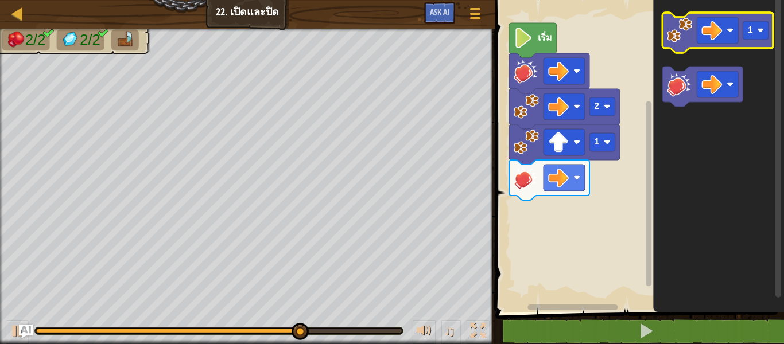
click at [675, 41] on image "พื้นที่ทำงาน Blockly" at bounding box center [679, 30] width 25 height 25
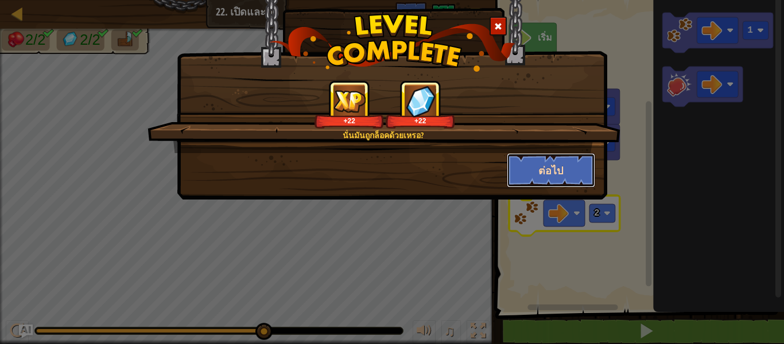
click at [549, 175] on button "ต่อไป" at bounding box center [551, 170] width 89 height 34
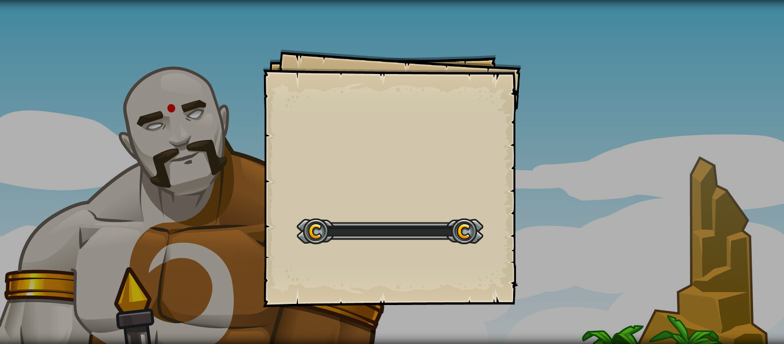
select select "th"
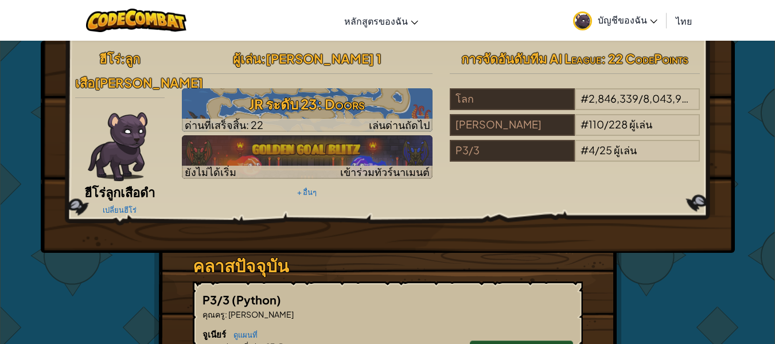
scroll to position [301, 0]
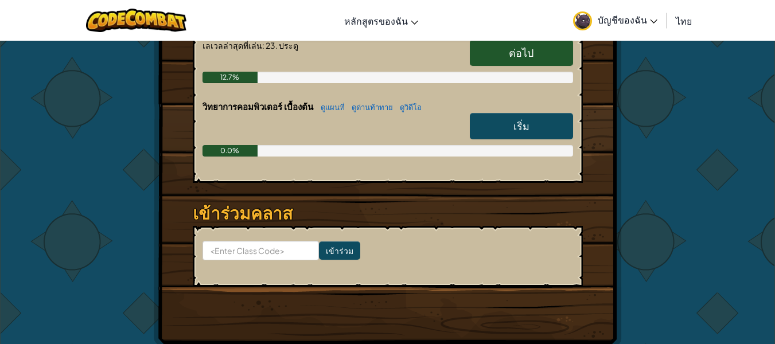
click at [650, 15] on span "บัญชีของฉัน" at bounding box center [628, 20] width 60 height 12
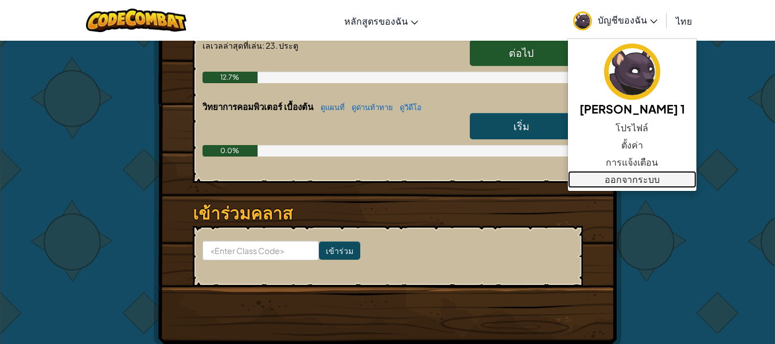
click at [628, 180] on link "ออกจากระบบ" at bounding box center [632, 179] width 129 height 17
